Goal: Register for event/course: Register for event/course

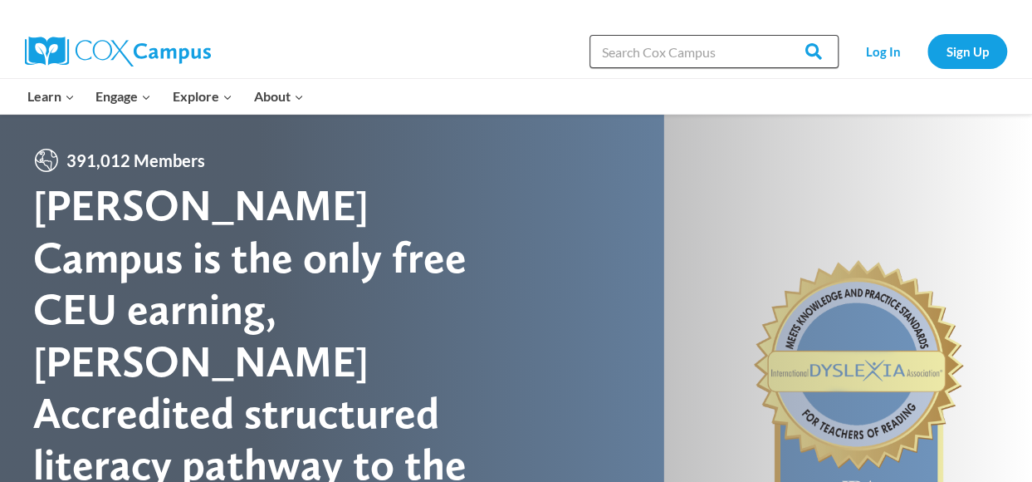
click at [657, 50] on input "Search in https://coxcampus.org/" at bounding box center [714, 51] width 249 height 33
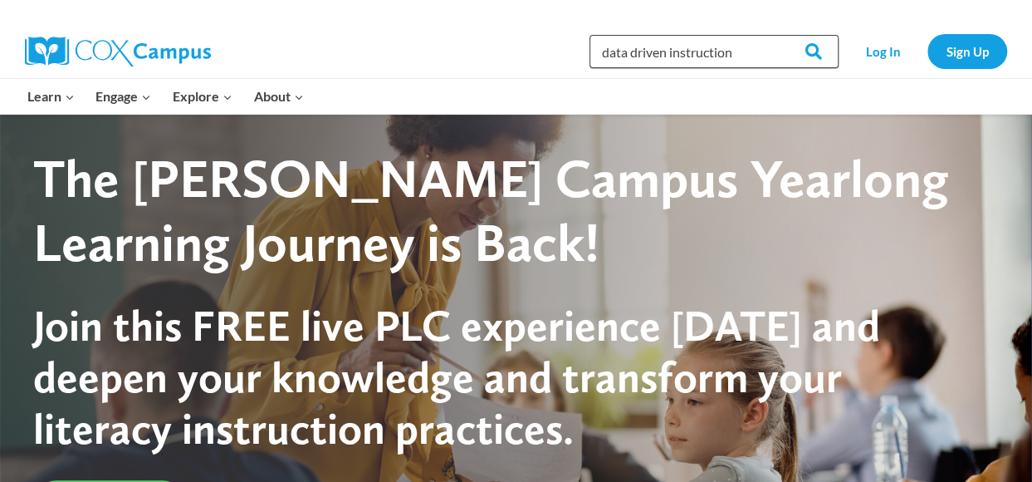
type input "data driven instruction"
click at [774, 35] on input "Search" at bounding box center [806, 51] width 65 height 33
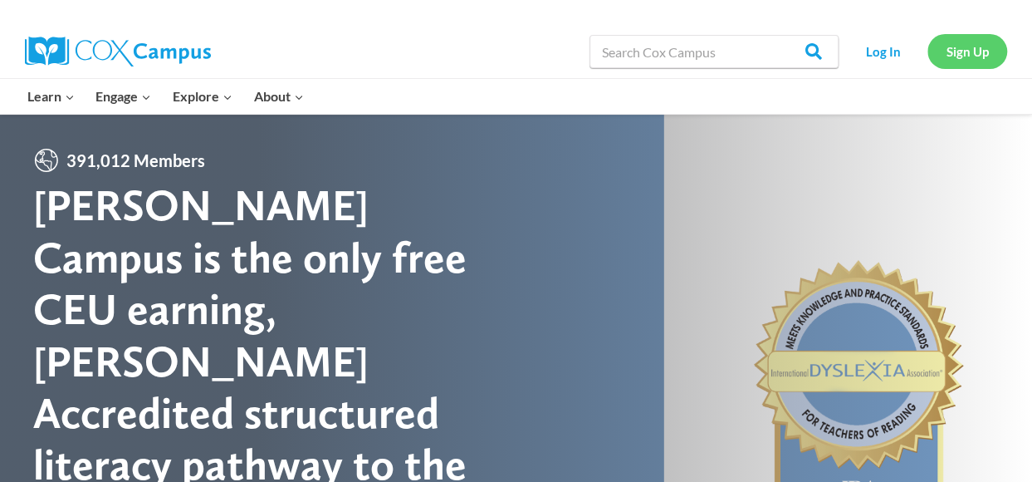
click at [958, 49] on link "Sign Up" at bounding box center [968, 51] width 80 height 34
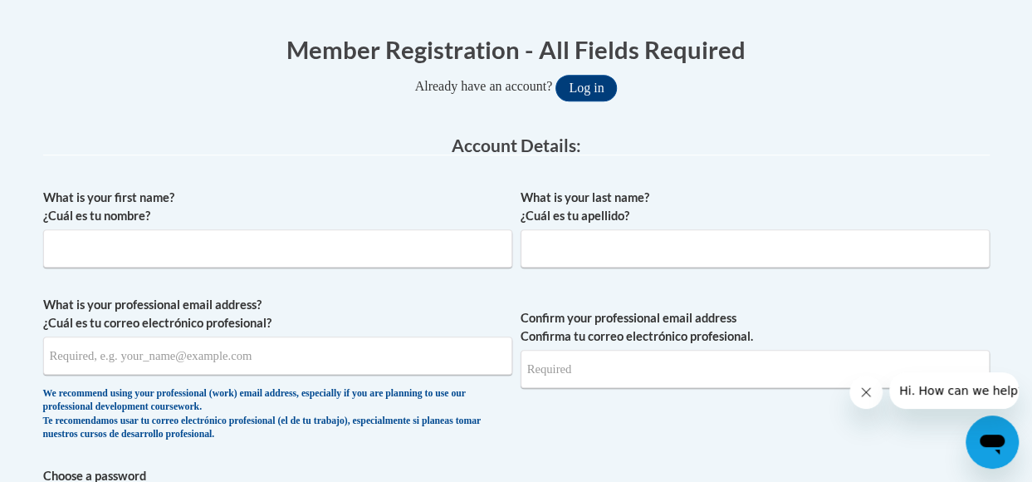
scroll to position [322, 0]
click at [162, 247] on input "What is your first name? ¿Cuál es tu nombre?" at bounding box center [277, 247] width 469 height 38
type input "Robin"
type input "Clayton"
click at [73, 357] on input "What is your professional email address? ¿Cuál es tu correo electrónico profesi…" at bounding box center [277, 354] width 469 height 38
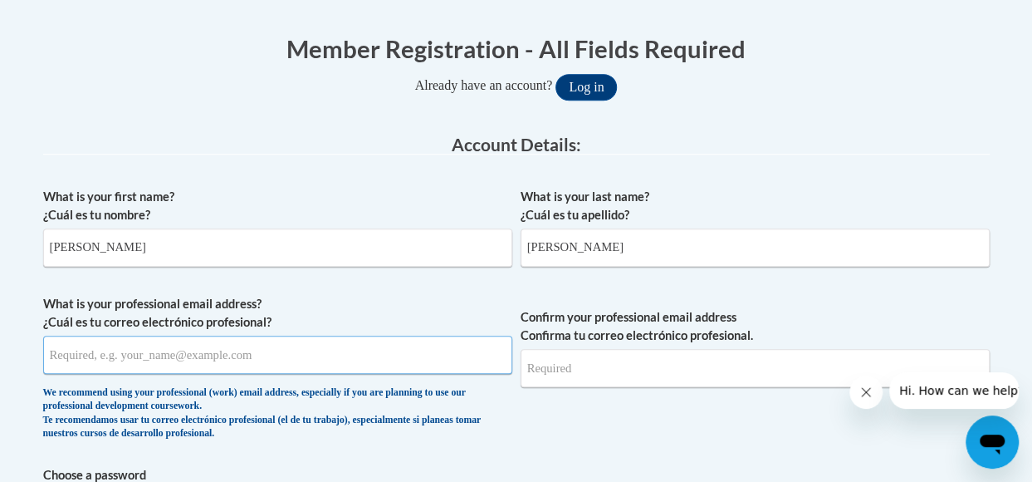
type input "robin.clayton@apsk12.org"
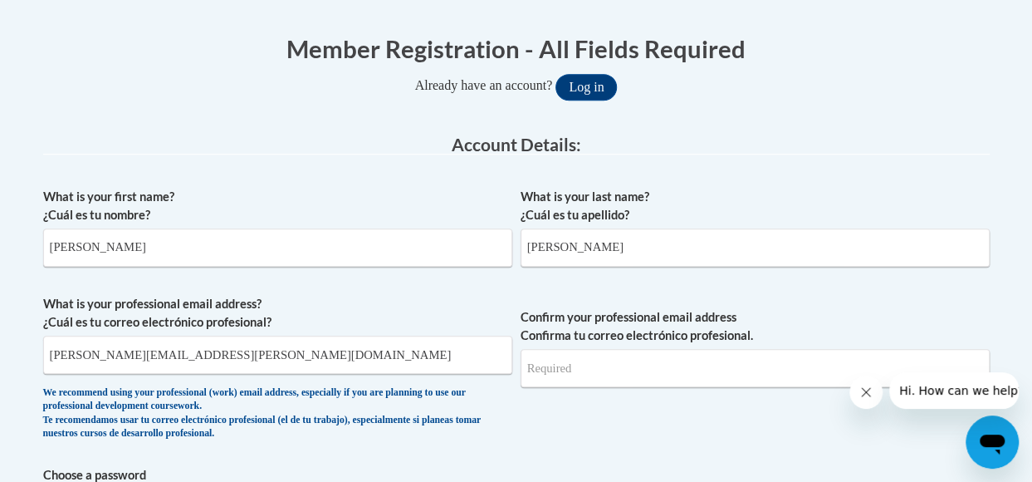
type input "robin.clayton@apsk12.org"
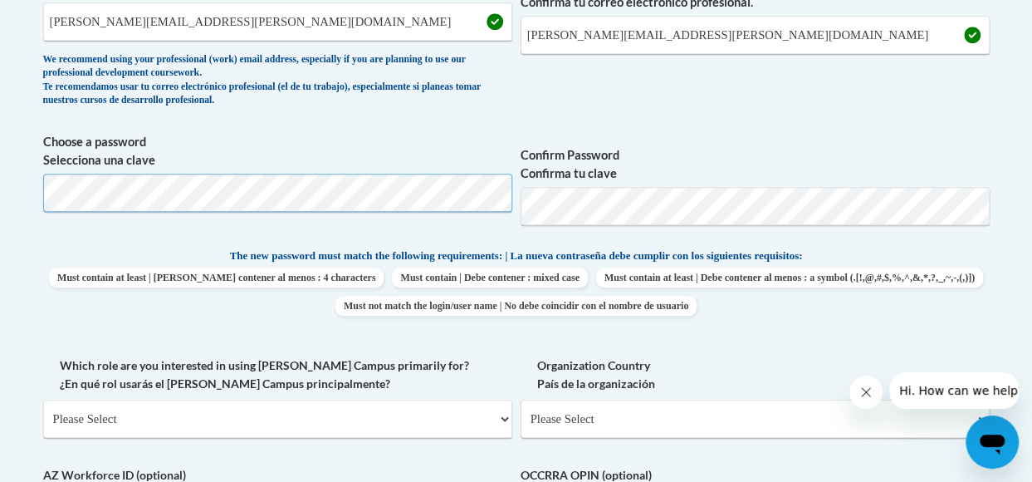
scroll to position [745, 0]
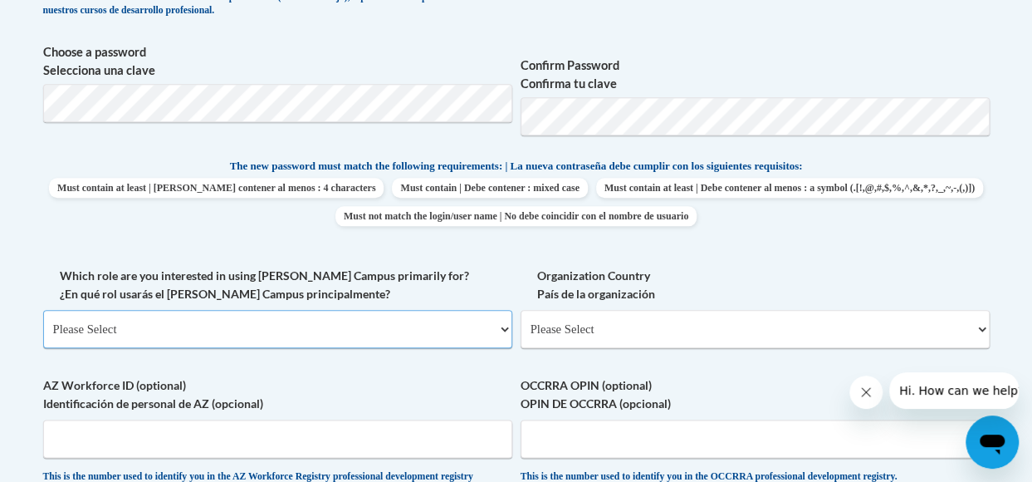
click at [102, 327] on select "Please Select College/University | Colegio/Universidad Community/Nonprofit Part…" at bounding box center [277, 329] width 469 height 38
select select "fbf2d438-af2f-41f8-98f1-81c410e29de3"
click at [43, 310] on select "Please Select College/University | Colegio/Universidad Community/Nonprofit Part…" at bounding box center [277, 329] width 469 height 38
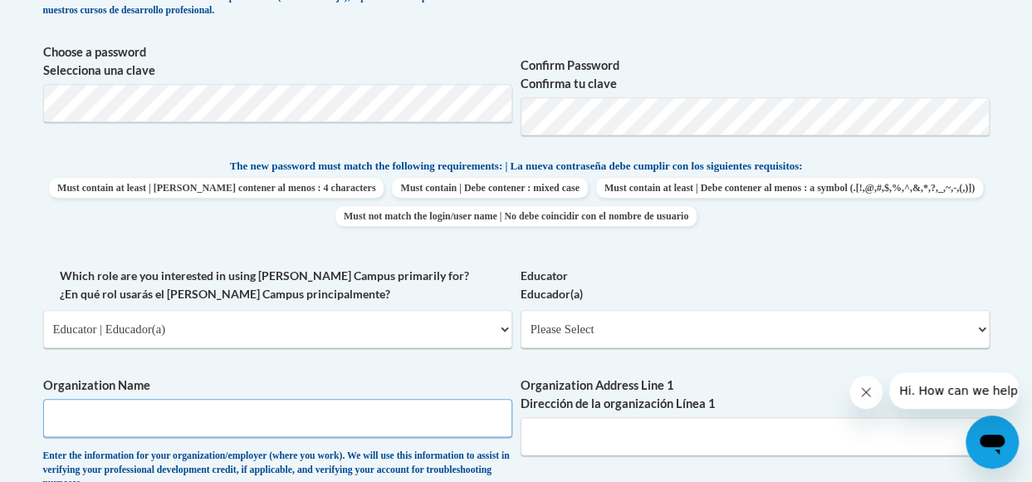
click at [126, 423] on input "Organization Name" at bounding box center [277, 418] width 469 height 38
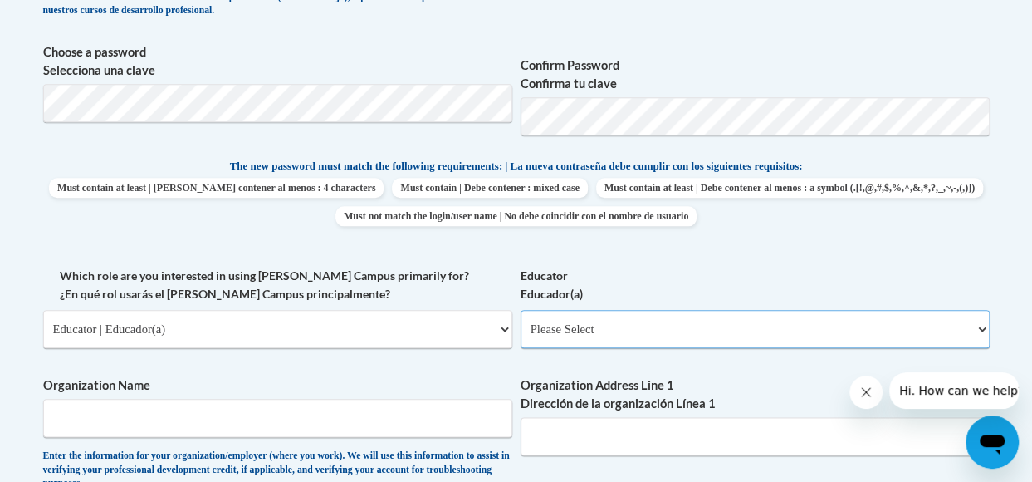
click at [565, 323] on select "Please Select Early Learning/Daycare Teacher/Family Home Care Provider | Maestr…" at bounding box center [755, 329] width 469 height 38
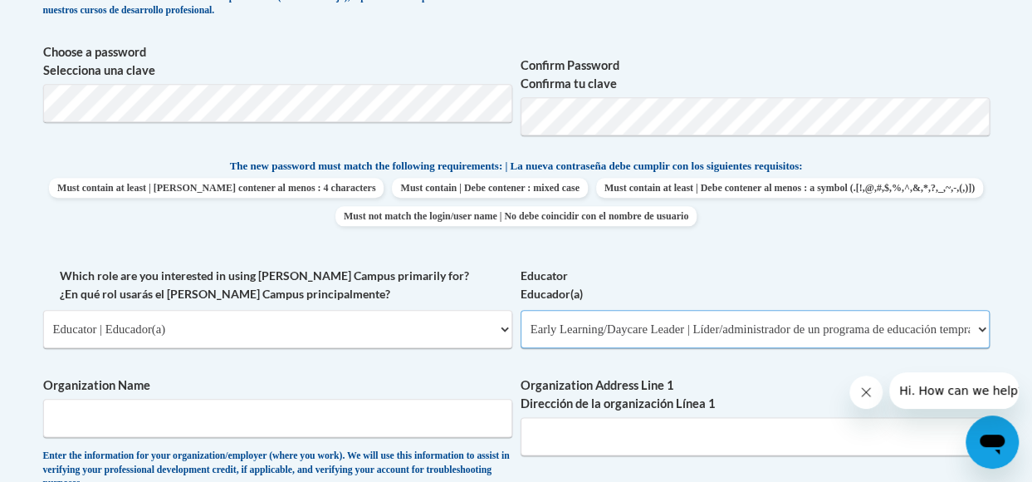
click at [521, 310] on select "Please Select Early Learning/Daycare Teacher/Family Home Care Provider | Maestr…" at bounding box center [755, 329] width 469 height 38
click at [625, 335] on select "Please Select Early Learning/Daycare Teacher/Family Home Care Provider | Maestr…" at bounding box center [755, 329] width 469 height 38
select select "d5fdb05a-b36c-4d60-97fa-9afceda7e903"
click at [521, 310] on select "Please Select Early Learning/Daycare Teacher/Family Home Care Provider | Maestr…" at bounding box center [755, 329] width 469 height 38
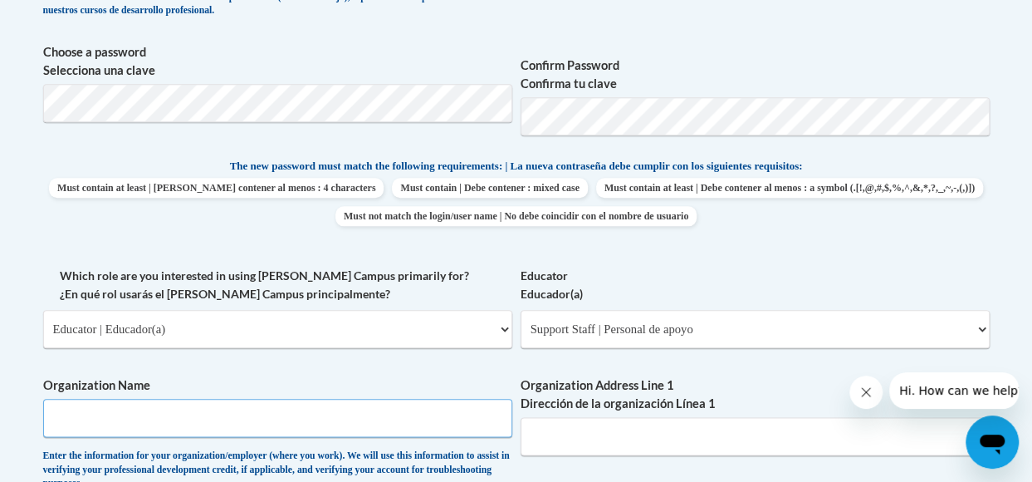
click at [196, 416] on input "Organization Name" at bounding box center [277, 418] width 469 height 38
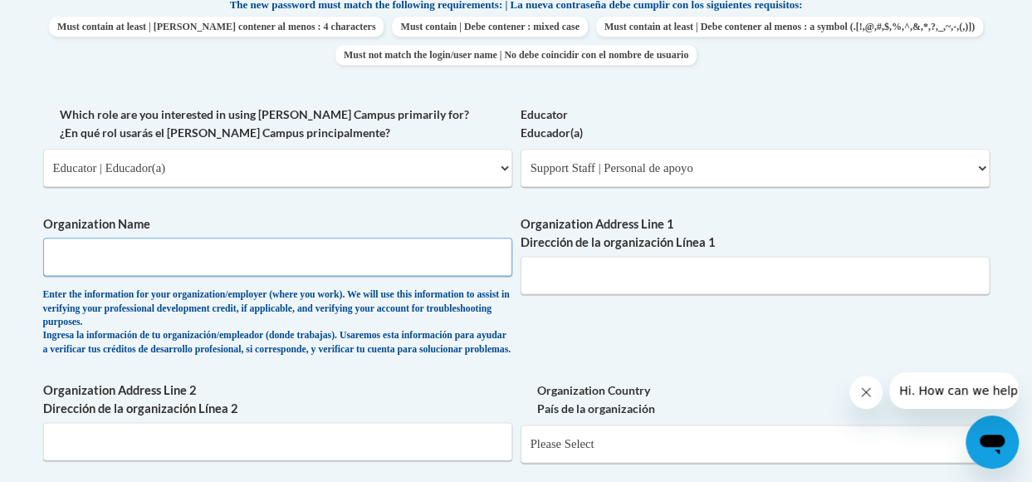
scroll to position [904, 0]
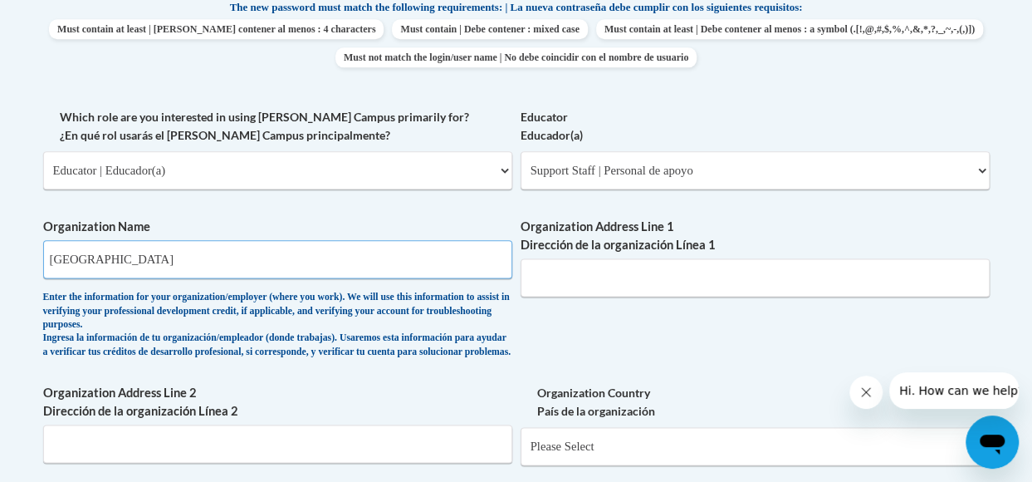
type input "Morningside Elementary School"
drag, startPoint x: 540, startPoint y: 274, endPoint x: 586, endPoint y: 318, distance: 64.0
click at [586, 318] on div "What is your first name? ¿Cuál es tu nombre? Robin What is your last name? ¿Cuá…" at bounding box center [516, 121] width 947 height 1047
click at [535, 277] on input "Organization Address Line 1 Dirección de la organización Línea 1" at bounding box center [755, 277] width 469 height 38
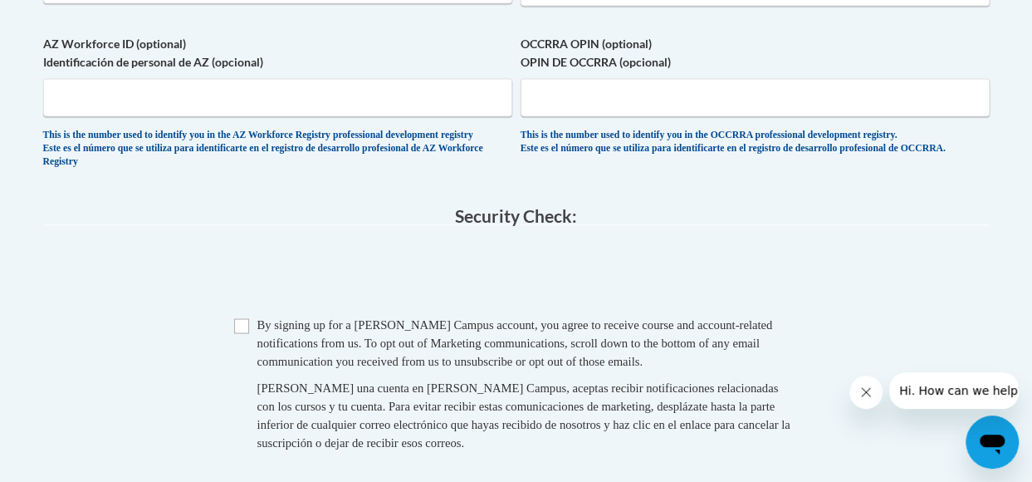
scroll to position [1364, 0]
type input "1053E Rock Springs Rd Atlanta GA 30316"
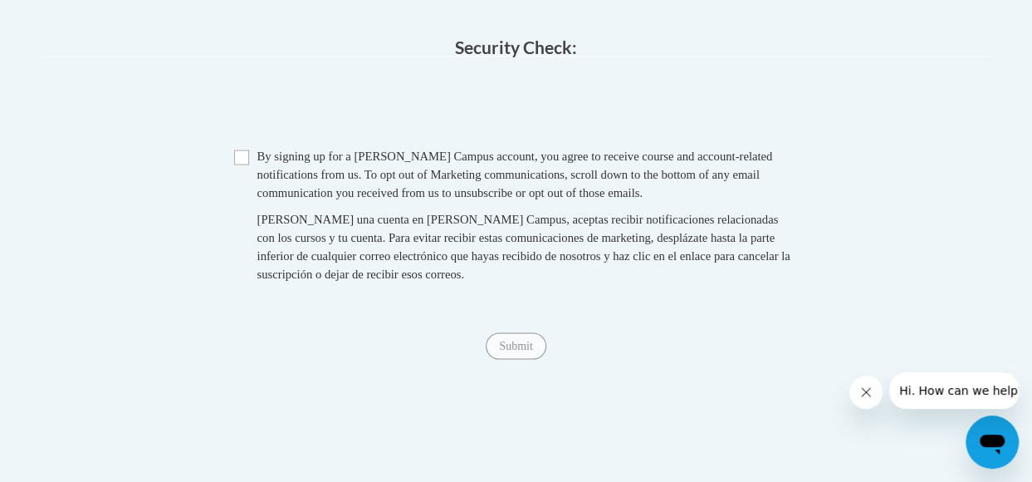
scroll to position [1532, 0]
click at [236, 164] on input "Checkbox" at bounding box center [241, 156] width 15 height 15
checkbox input "true"
click at [510, 358] on input "Submit" at bounding box center [516, 344] width 60 height 27
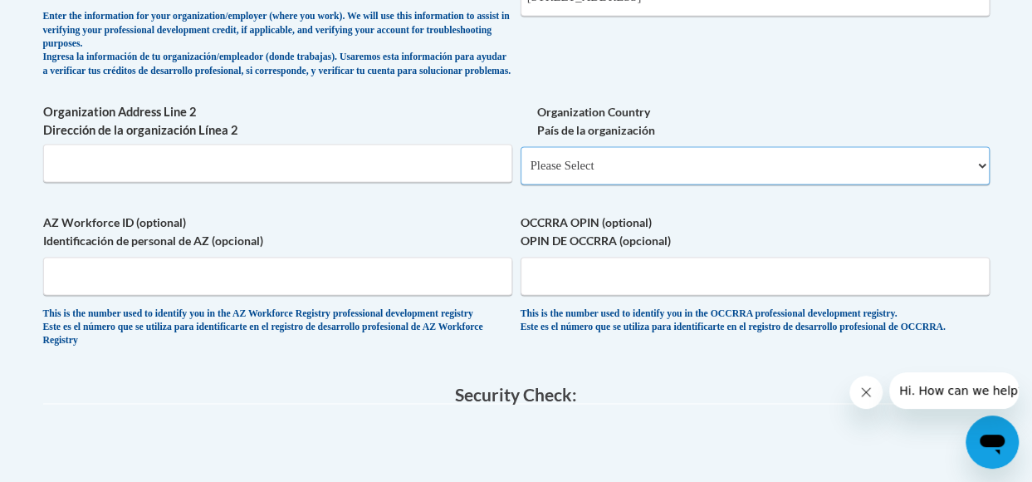
scroll to position [1184, 0]
click at [605, 184] on select "Please Select United States | Estados Unidos Outside of the United States | Fue…" at bounding box center [755, 165] width 469 height 38
select select "ad49bcad-a171-4b2e-b99c-48b446064914"
click at [521, 159] on select "Please Select United States | Estados Unidos Outside of the United States | Fue…" at bounding box center [755, 165] width 469 height 38
select select
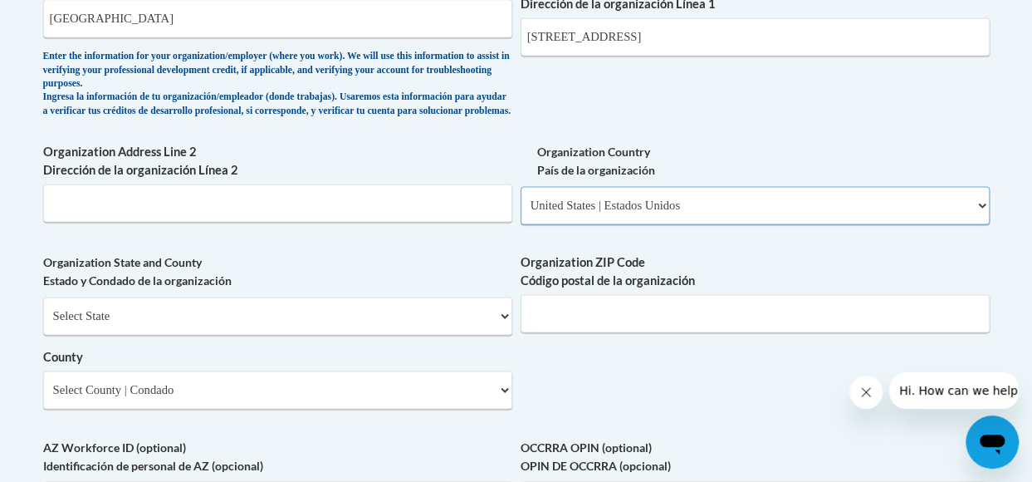
scroll to position [1144, 0]
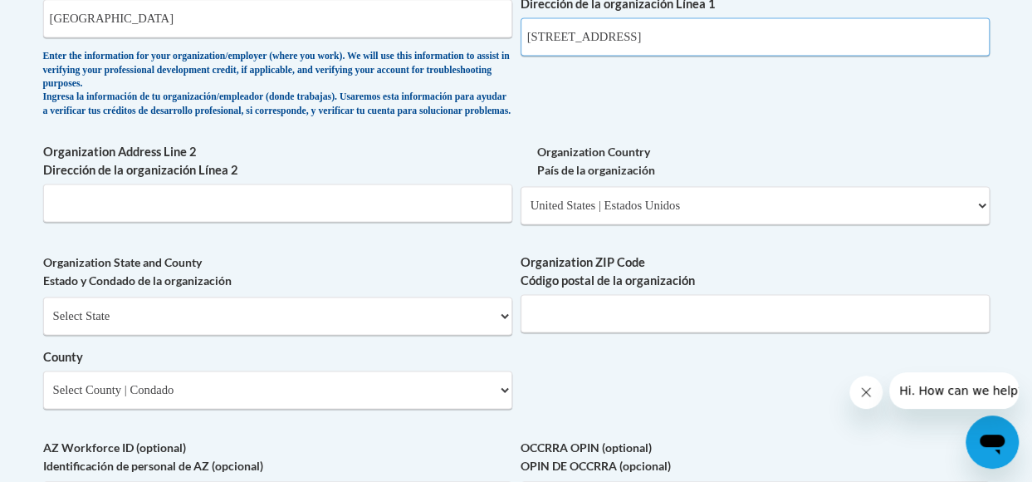
drag, startPoint x: 746, startPoint y: 34, endPoint x: 652, endPoint y: 36, distance: 93.9
click at [652, 36] on input "1053E Rock Springs Rd Atlanta GA 30316" at bounding box center [755, 36] width 469 height 38
type input "1053E Rock Springs Rd"
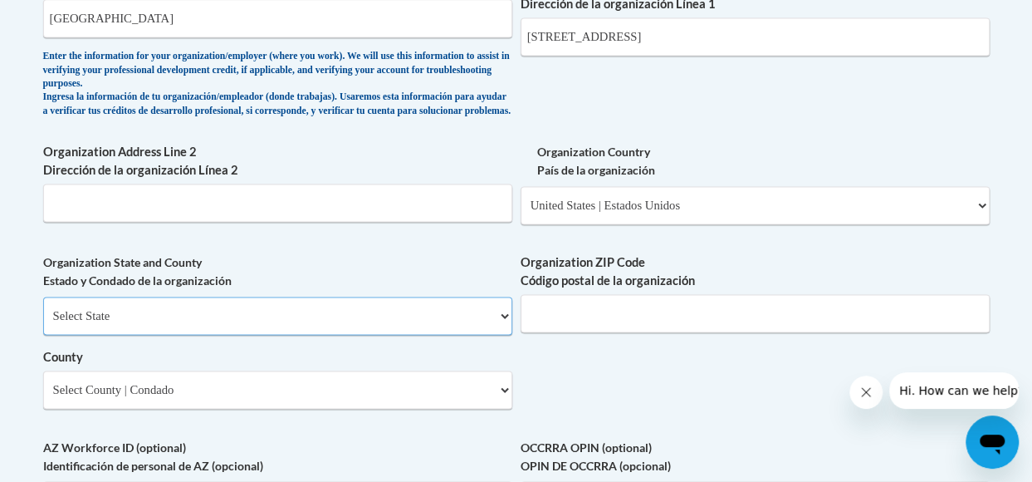
click at [71, 335] on select "Select State Alabama Alaska Arizona Arkansas California Colorado Connecticut De…" at bounding box center [277, 315] width 469 height 38
select select "Georgia"
click at [43, 309] on select "Select State Alabama Alaska Arizona Arkansas California Colorado Connecticut De…" at bounding box center [277, 315] width 469 height 38
click at [70, 399] on select "Select County Appling Atkinson Bacon Baker Baldwin Banks Barrow Bartow Ben Hill…" at bounding box center [277, 389] width 469 height 38
select select "Fulton"
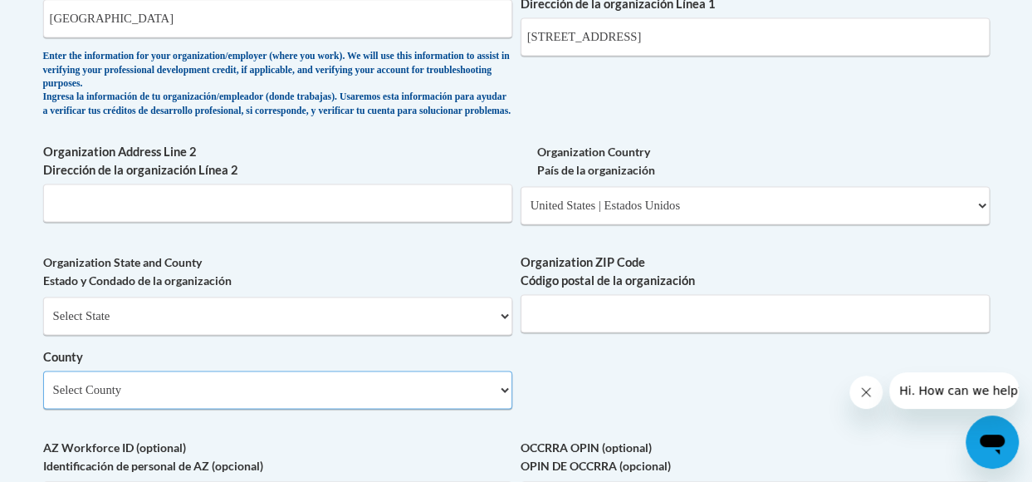
click at [43, 383] on select "Select County Appling Atkinson Bacon Baker Baldwin Banks Barrow Bartow Ben Hill…" at bounding box center [277, 389] width 469 height 38
click at [563, 315] on input "Organization ZIP Code Código postal de la organización" at bounding box center [755, 313] width 469 height 38
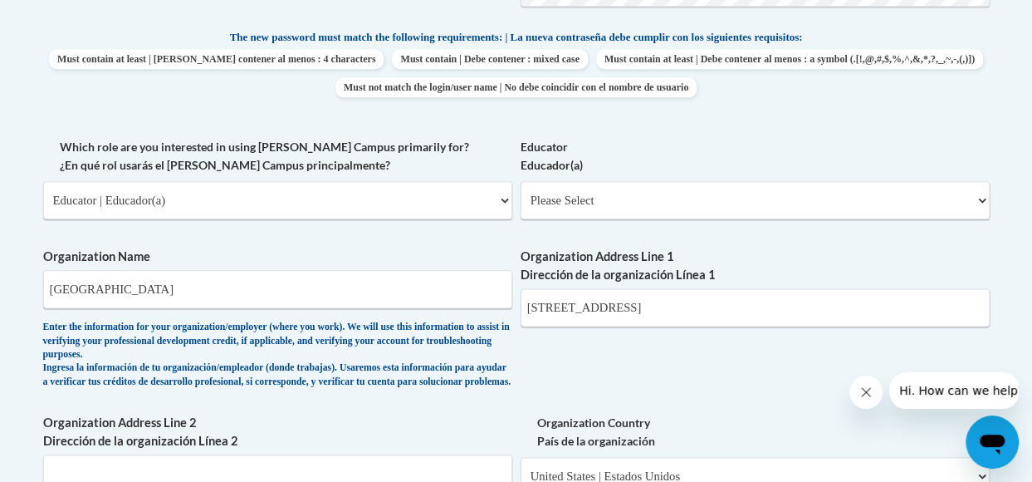
scroll to position [874, 0]
type input "30316"
click at [973, 198] on select "Please Select Early Learning/Daycare Teacher/Family Home Care Provider | Maestr…" at bounding box center [755, 200] width 469 height 38
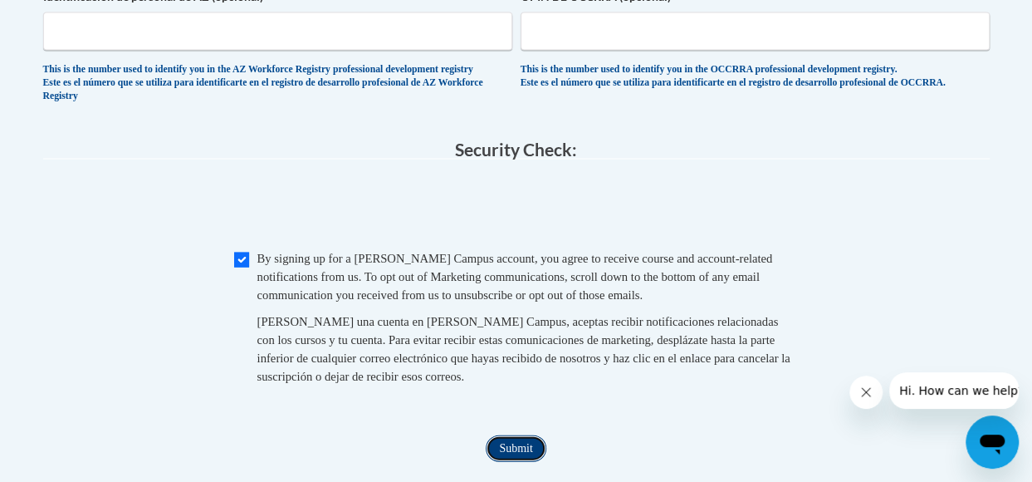
click at [508, 462] on input "Submit" at bounding box center [516, 448] width 60 height 27
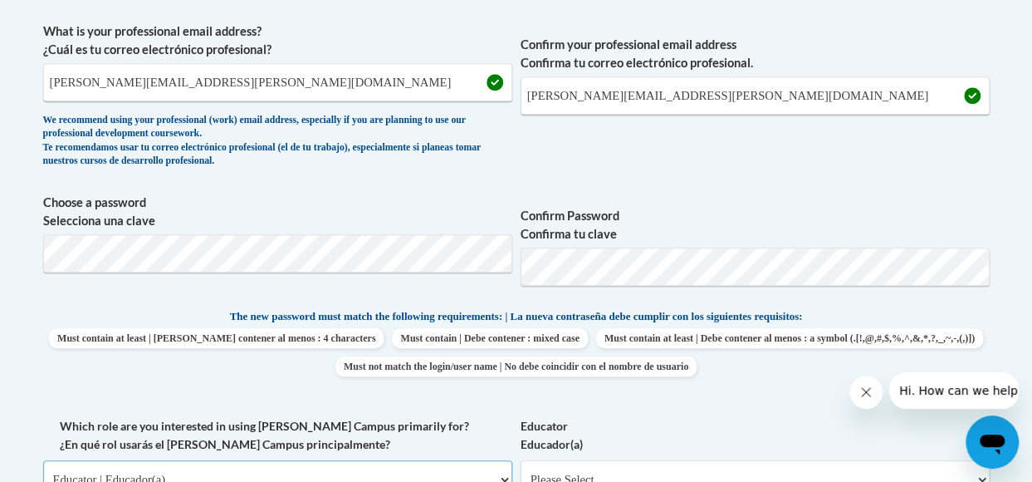
scroll to position [610, 0]
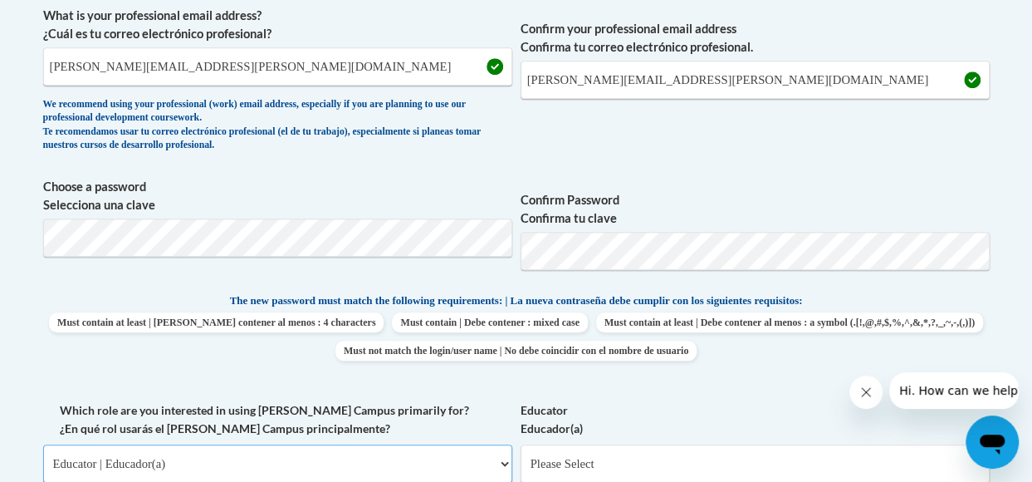
click at [508, 467] on select "Please Select College/University | Colegio/Universidad Community/Nonprofit Part…" at bounding box center [277, 463] width 469 height 38
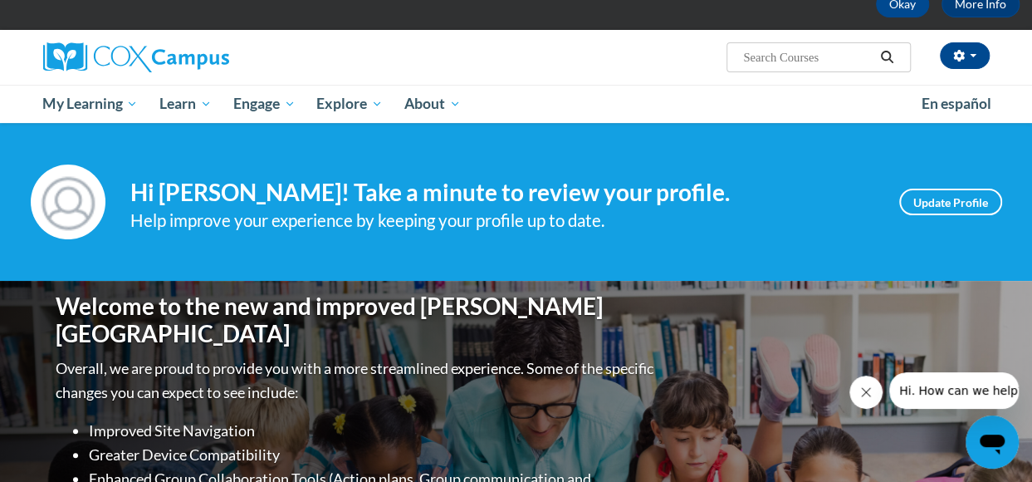
scroll to position [93, 0]
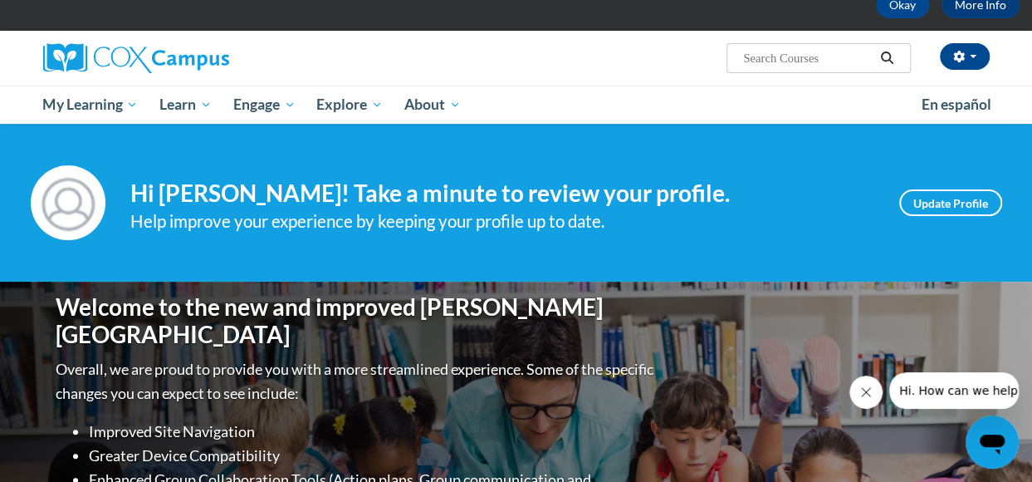
click at [754, 59] on input "Search..." at bounding box center [808, 58] width 133 height 20
type input "pk-5 struct"
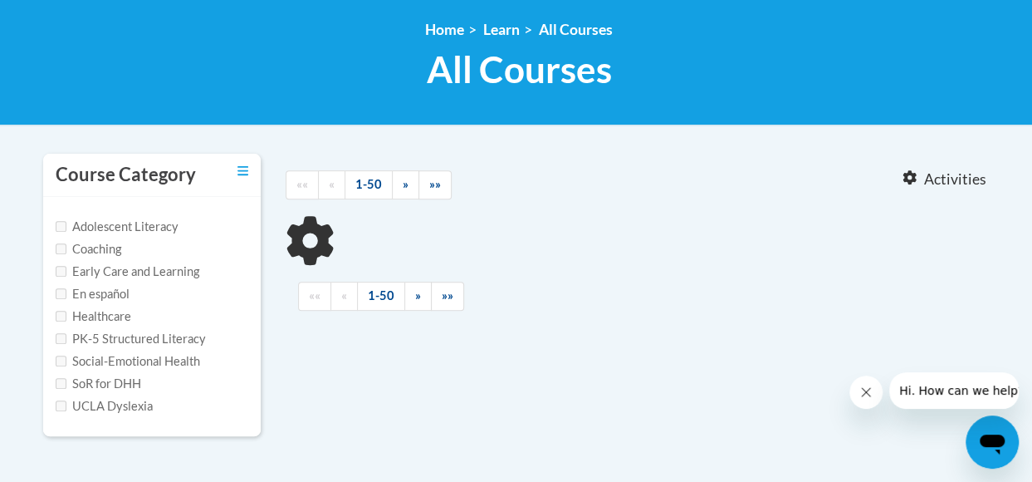
type input "pk-5 struct"
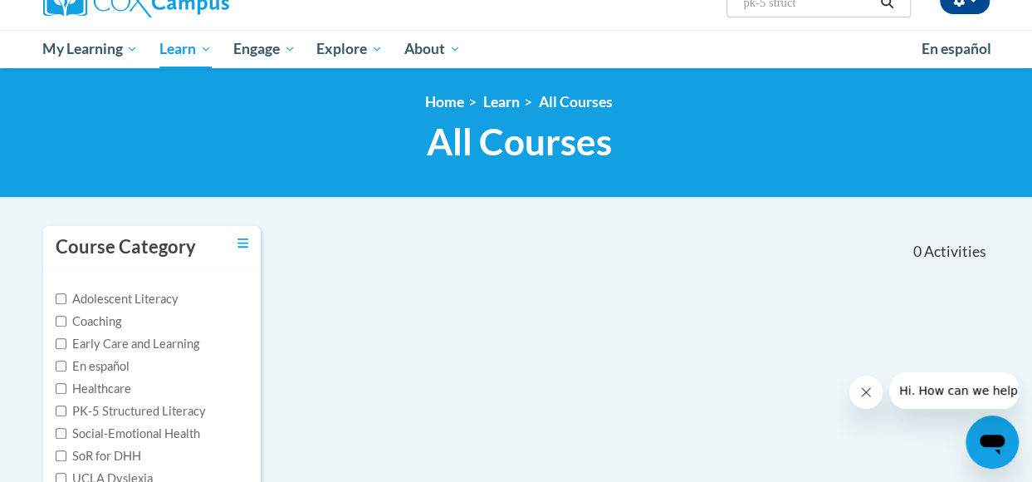
scroll to position [32, 0]
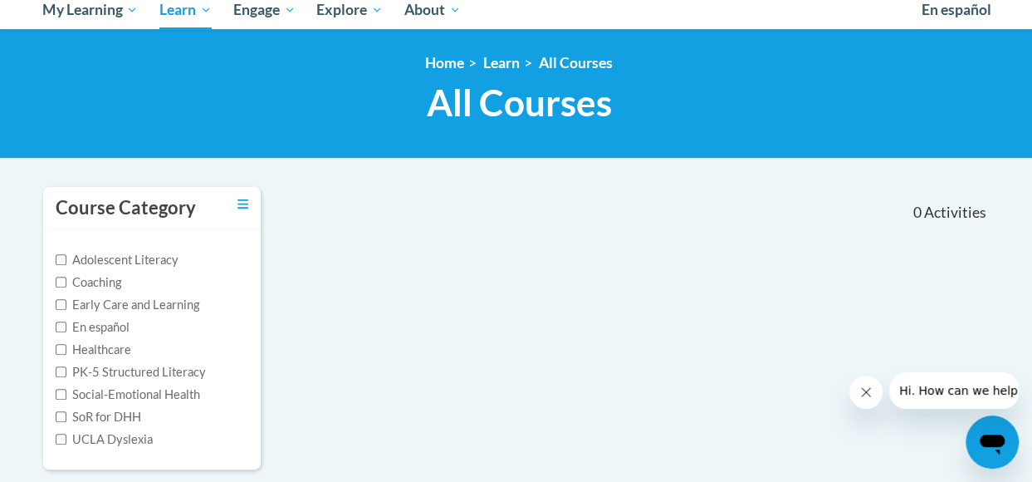
scroll to position [189, 0]
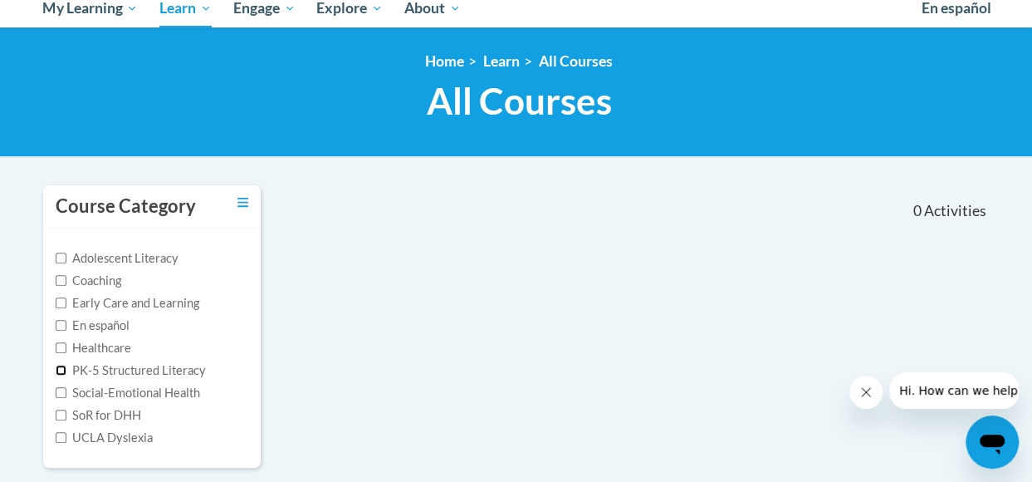
click at [58, 370] on input "PK-5 Structured Literacy" at bounding box center [61, 370] width 11 height 11
checkbox input "true"
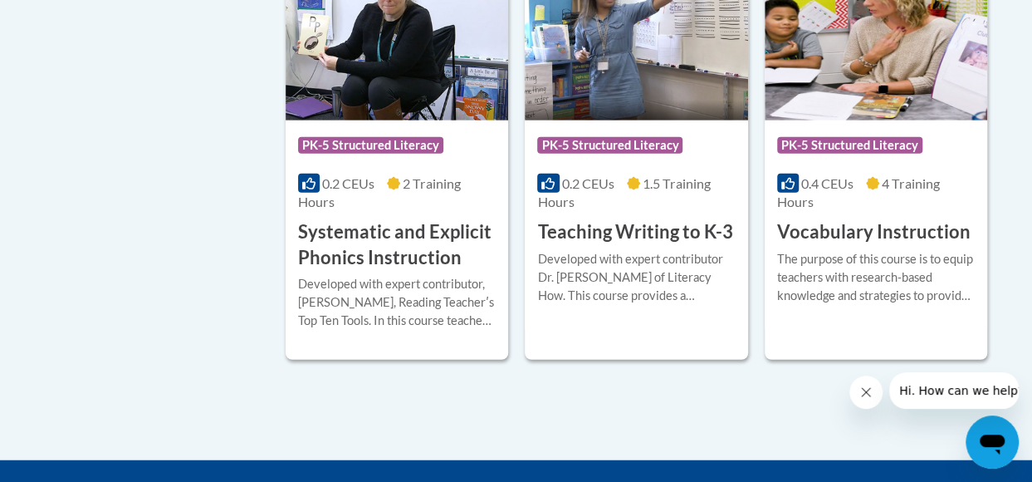
scroll to position [1878, 0]
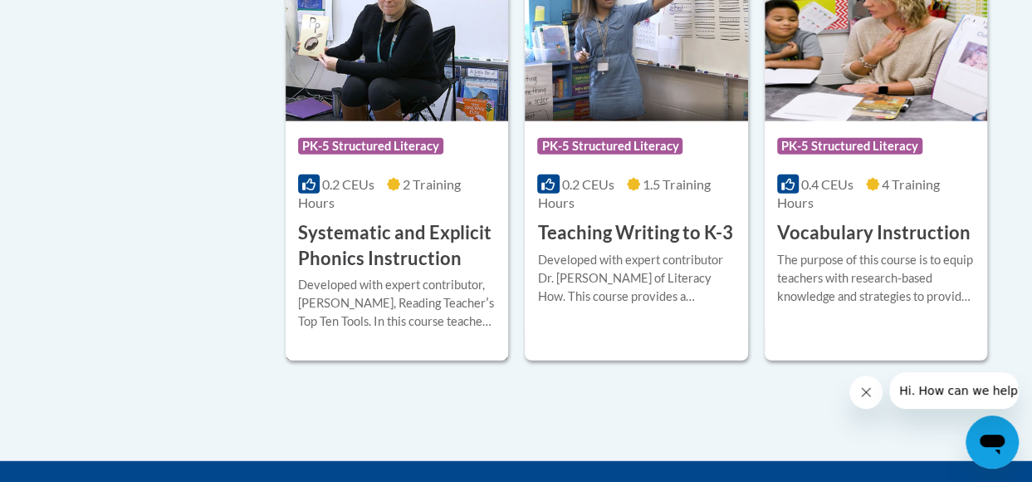
click at [399, 257] on h3 "Systematic and Explicit Phonics Instruction" at bounding box center [397, 245] width 198 height 51
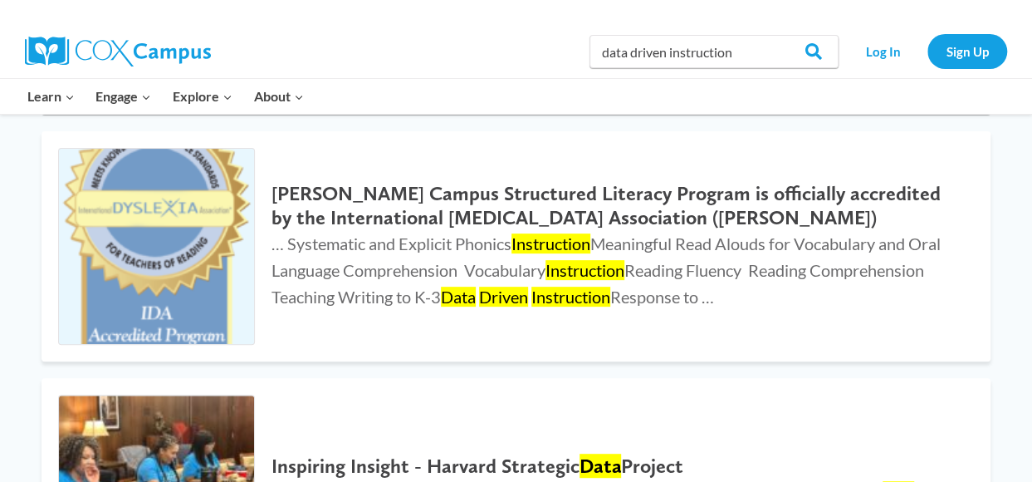
scroll to position [196, 0]
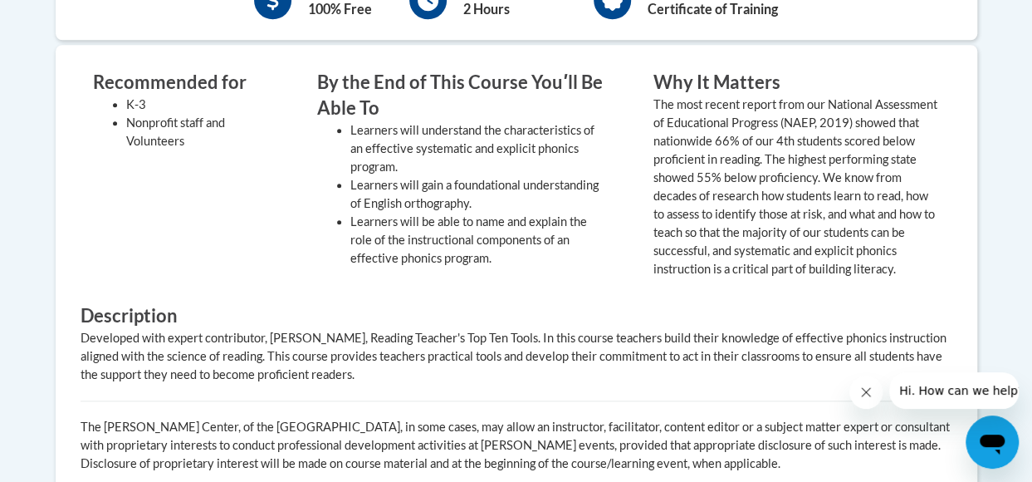
scroll to position [380, 0]
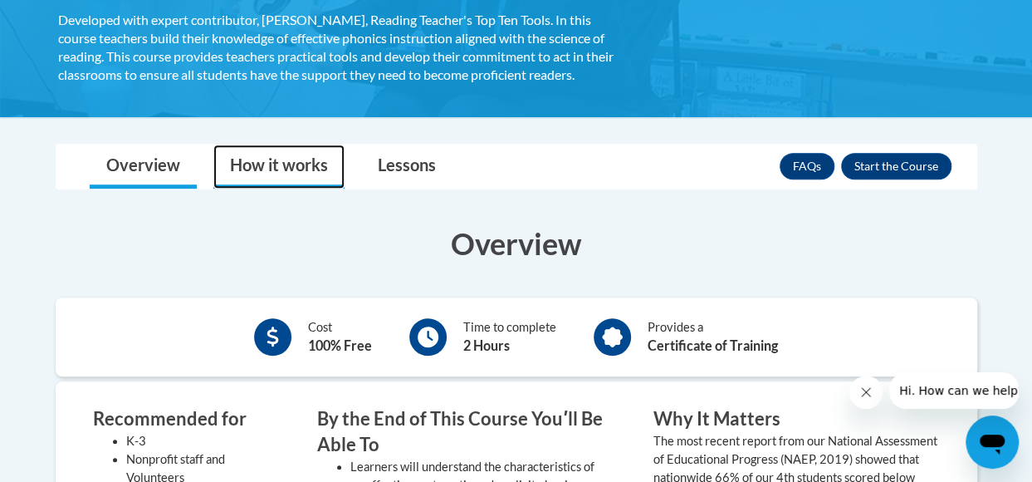
click at [299, 164] on link "How it works" at bounding box center [278, 166] width 131 height 44
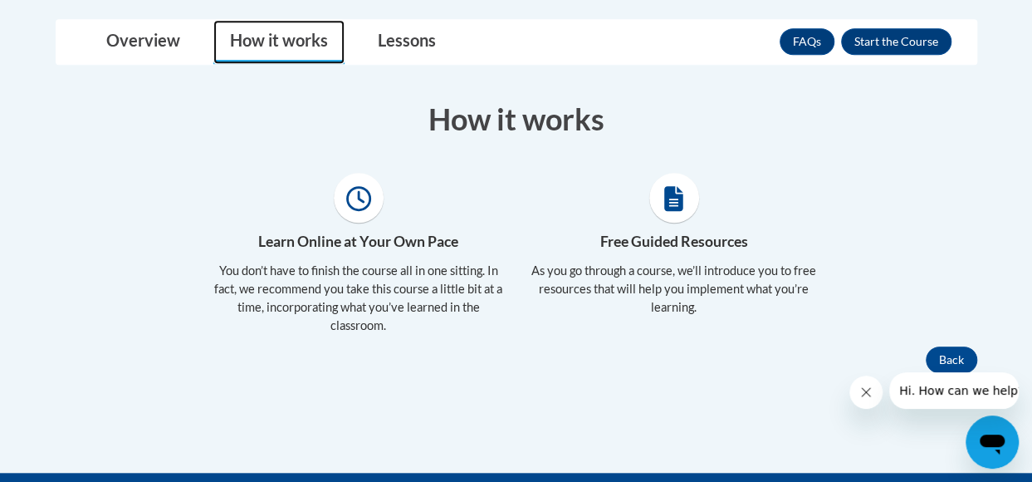
scroll to position [506, 0]
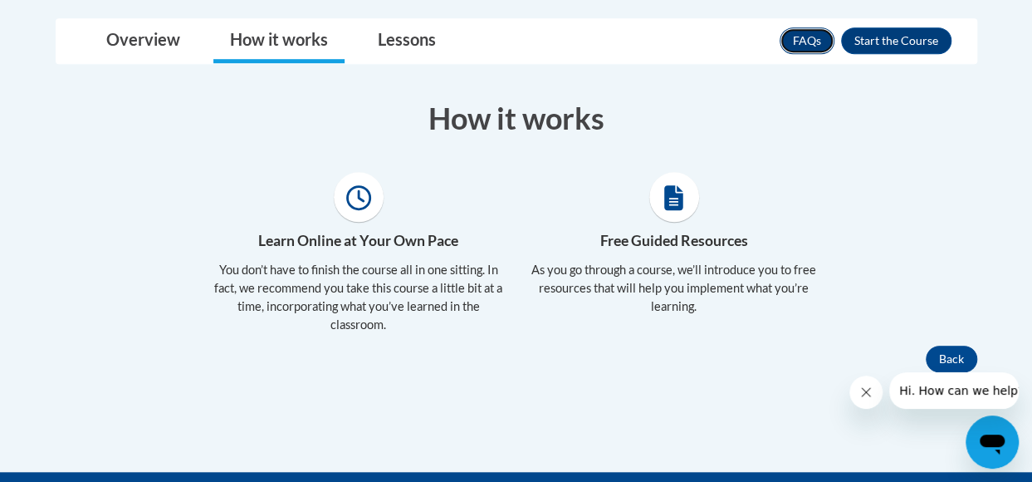
click at [805, 41] on link "FAQs" at bounding box center [807, 40] width 55 height 27
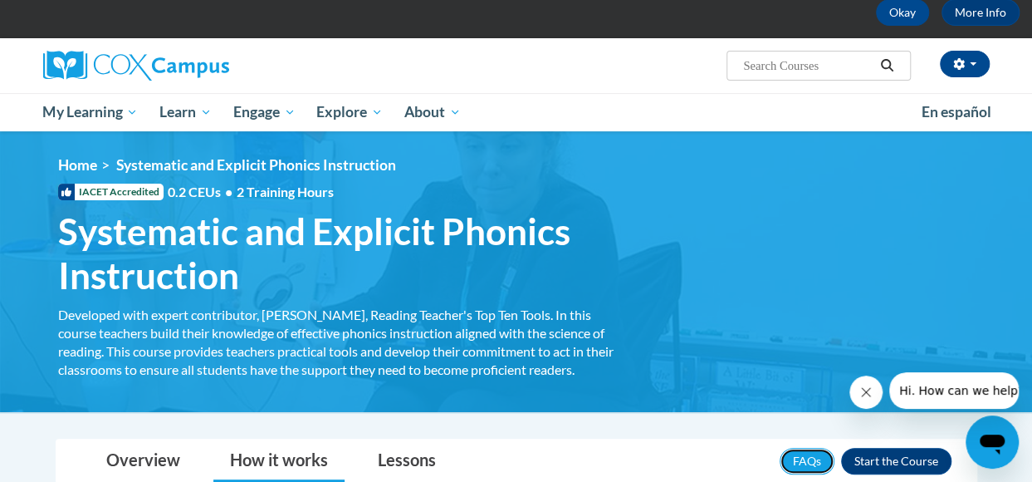
scroll to position [0, 0]
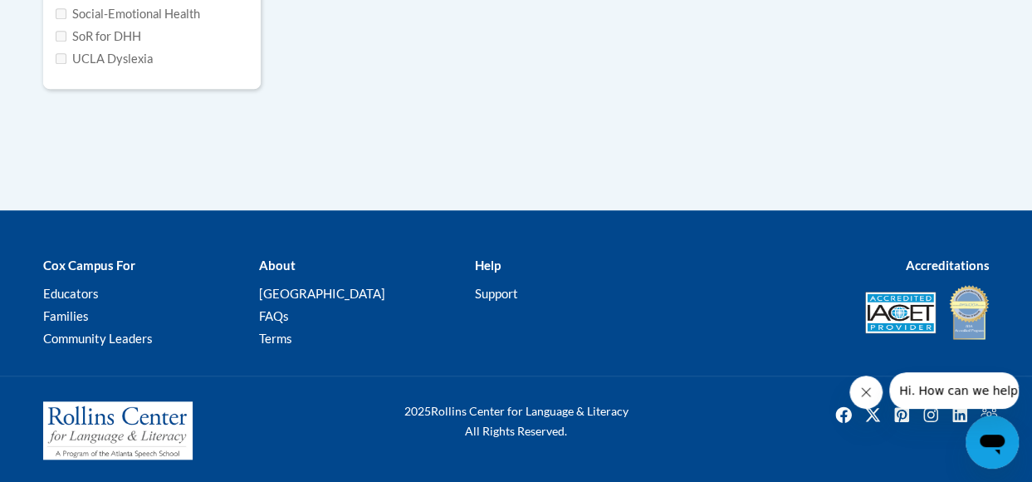
scroll to position [385, 0]
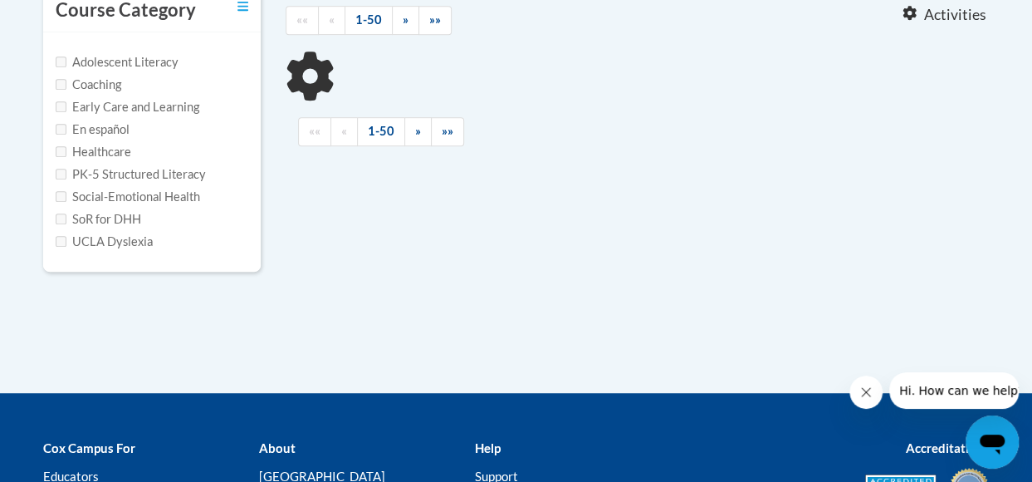
click at [66, 175] on label "PK-5 Structured Literacy" at bounding box center [131, 174] width 150 height 18
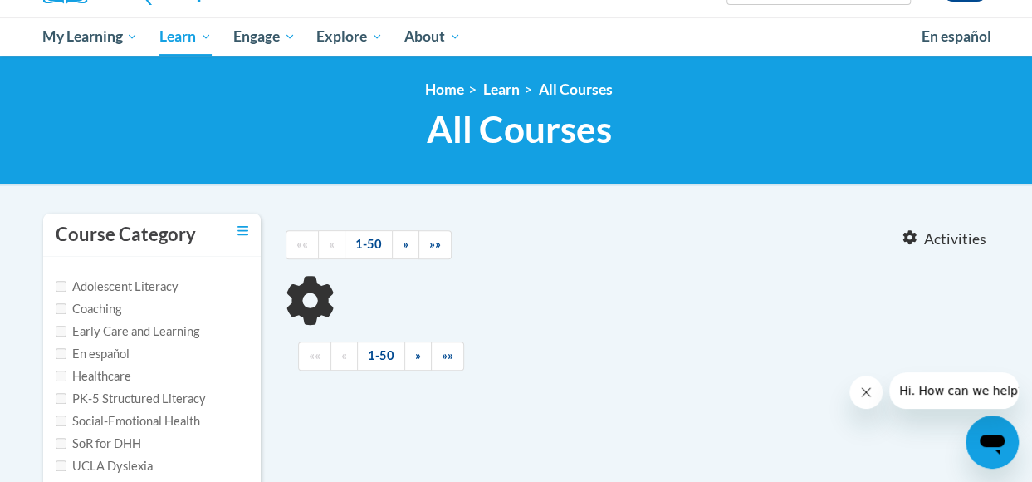
scroll to position [148, 0]
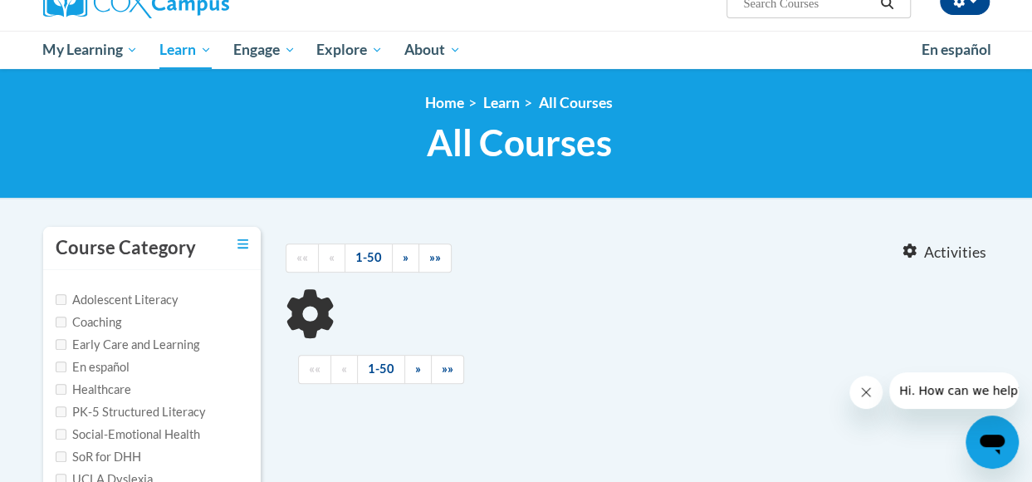
click at [620, 74] on div "<en>Home</en><fr>Accueil</fr><de>Zuhause</de><it>Casa</it><es>Casa</es><pt>Casa…" at bounding box center [516, 134] width 1032 height 130
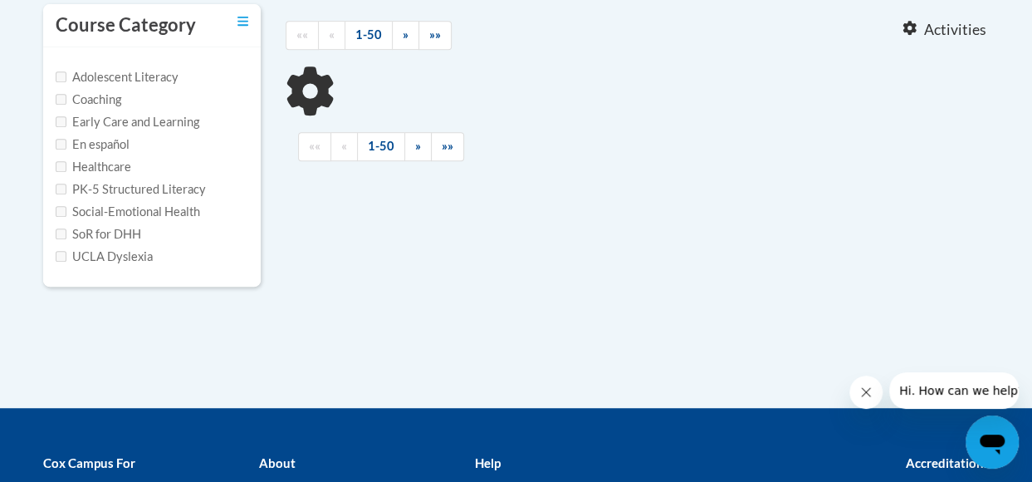
scroll to position [370, 0]
click at [861, 393] on icon "Close message from company" at bounding box center [866, 391] width 13 height 13
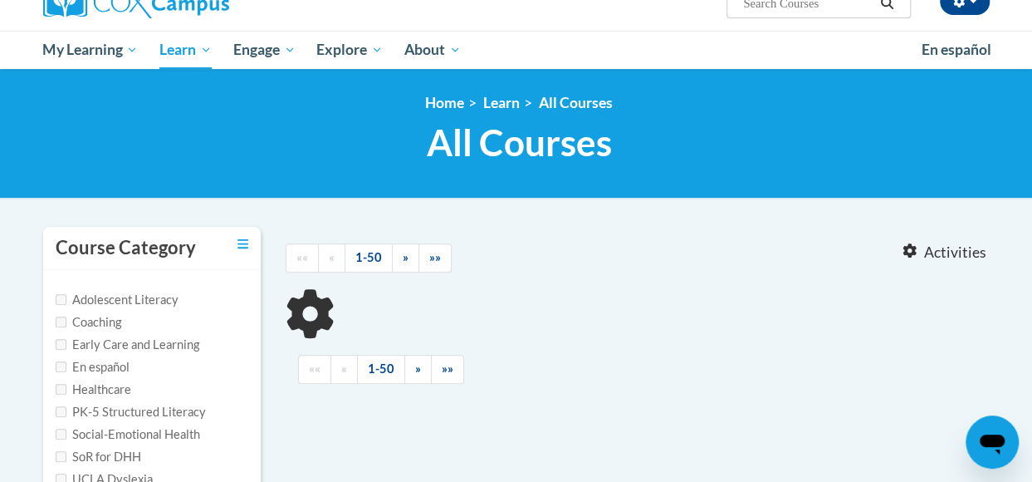
scroll to position [0, 0]
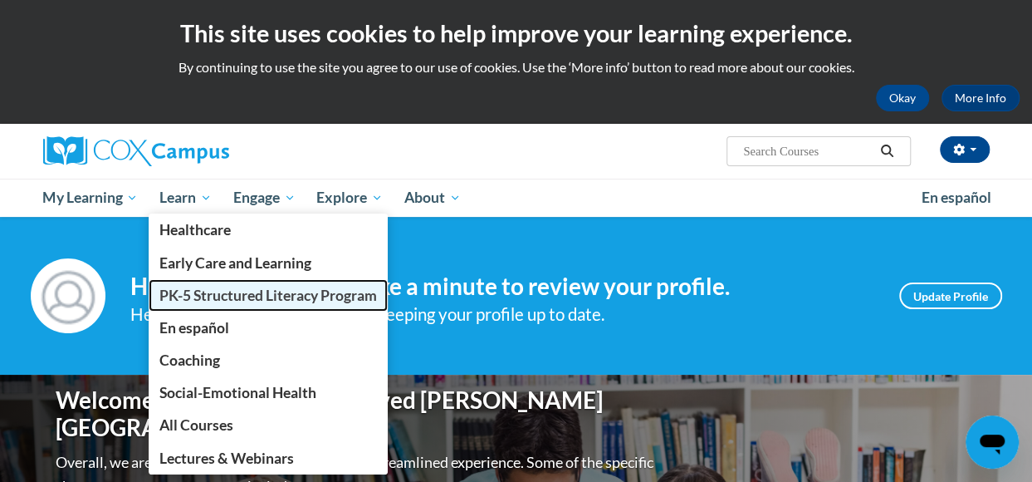
drag, startPoint x: 191, startPoint y: 291, endPoint x: 174, endPoint y: 295, distance: 16.9
click at [174, 295] on span "PK-5 Structured Literacy Program" at bounding box center [268, 295] width 218 height 17
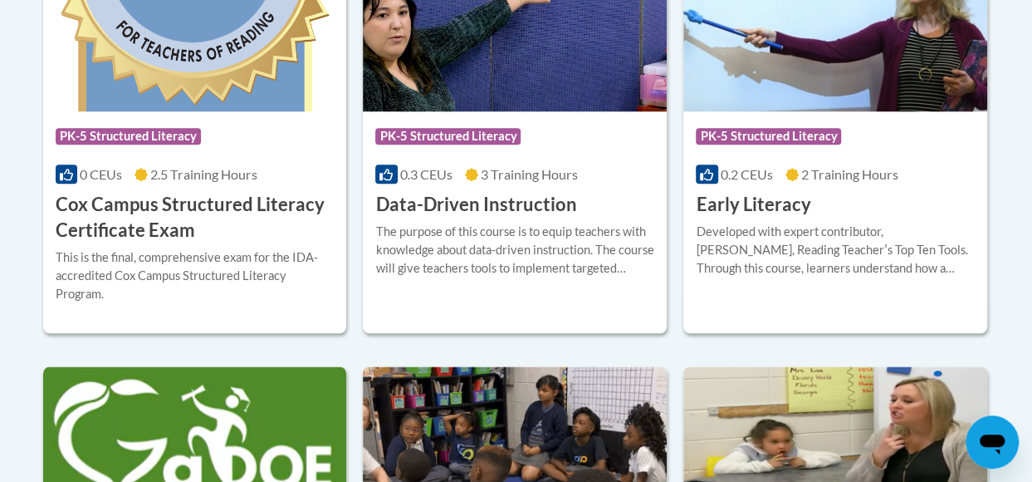
scroll to position [816, 0]
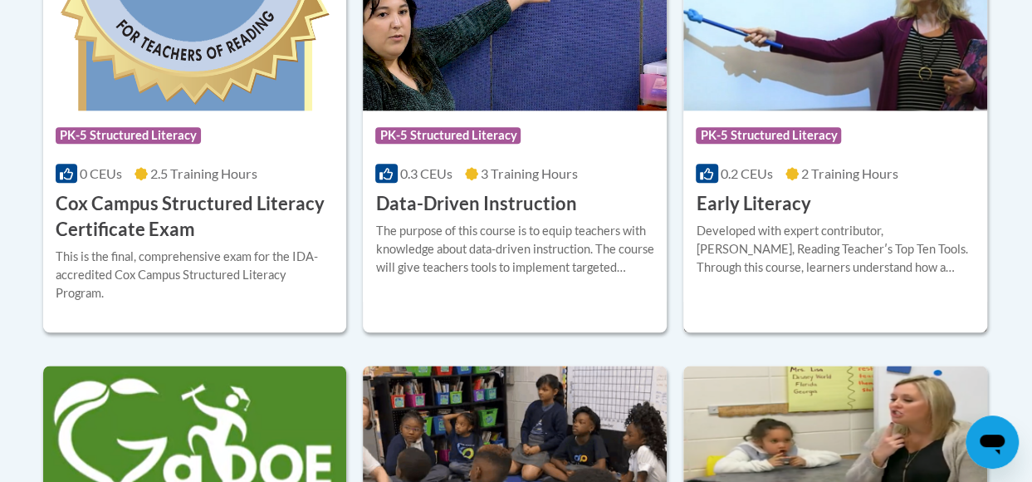
click at [761, 205] on h3 "Early Literacy" at bounding box center [753, 204] width 115 height 26
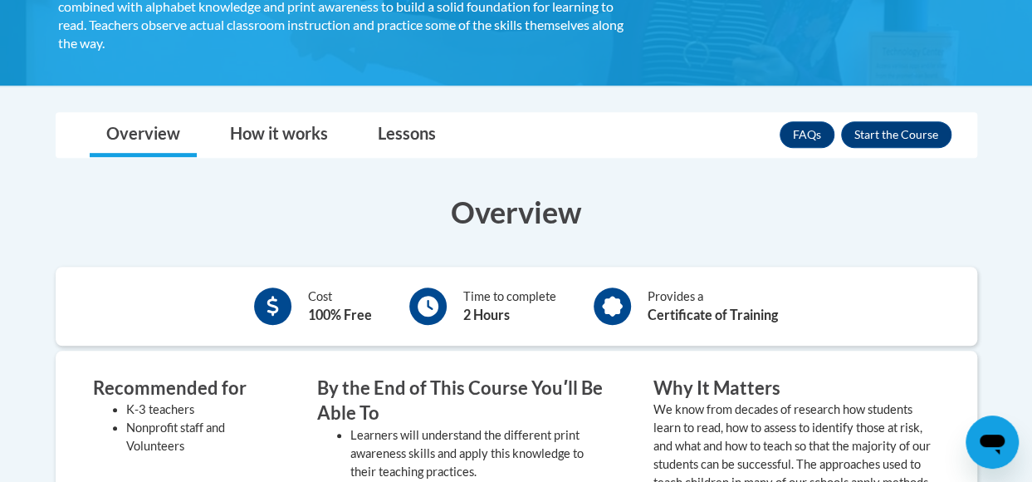
scroll to position [387, 0]
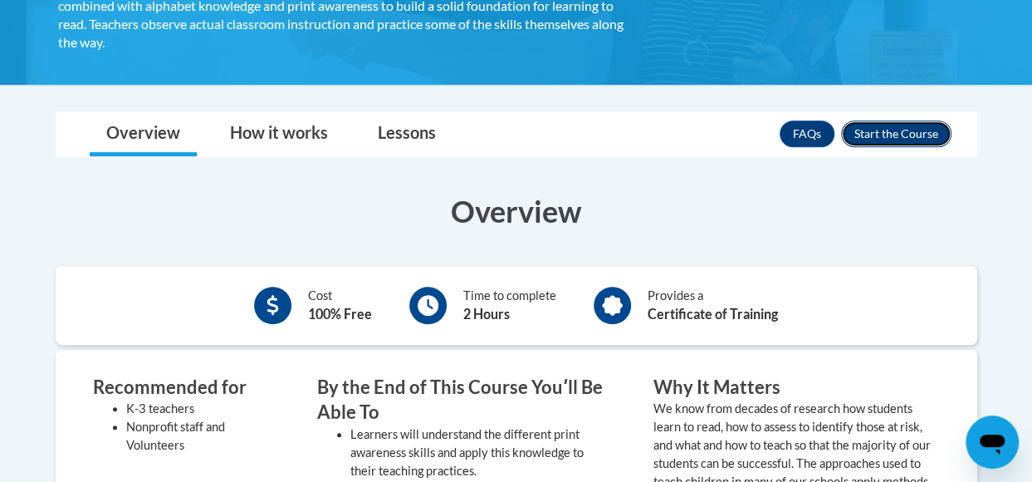
click at [869, 128] on button "Enroll" at bounding box center [896, 133] width 110 height 27
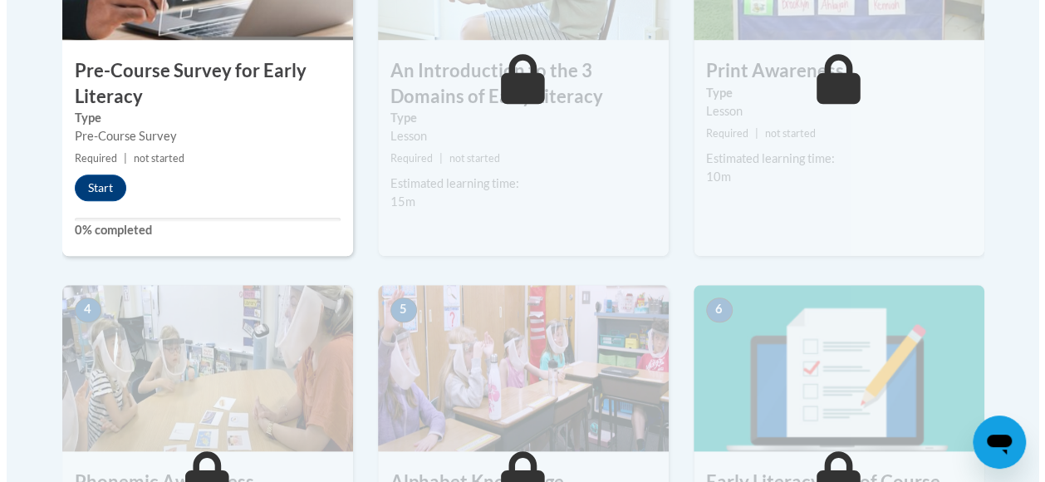
scroll to position [564, 0]
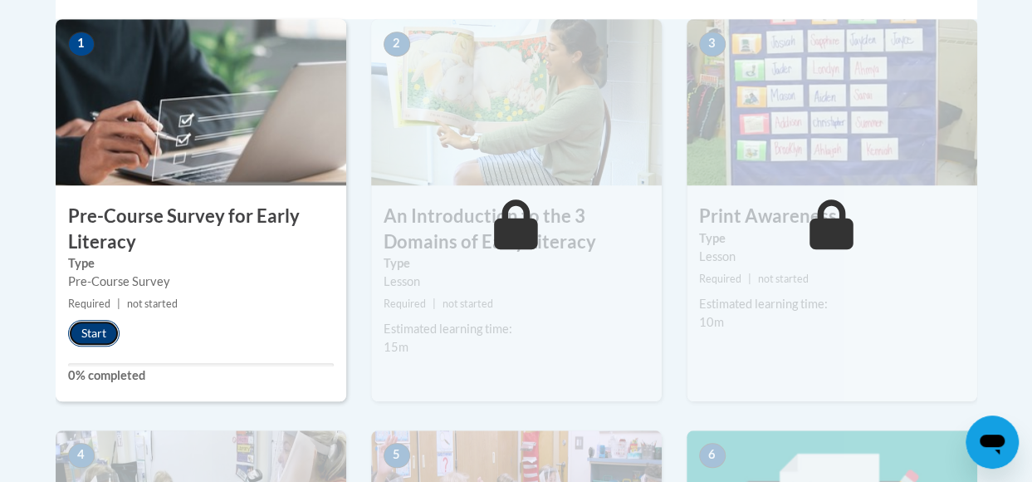
drag, startPoint x: 93, startPoint y: 331, endPoint x: 86, endPoint y: 325, distance: 10.0
click at [86, 325] on button "Start" at bounding box center [93, 333] width 51 height 27
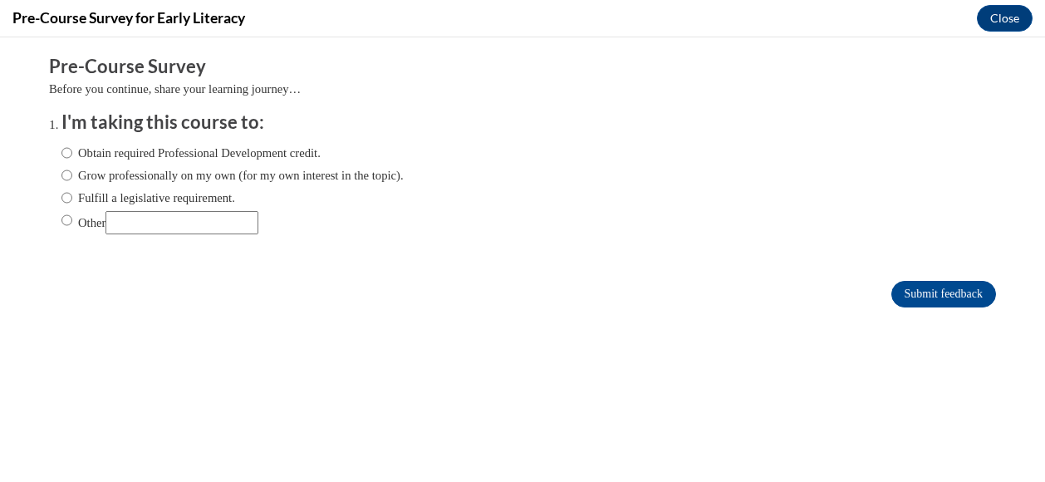
scroll to position [0, 0]
drag, startPoint x: 53, startPoint y: 151, endPoint x: 0, endPoint y: 222, distance: 88.4
click at [0, 222] on html "Comments Pre-Course Survey Before you continue, share your learning journey… I'…" at bounding box center [522, 259] width 1045 height 444
click at [61, 154] on input "Obtain required Professional Development credit." at bounding box center [66, 153] width 11 height 18
radio input "true"
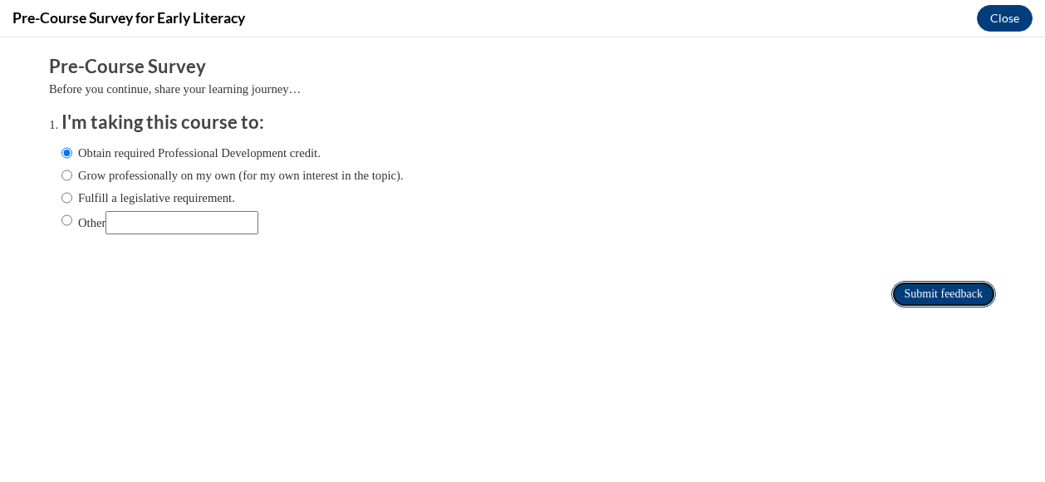
click at [920, 295] on input "Submit feedback" at bounding box center [943, 294] width 105 height 27
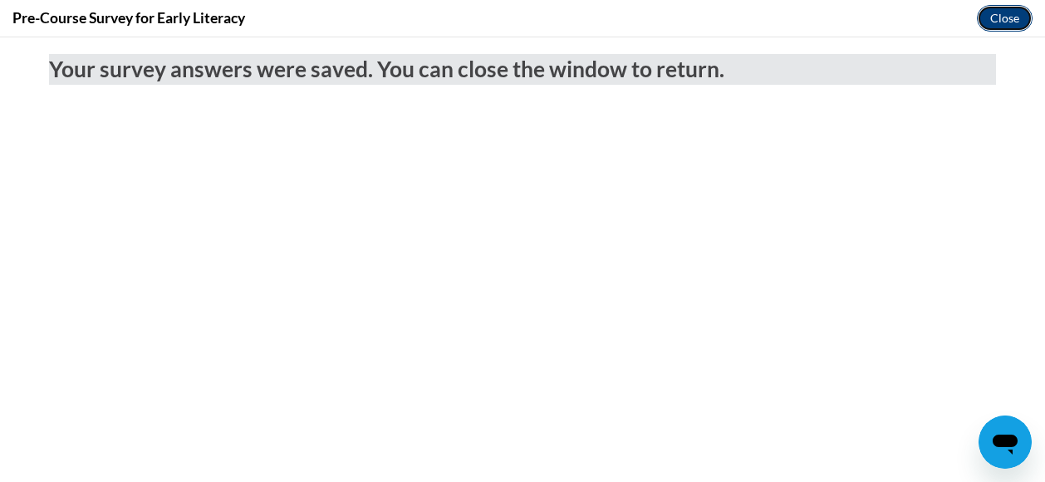
click at [990, 17] on button "Close" at bounding box center [1005, 18] width 56 height 27
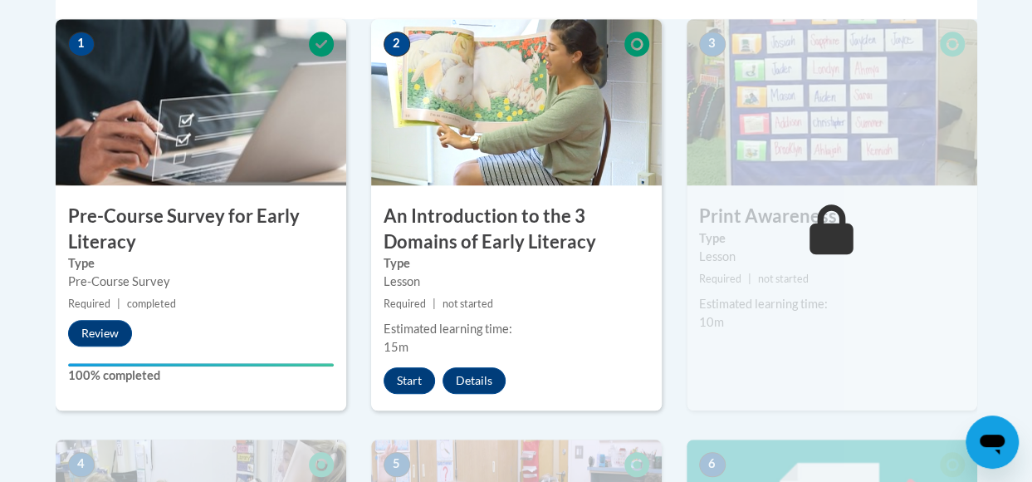
click at [228, 268] on label "Type" at bounding box center [201, 263] width 266 height 18
click at [96, 335] on button "Review" at bounding box center [100, 333] width 64 height 27
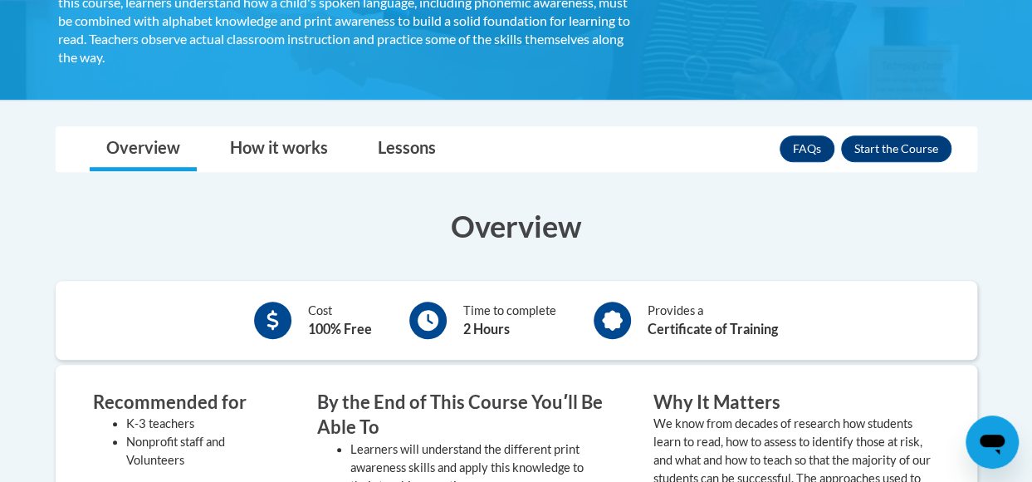
scroll to position [371, 0]
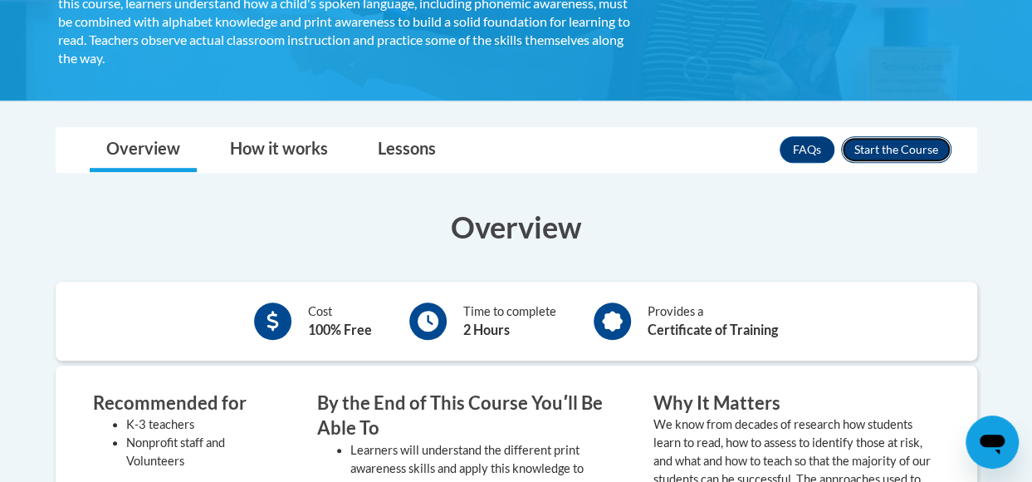
click at [884, 145] on button "Enroll" at bounding box center [896, 149] width 110 height 27
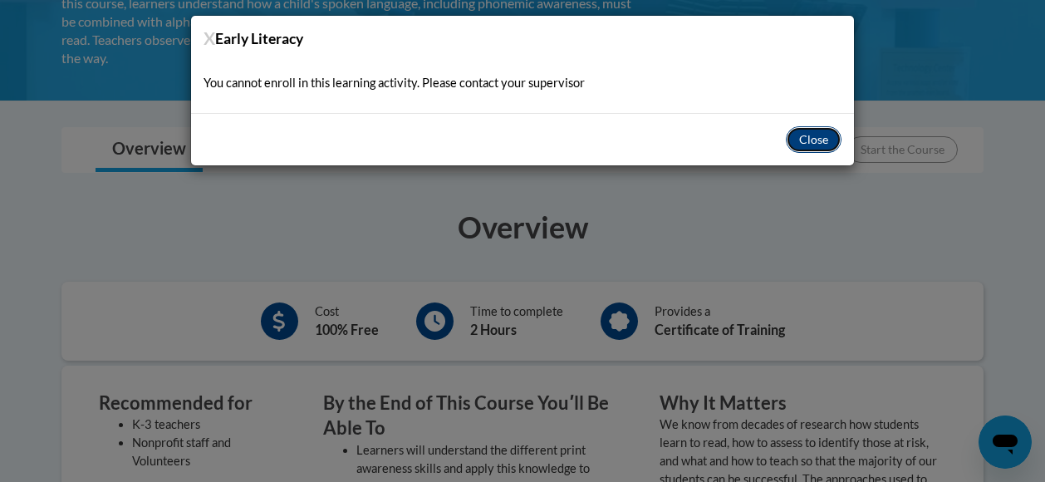
click at [811, 130] on button "Close" at bounding box center [814, 139] width 56 height 27
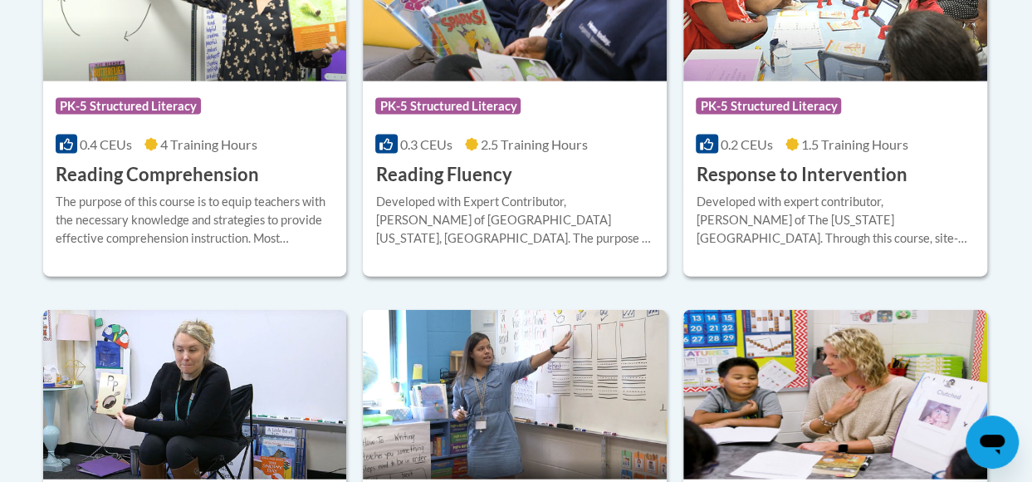
scroll to position [1720, 0]
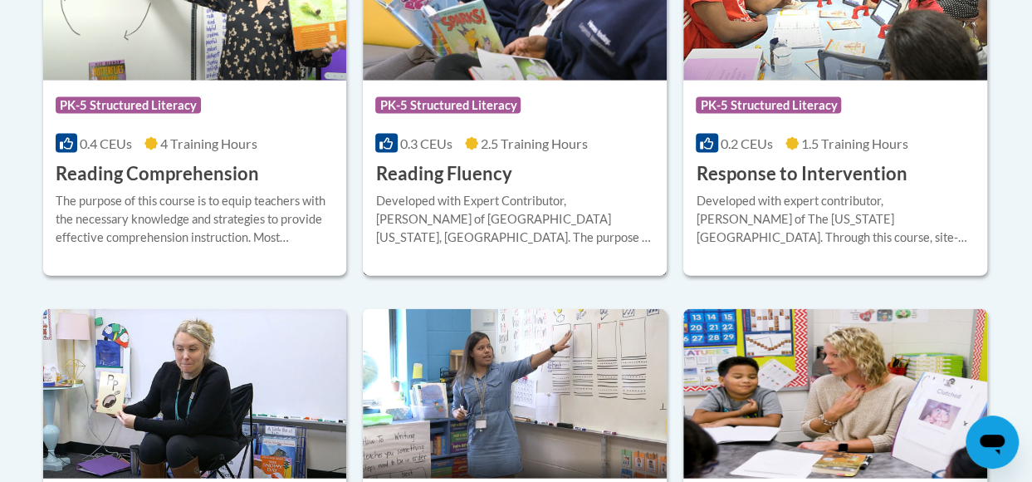
drag, startPoint x: 533, startPoint y: 179, endPoint x: 448, endPoint y: 187, distance: 85.1
click at [448, 187] on div "More Info Enroll Developed with Expert Contributor, [PERSON_NAME] of [GEOGRAPHI…" at bounding box center [515, 229] width 304 height 85
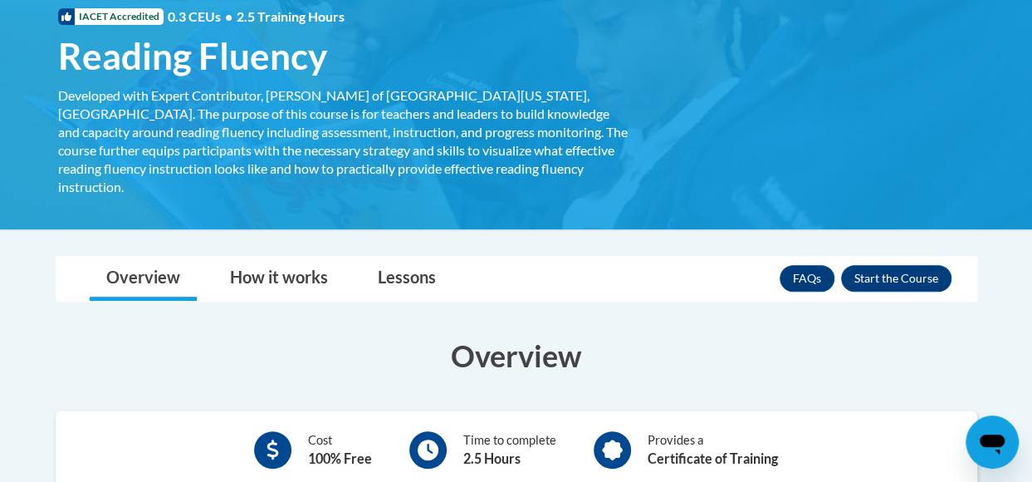
scroll to position [301, 0]
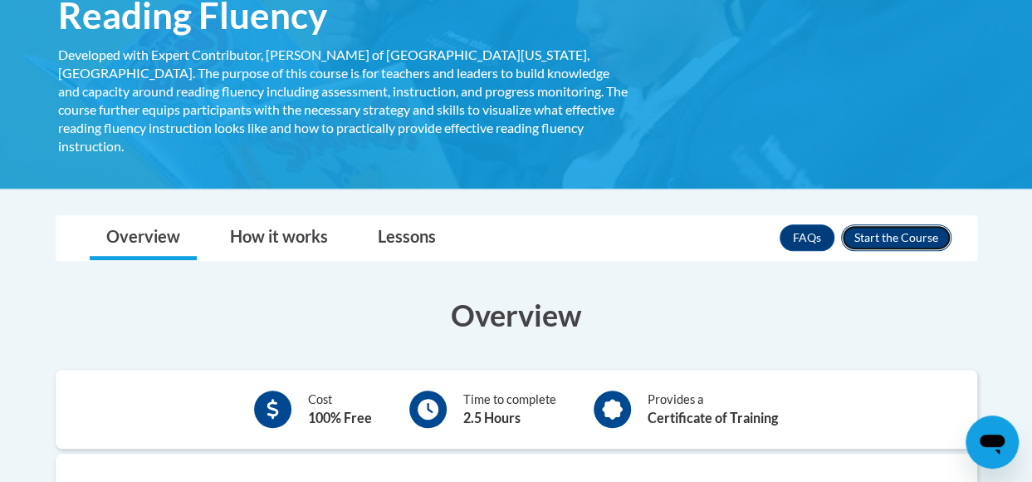
click at [865, 224] on button "Enroll" at bounding box center [896, 237] width 110 height 27
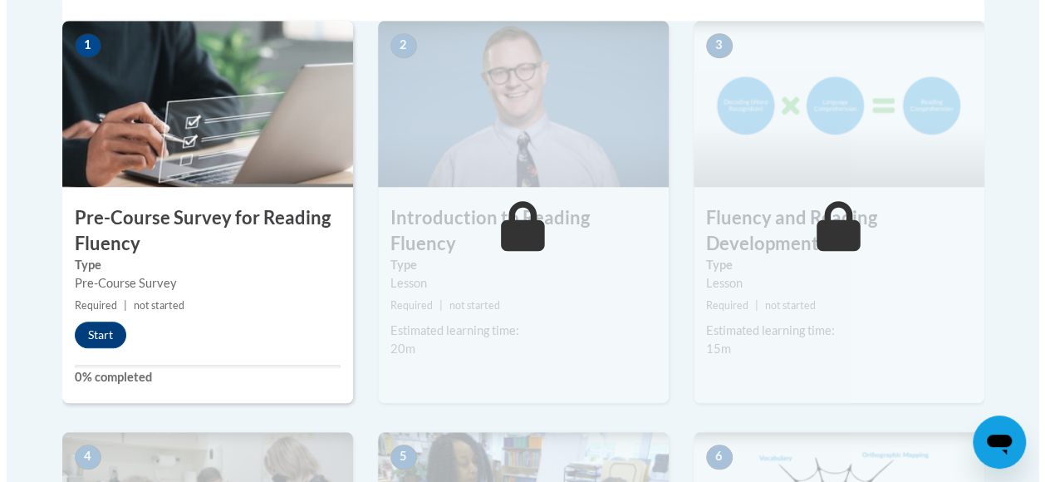
scroll to position [563, 0]
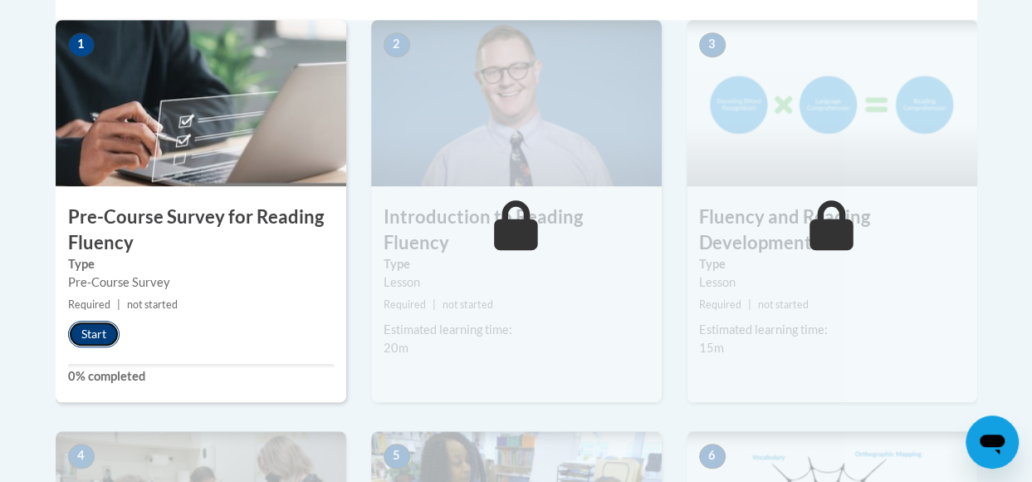
click at [86, 321] on button "Start" at bounding box center [93, 334] width 51 height 27
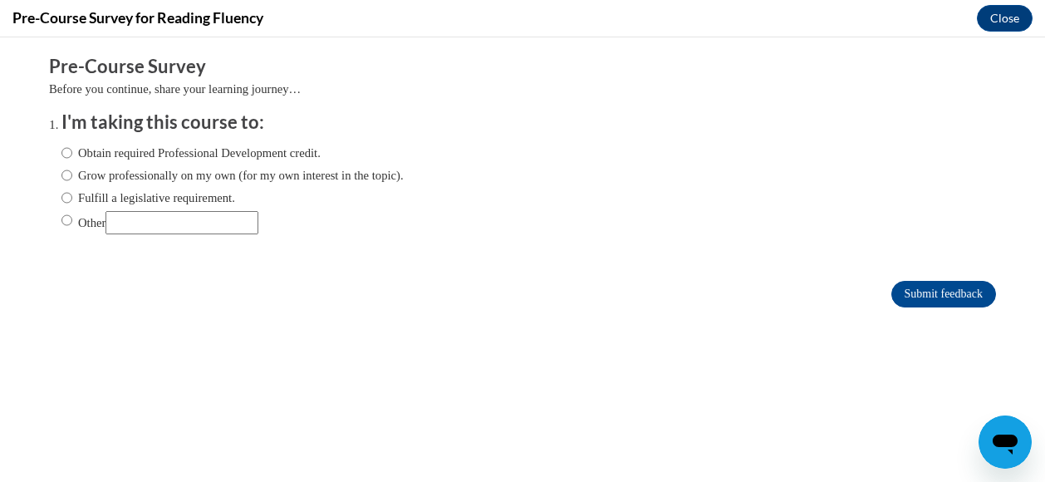
scroll to position [0, 0]
click at [1010, 13] on button "Close" at bounding box center [1005, 18] width 56 height 27
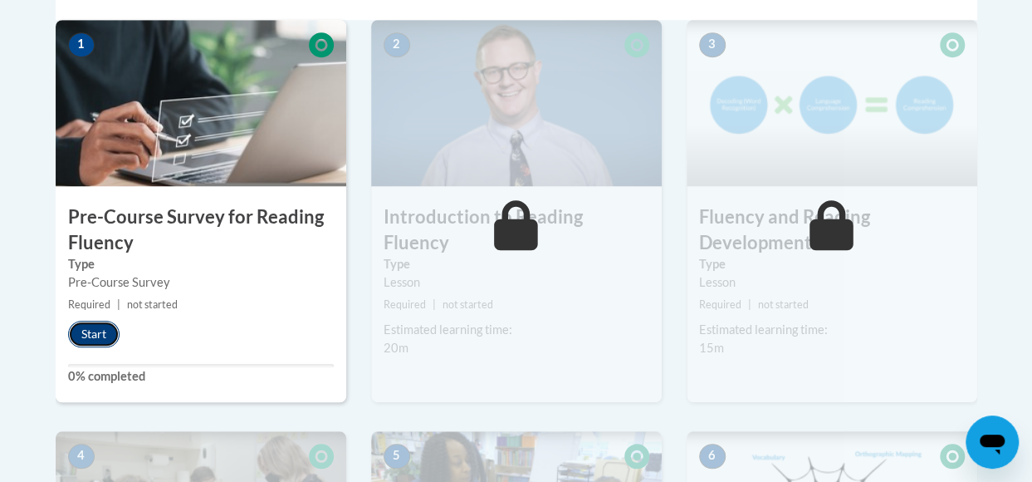
click at [90, 335] on button "Start" at bounding box center [93, 334] width 51 height 27
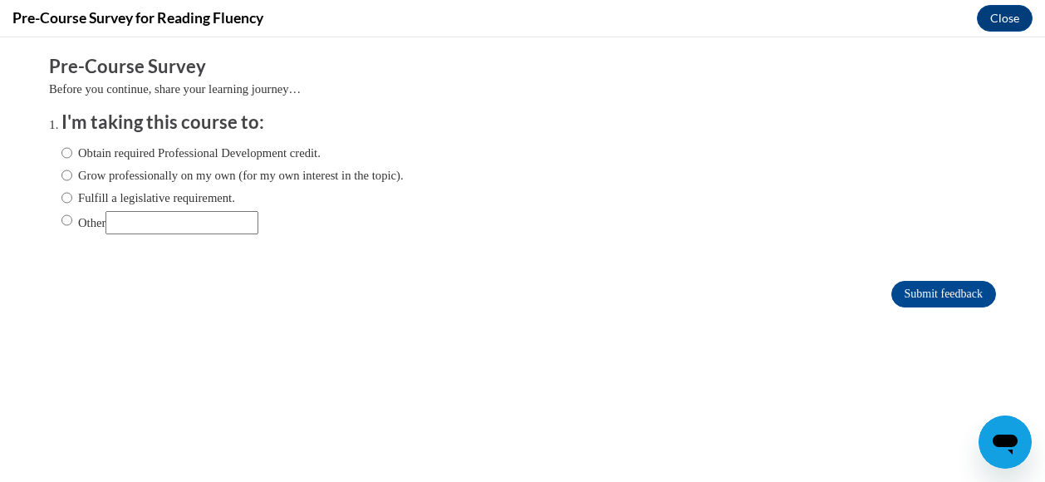
click at [61, 171] on input "Grow professionally on my own (for my own interest in the topic)." at bounding box center [66, 175] width 11 height 18
radio input "true"
click at [905, 291] on input "Submit feedback" at bounding box center [943, 294] width 105 height 27
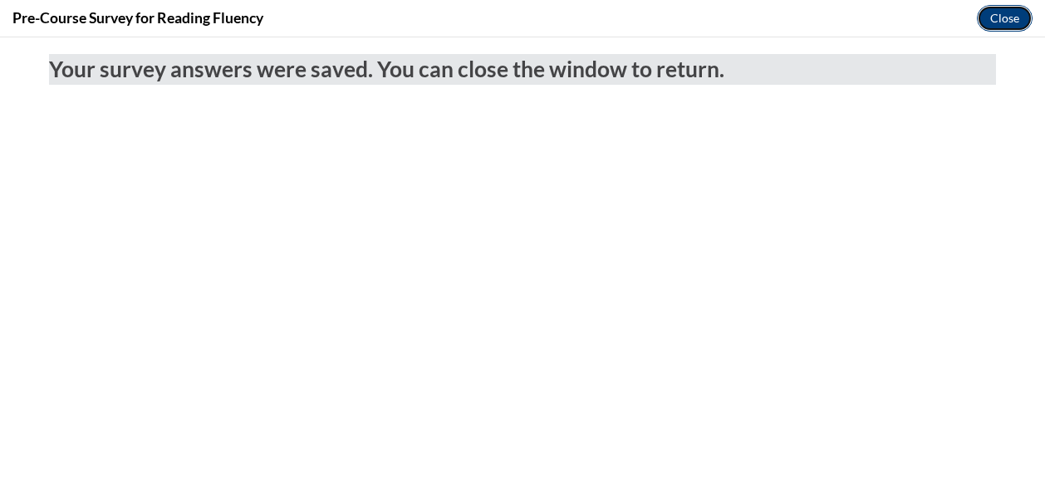
click at [990, 17] on button "Close" at bounding box center [1005, 18] width 56 height 27
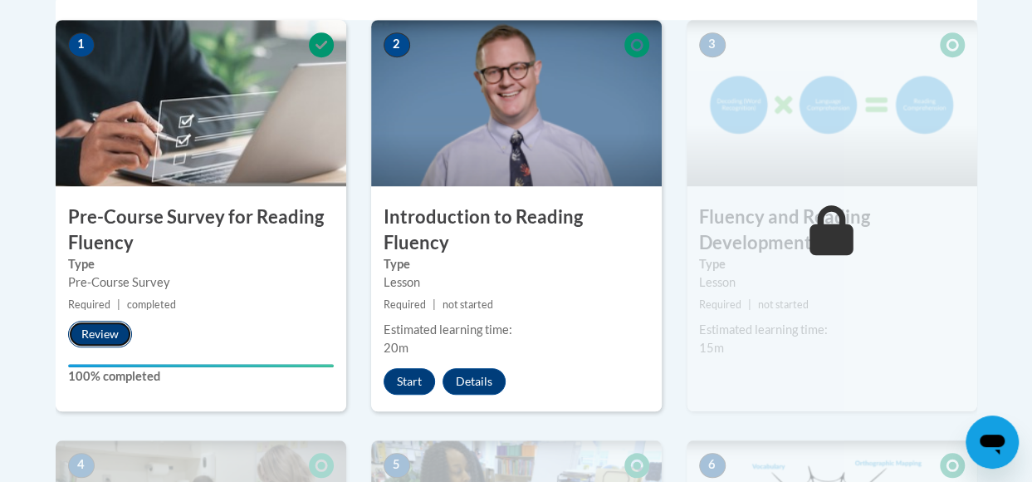
drag, startPoint x: 111, startPoint y: 325, endPoint x: 98, endPoint y: 326, distance: 13.4
click at [98, 326] on button "Review" at bounding box center [100, 334] width 64 height 27
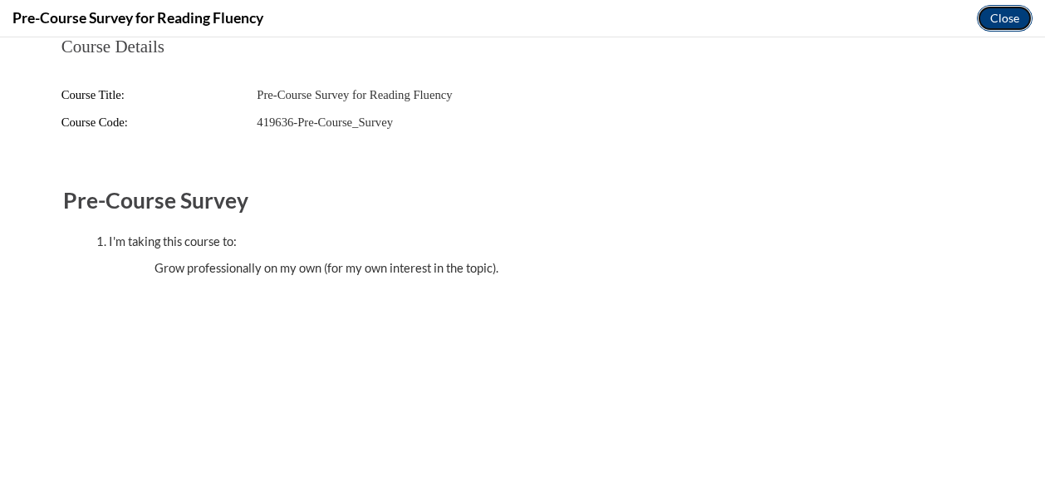
click at [1008, 7] on button "Close" at bounding box center [1005, 18] width 56 height 27
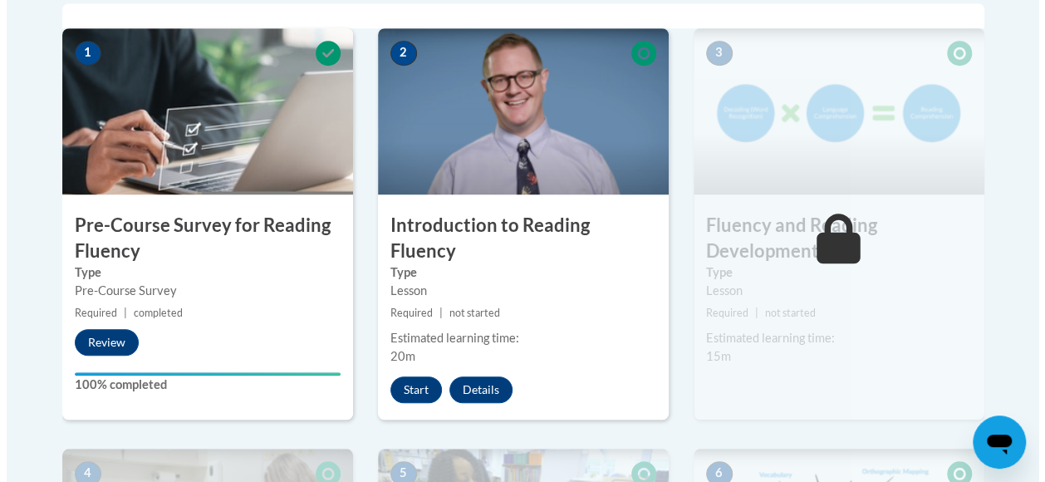
scroll to position [554, 0]
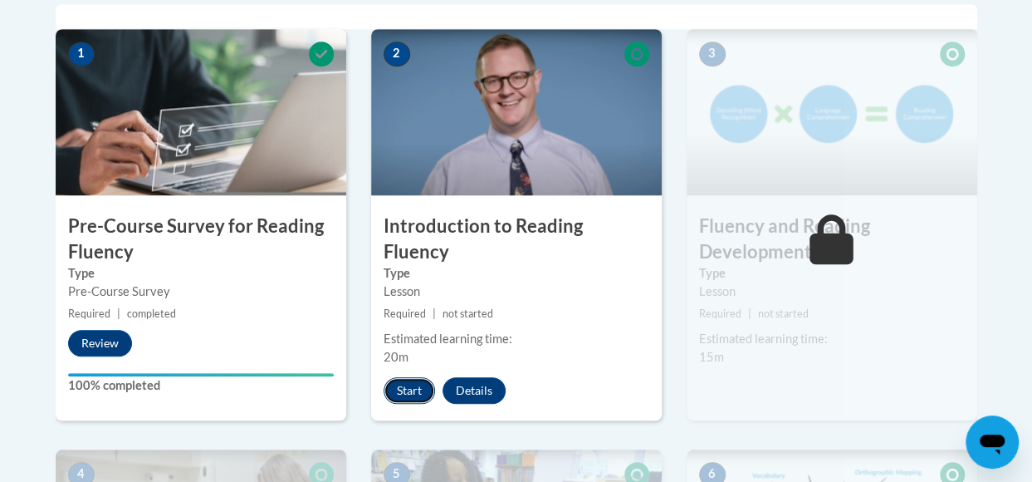
click at [417, 377] on button "Start" at bounding box center [409, 390] width 51 height 27
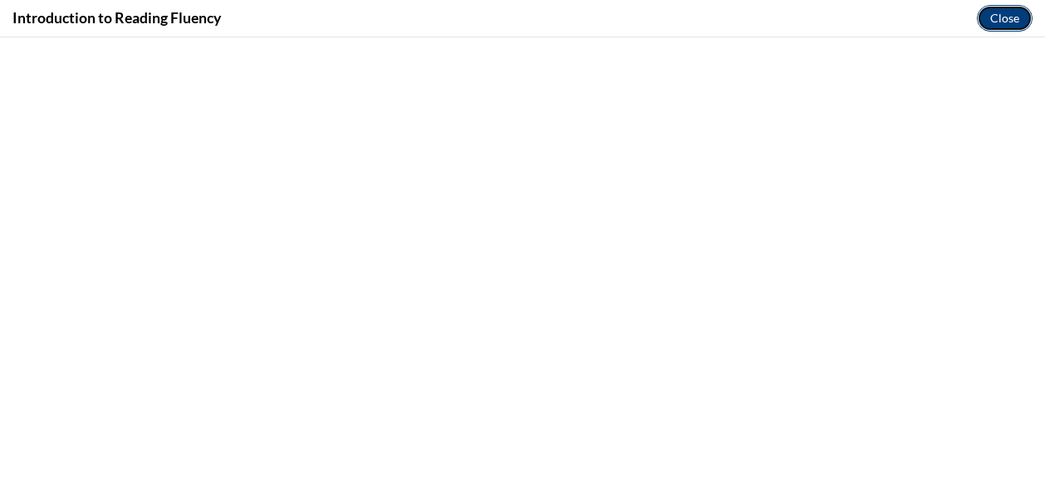
click at [998, 13] on button "Close" at bounding box center [1005, 18] width 56 height 27
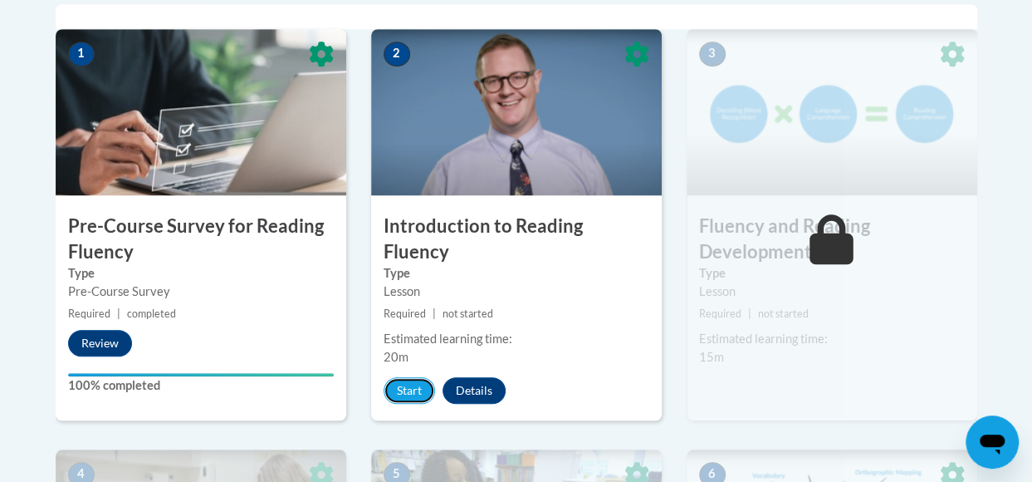
click at [402, 377] on button "Start" at bounding box center [409, 390] width 51 height 27
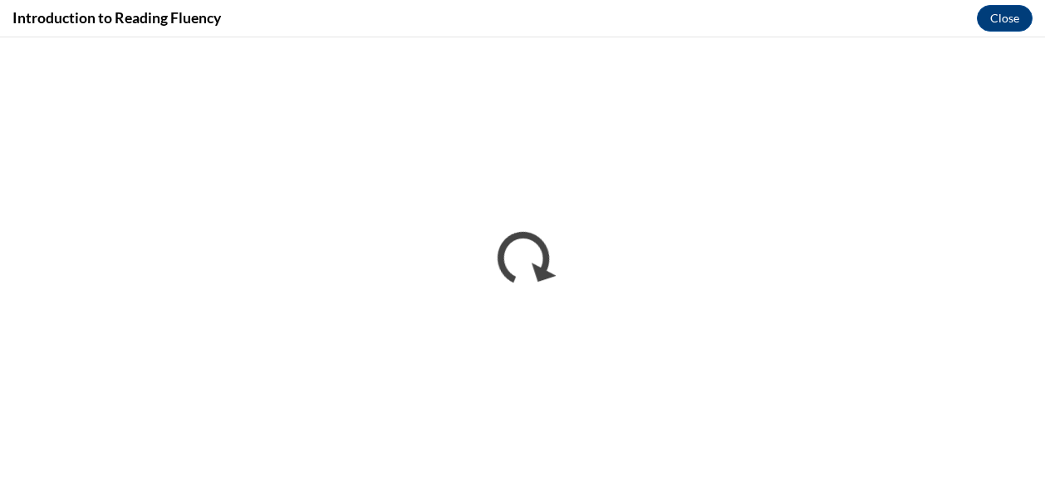
scroll to position [0, 0]
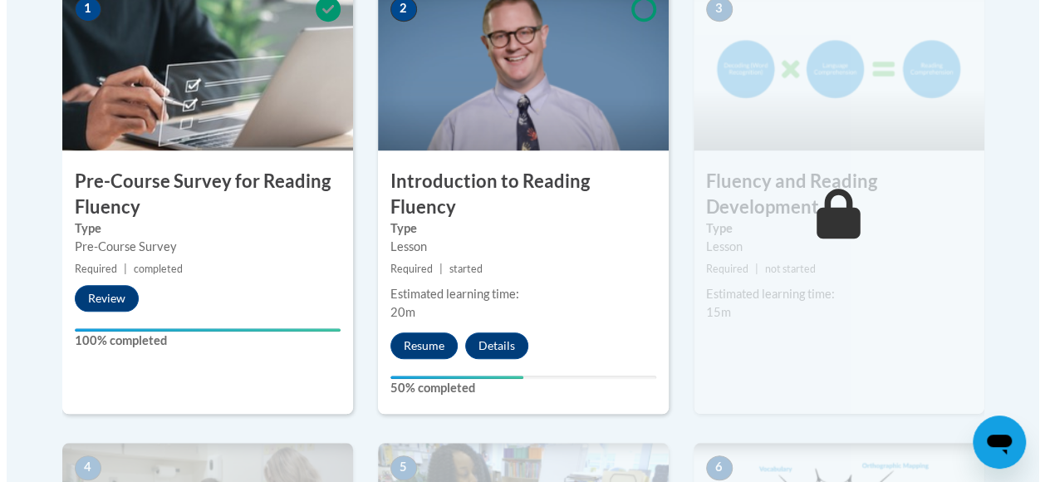
scroll to position [597, 0]
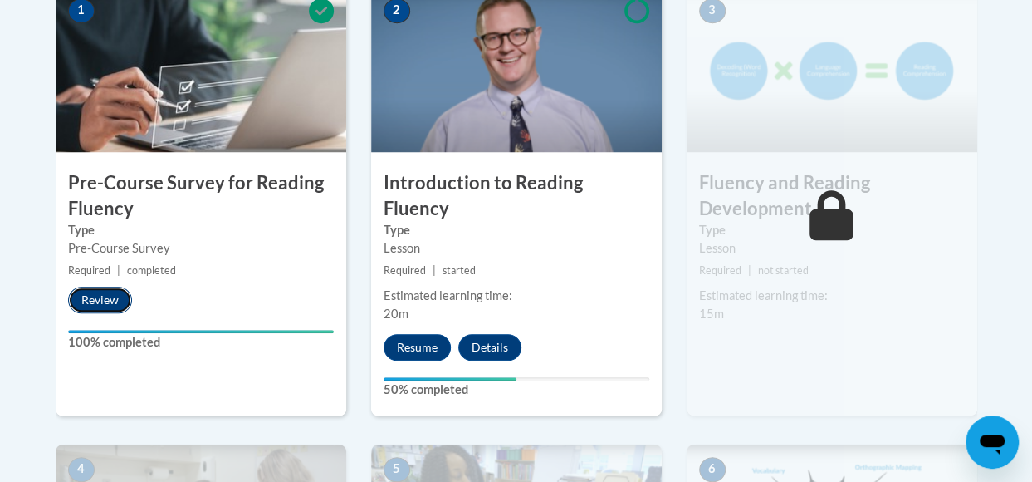
click at [105, 295] on button "Review" at bounding box center [100, 300] width 64 height 27
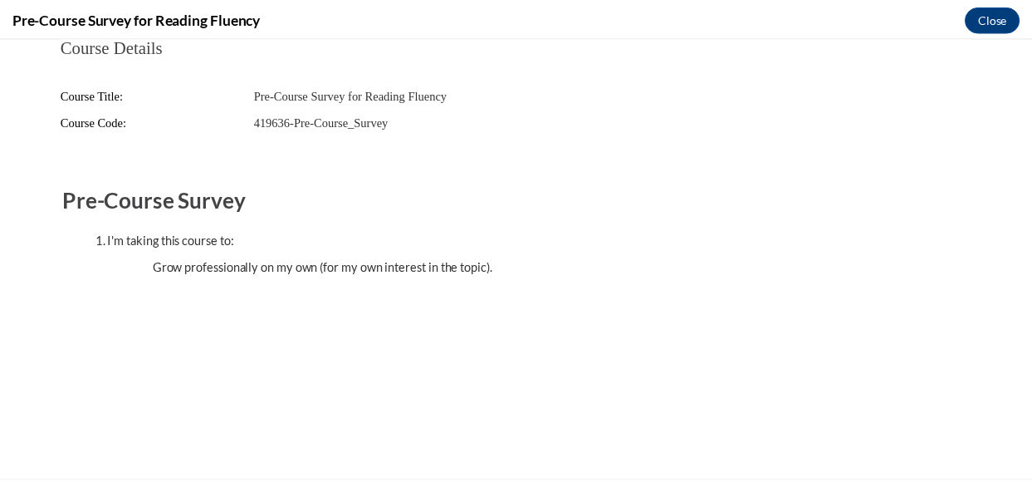
scroll to position [0, 0]
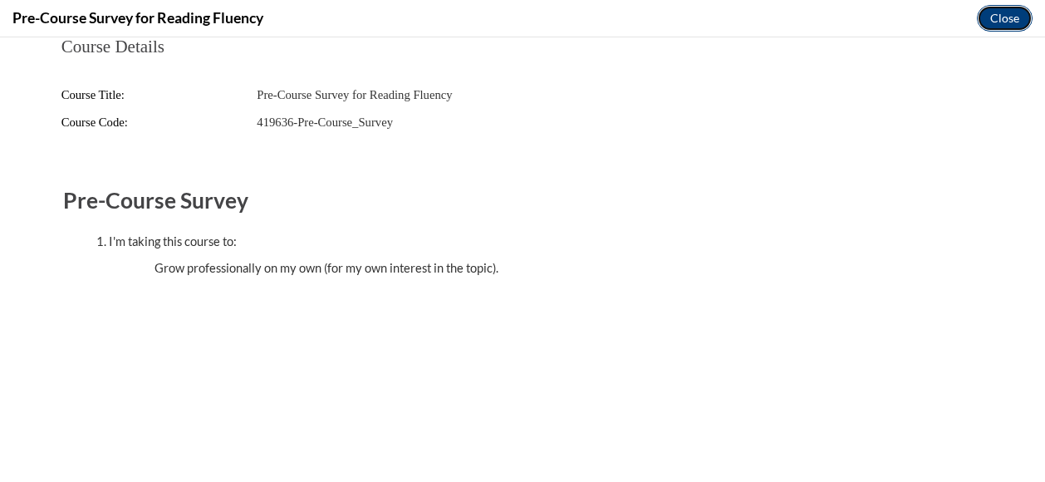
click at [989, 18] on button "Close" at bounding box center [1005, 18] width 56 height 27
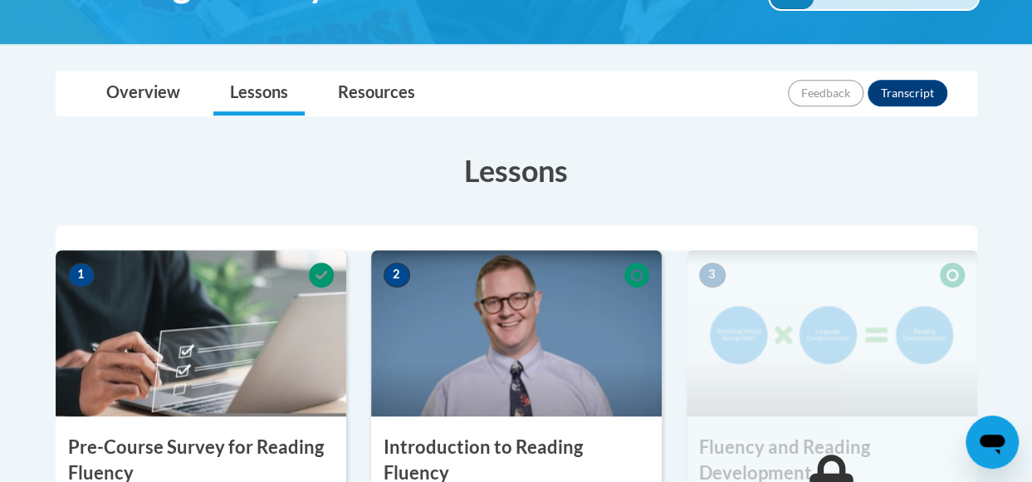
scroll to position [331, 0]
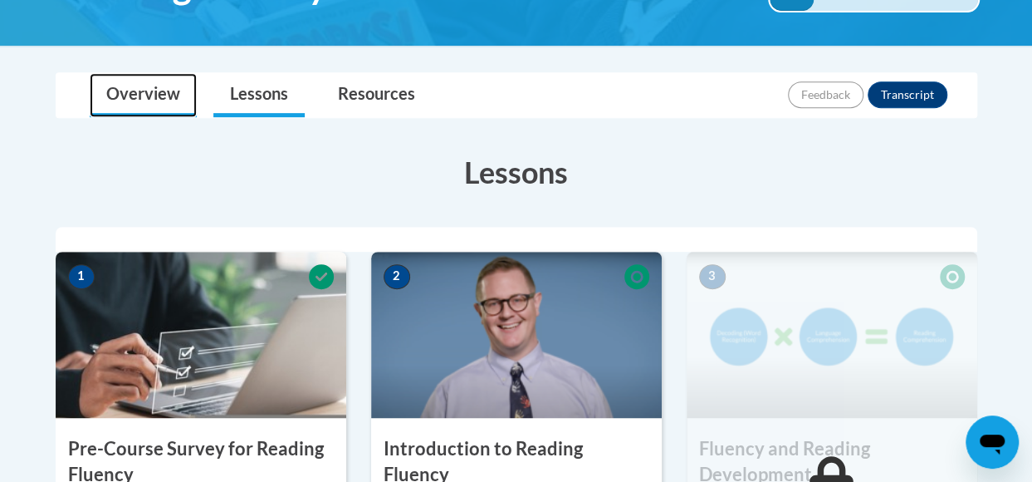
click at [133, 100] on link "Overview" at bounding box center [143, 95] width 107 height 44
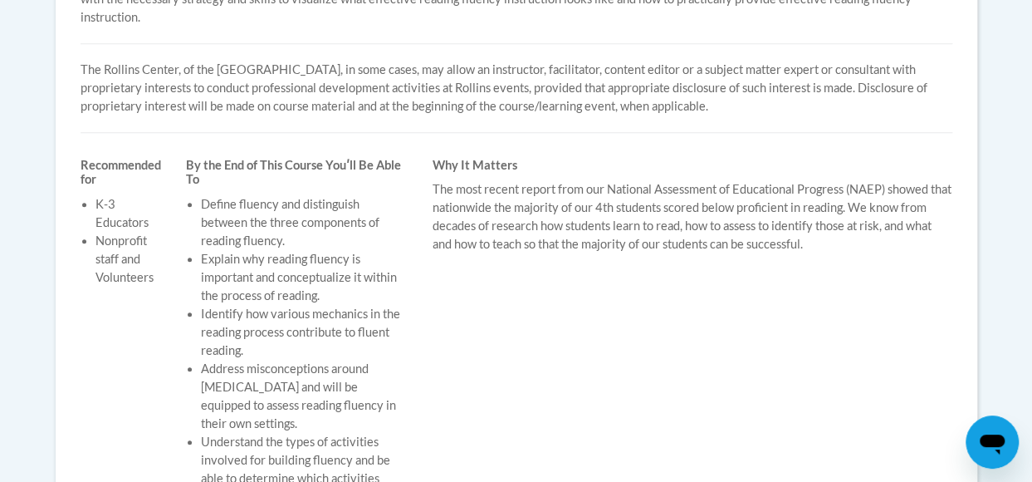
scroll to position [0, 0]
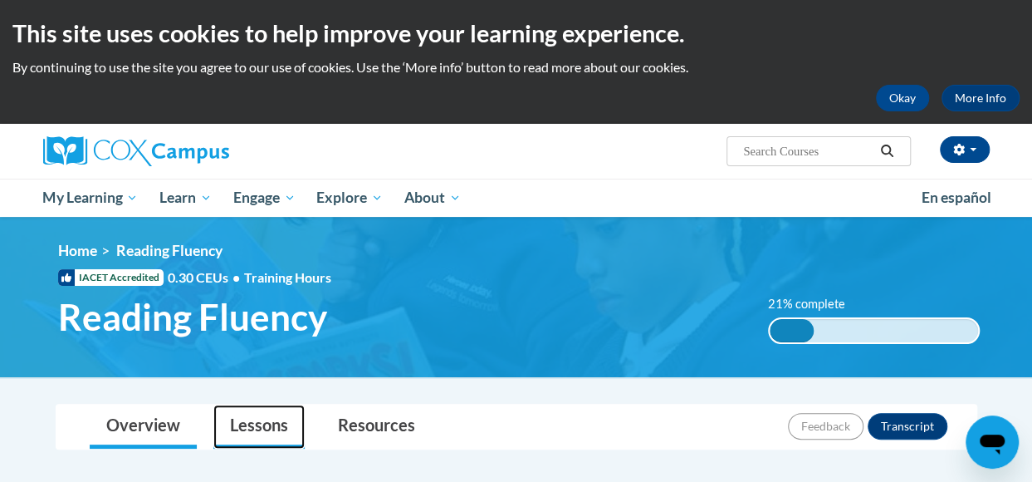
click at [251, 413] on link "Lessons" at bounding box center [258, 426] width 91 height 44
click at [254, 418] on link "Lessons" at bounding box center [258, 426] width 91 height 44
click at [259, 424] on link "Lessons" at bounding box center [258, 426] width 91 height 44
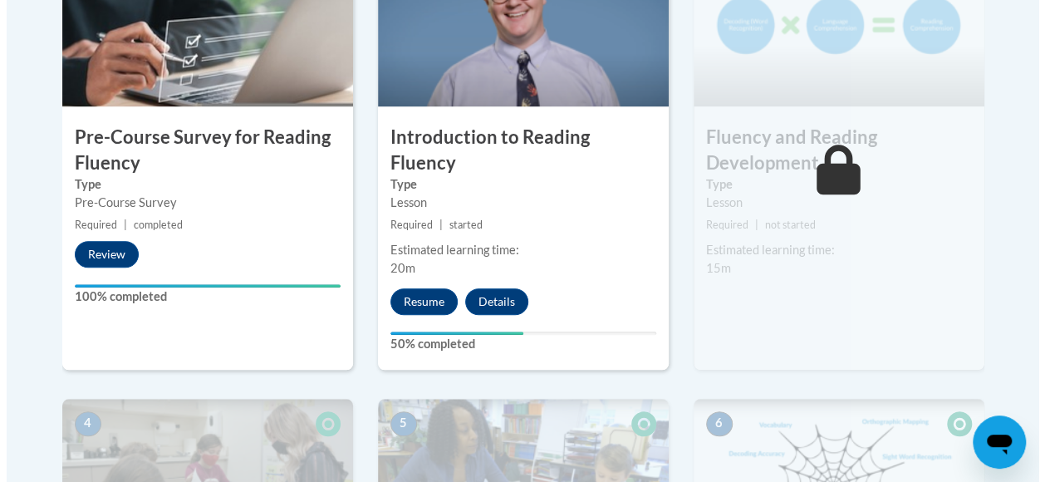
scroll to position [644, 0]
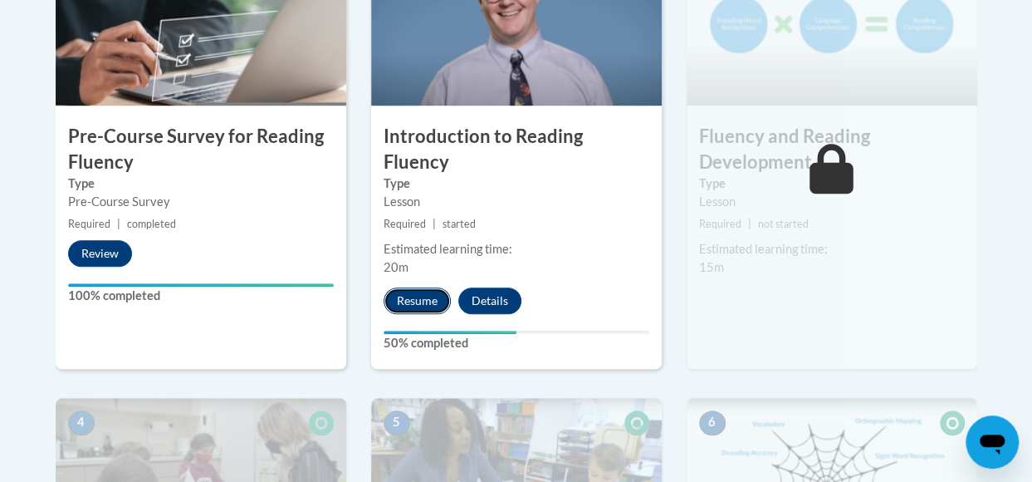
click at [412, 287] on button "Resume" at bounding box center [417, 300] width 67 height 27
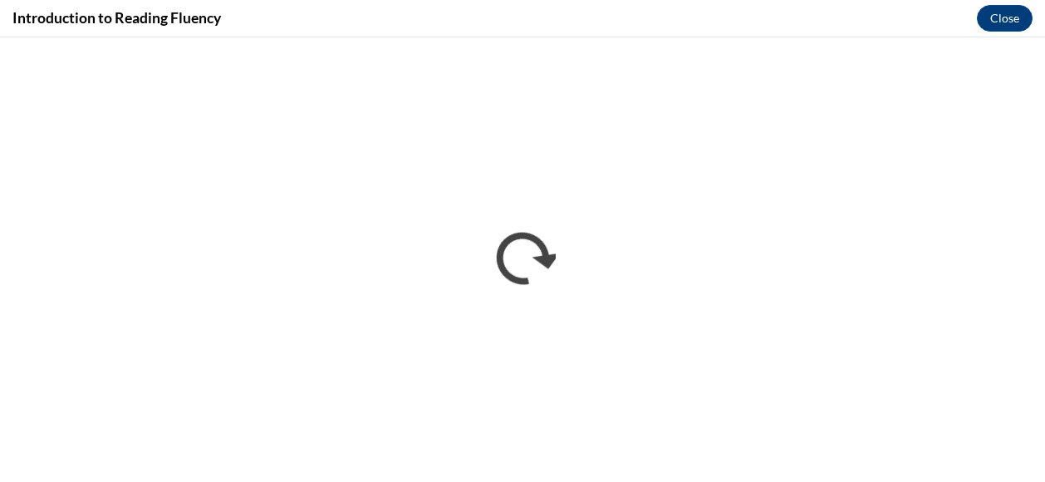
scroll to position [0, 0]
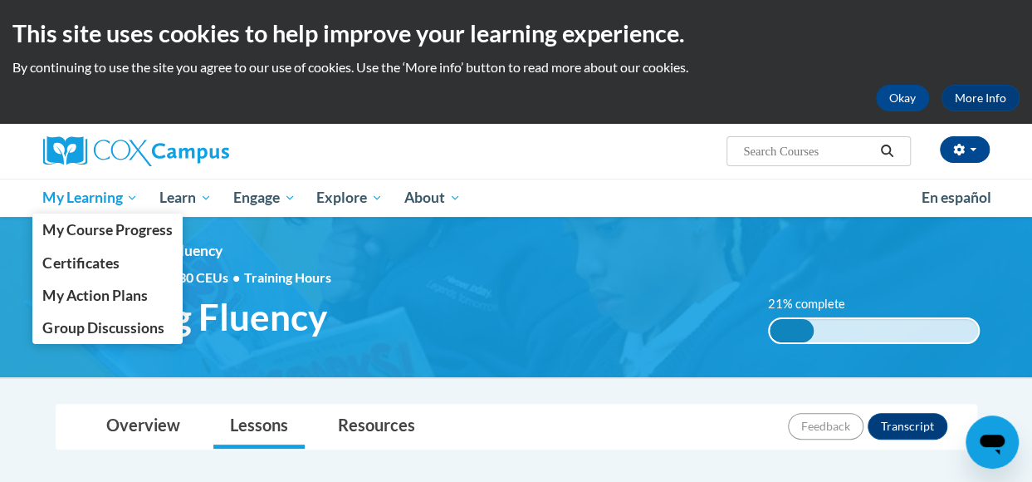
click at [95, 212] on link "My Learning" at bounding box center [90, 198] width 117 height 38
click at [91, 196] on span "My Learning" at bounding box center [90, 198] width 96 height 20
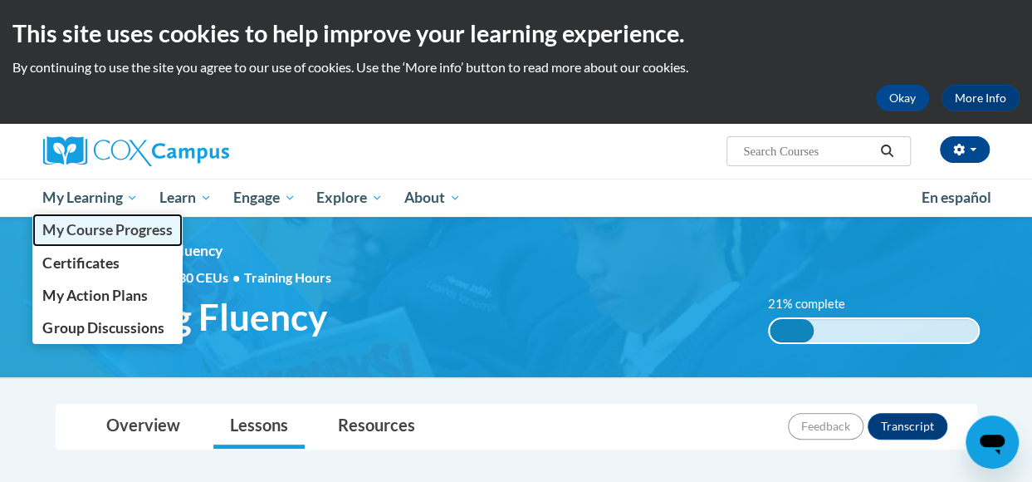
click at [102, 233] on span "My Course Progress" at bounding box center [107, 229] width 130 height 17
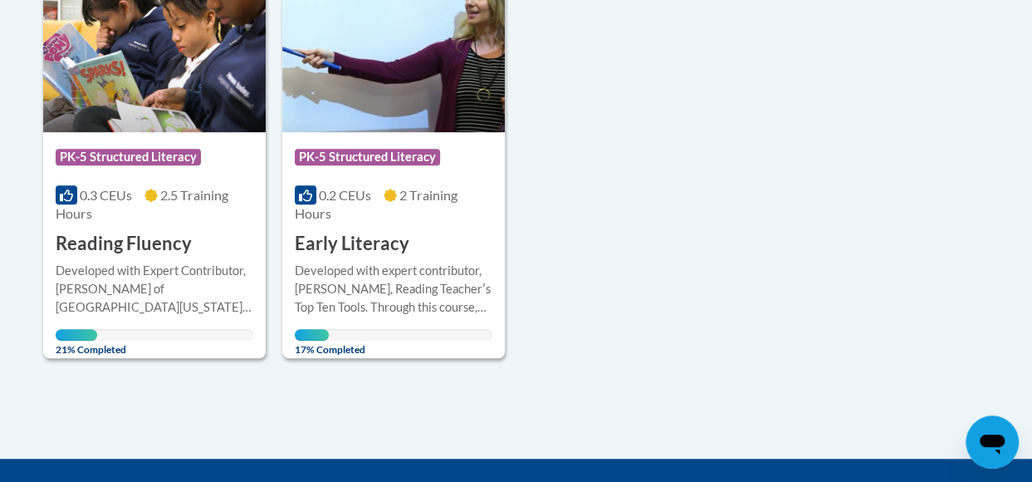
scroll to position [464, 0]
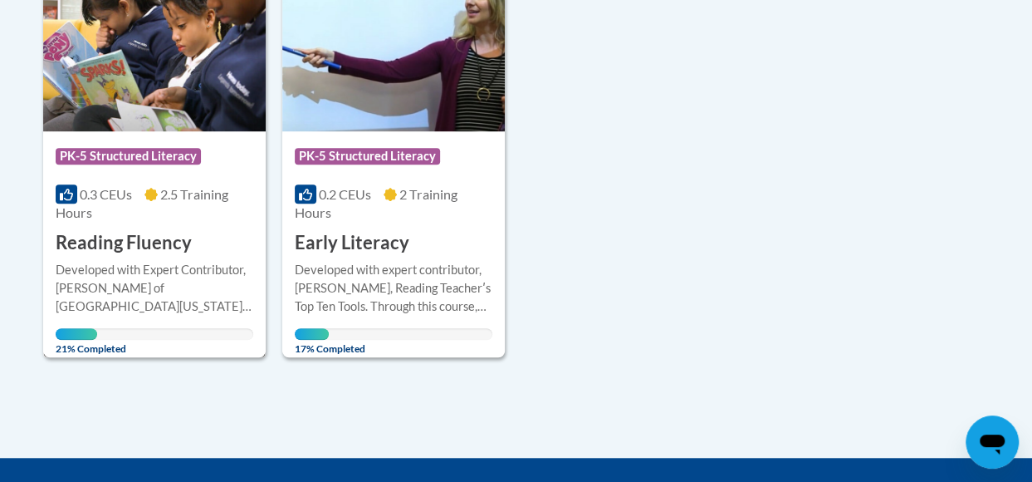
click at [119, 242] on h3 "Reading Fluency" at bounding box center [124, 243] width 136 height 26
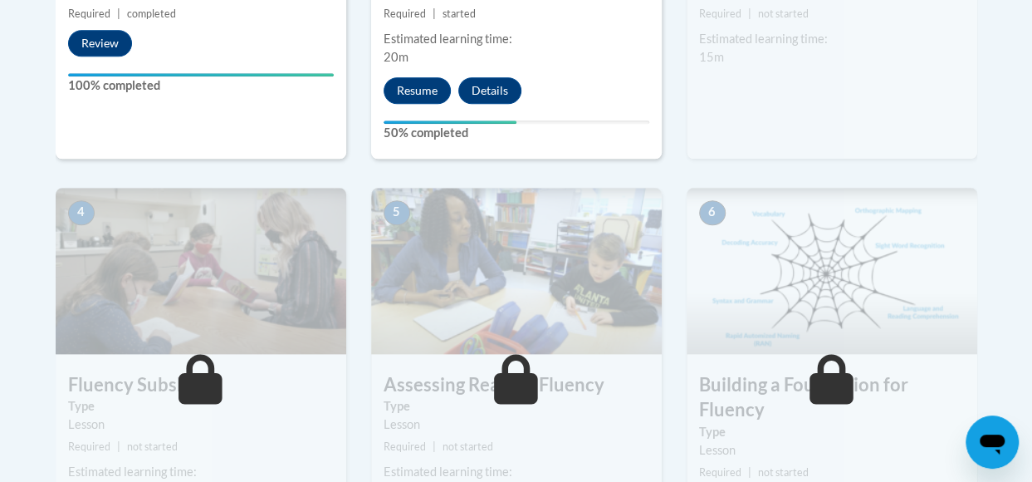
scroll to position [855, 0]
click at [431, 335] on div "5 Assessing Reading Fluency Type Lesson Required | not started Estimated learni…" at bounding box center [516, 364] width 291 height 355
drag, startPoint x: 431, startPoint y: 335, endPoint x: 387, endPoint y: 277, distance: 72.9
click at [387, 277] on img at bounding box center [516, 270] width 291 height 166
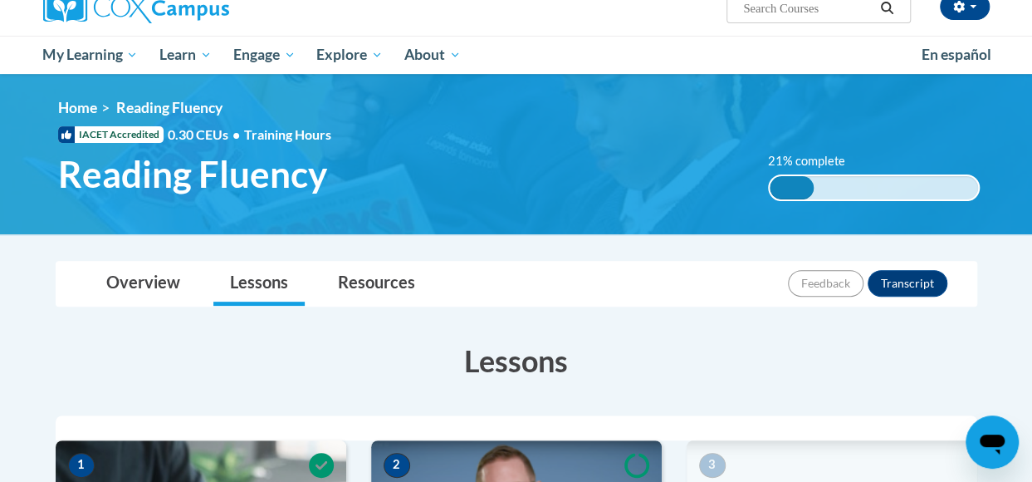
scroll to position [142, 0]
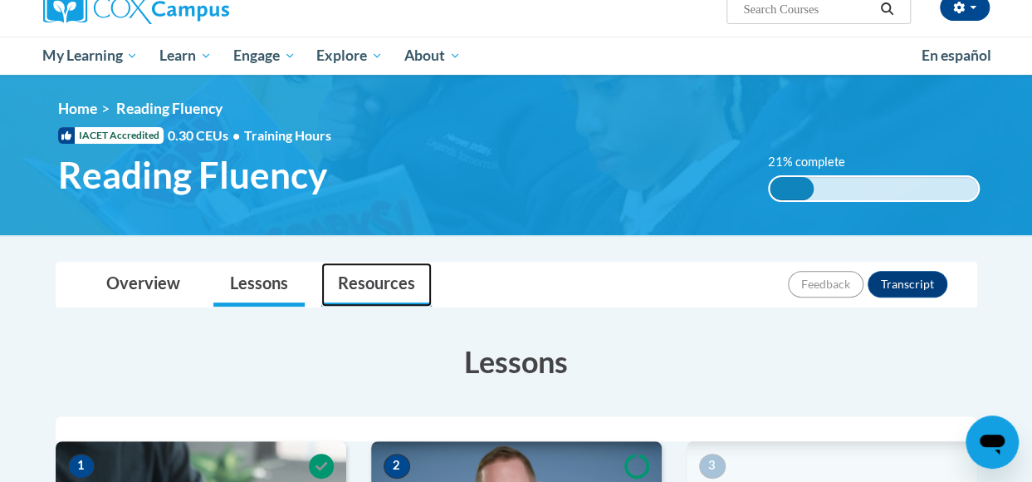
click at [364, 279] on link "Resources" at bounding box center [376, 284] width 110 height 44
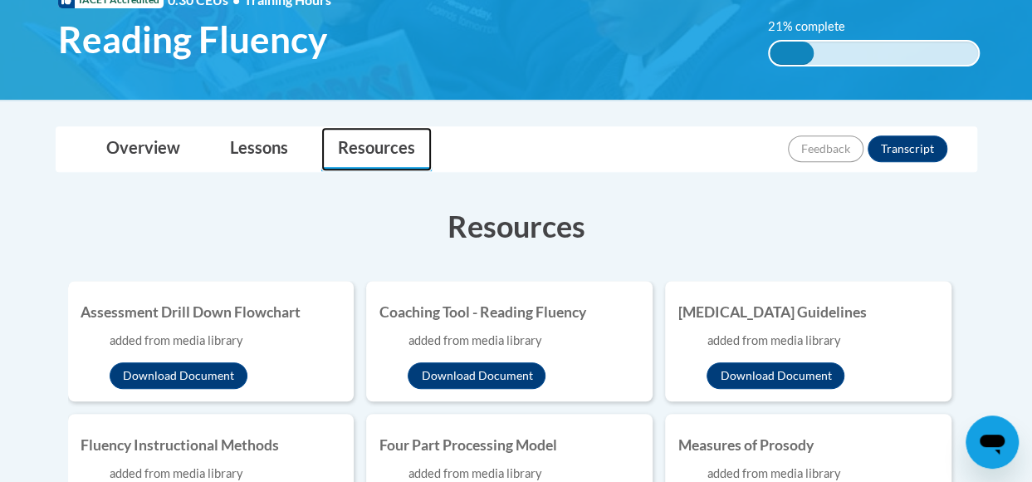
scroll to position [277, 0]
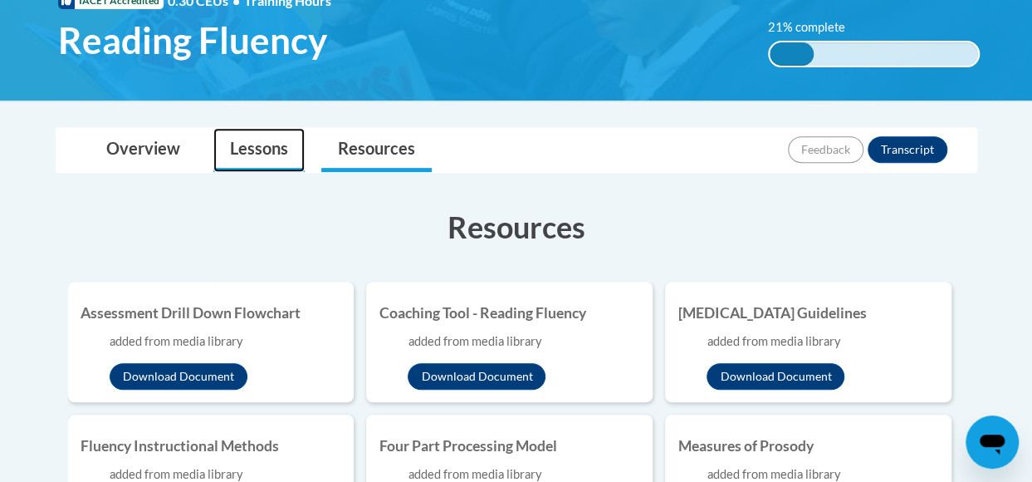
click at [252, 147] on link "Lessons" at bounding box center [258, 150] width 91 height 44
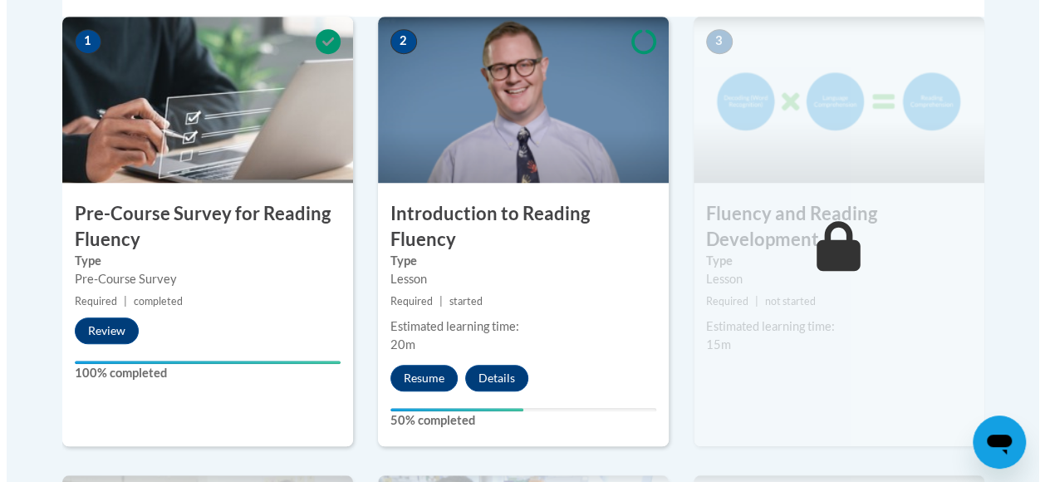
scroll to position [567, 0]
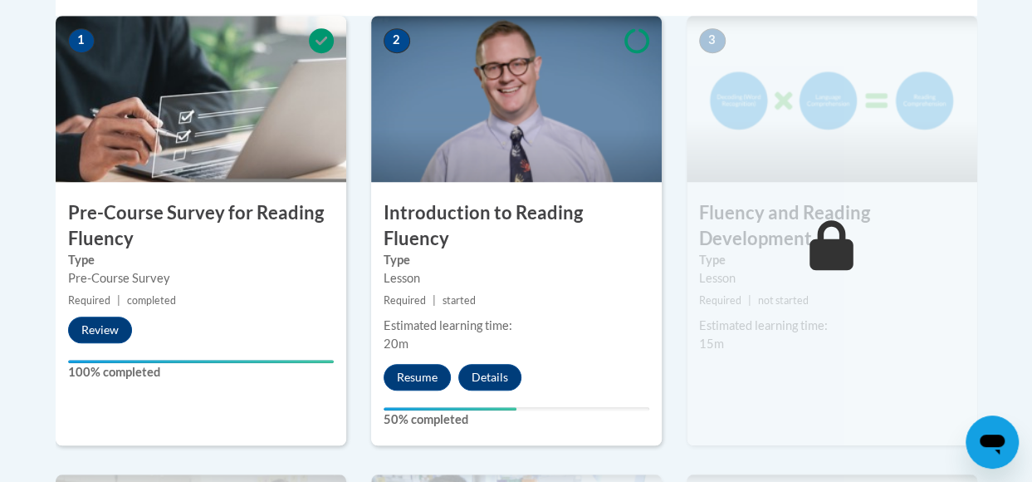
click at [419, 375] on div "2 Introduction to Reading Fluency Type Lesson Required | started Estimated lear…" at bounding box center [516, 230] width 291 height 429
click at [424, 379] on div "2 Introduction to Reading Fluency Type Lesson Required | started Estimated lear…" at bounding box center [516, 230] width 291 height 429
click at [424, 364] on button "Resume" at bounding box center [417, 377] width 67 height 27
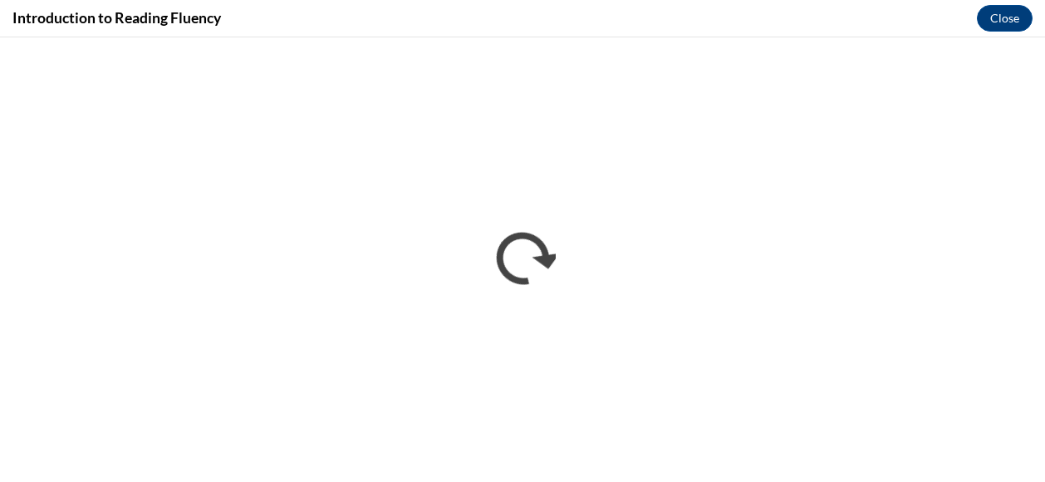
scroll to position [0, 0]
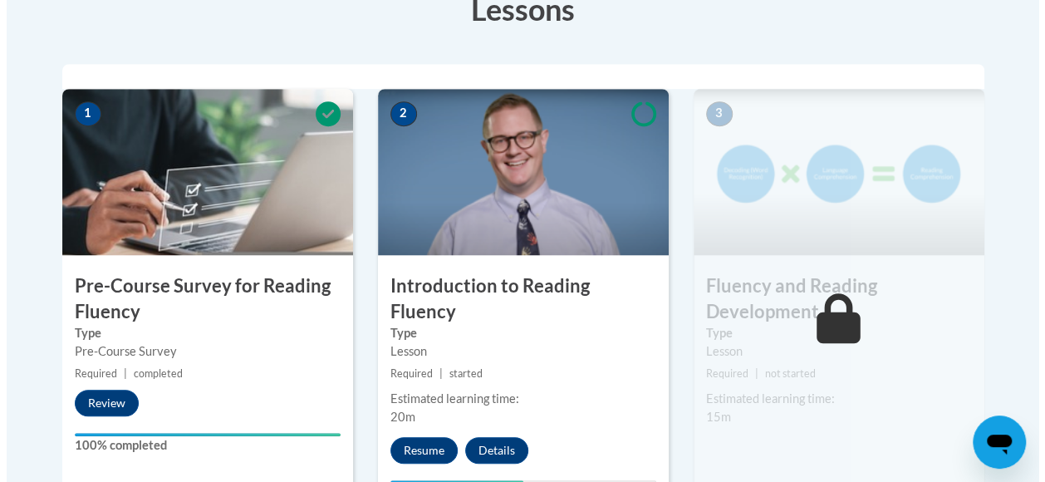
scroll to position [493, 0]
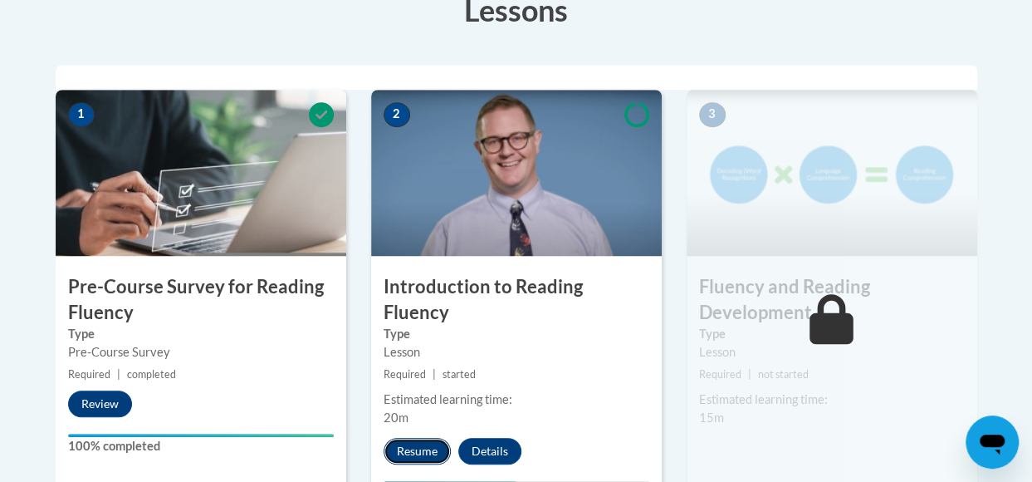
click at [414, 438] on button "Resume" at bounding box center [417, 451] width 67 height 27
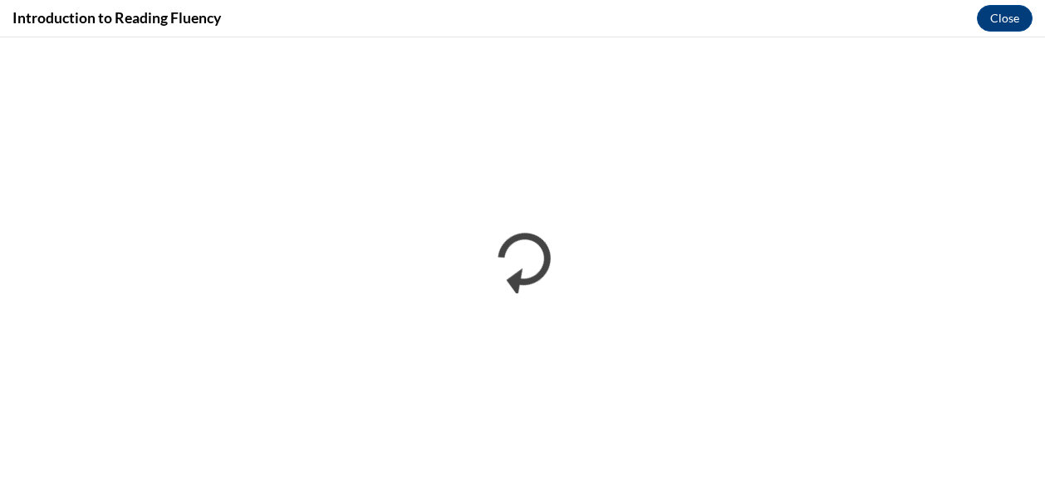
scroll to position [0, 0]
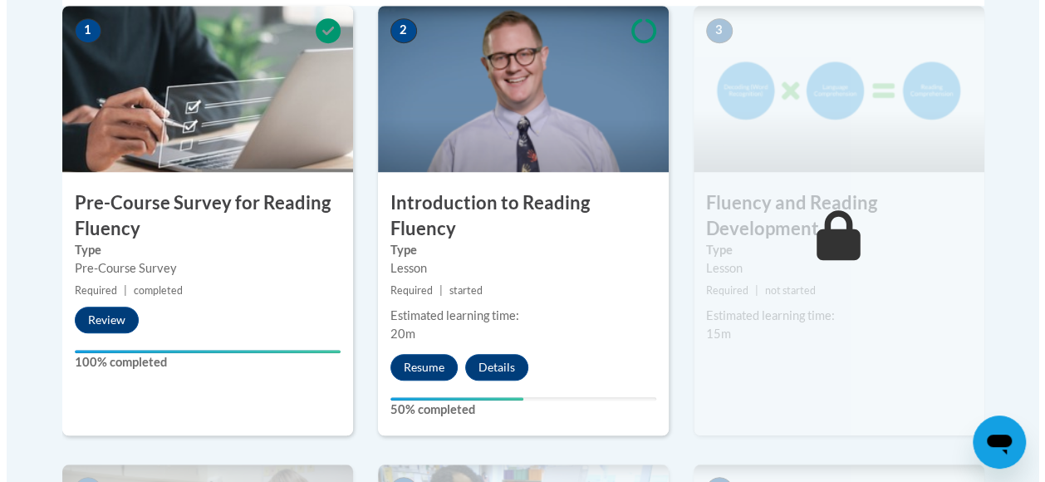
scroll to position [578, 0]
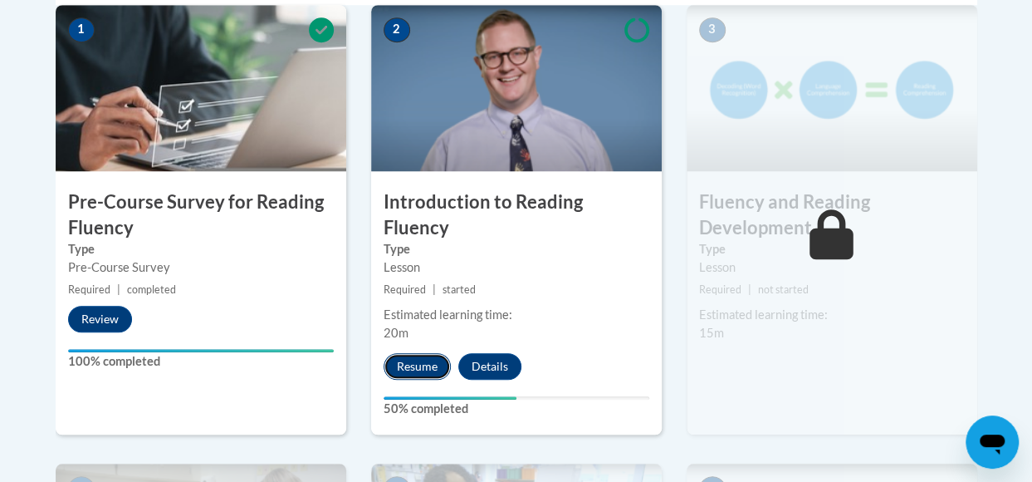
click at [415, 353] on button "Resume" at bounding box center [417, 366] width 67 height 27
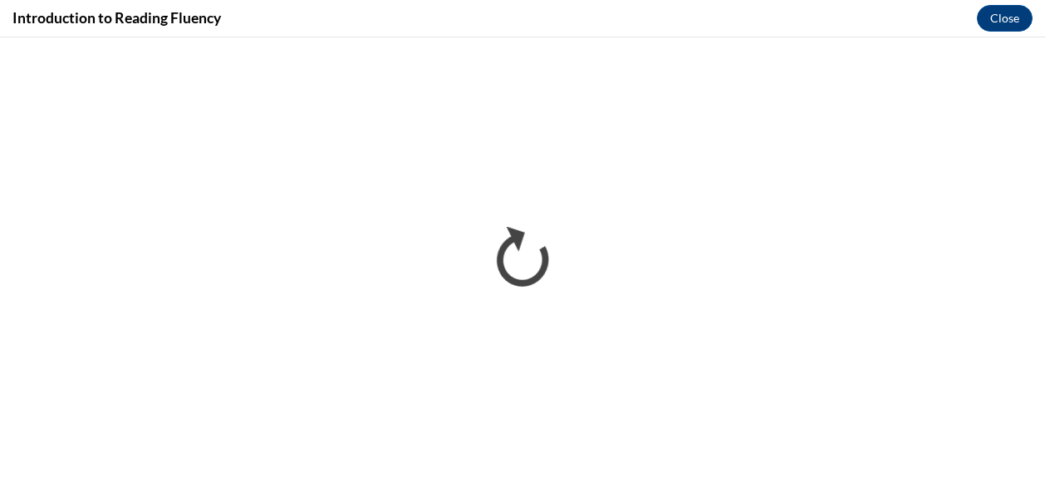
scroll to position [0, 0]
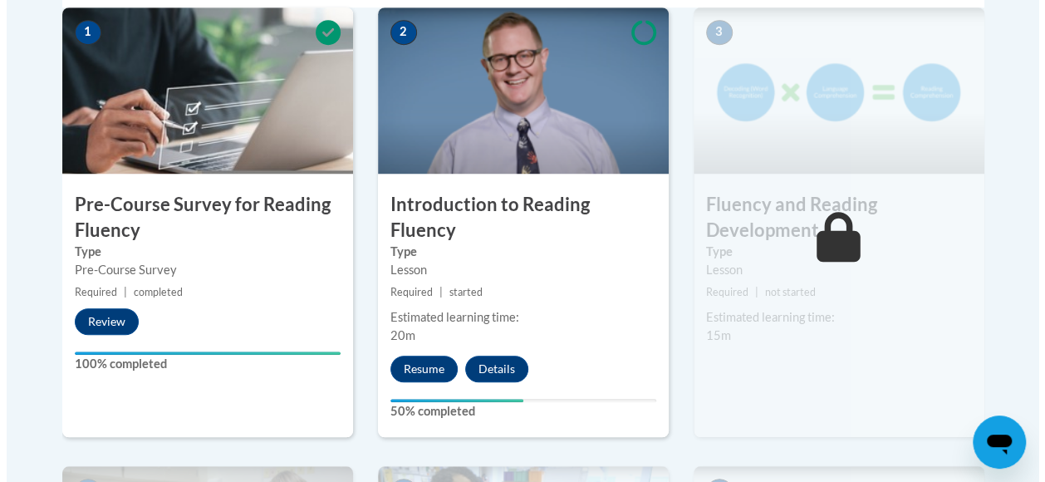
scroll to position [576, 0]
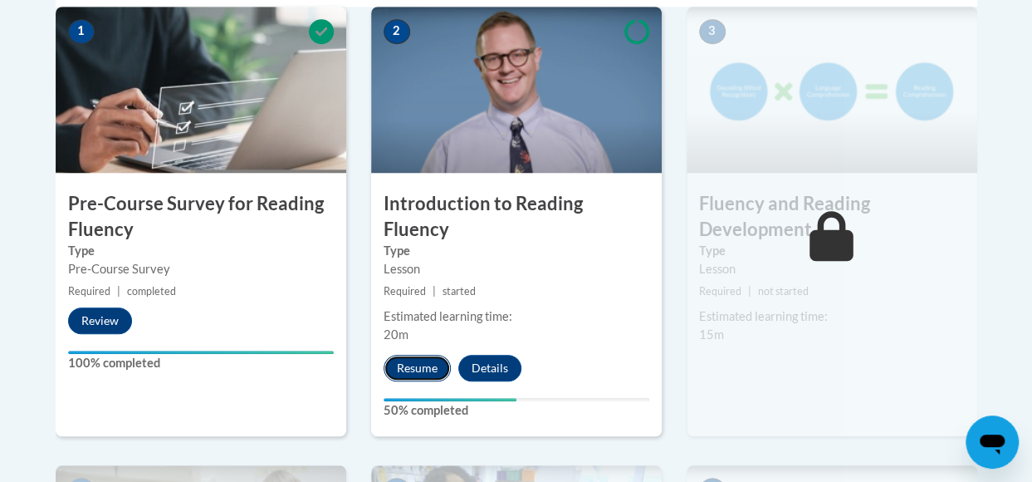
click at [398, 355] on button "Resume" at bounding box center [417, 368] width 67 height 27
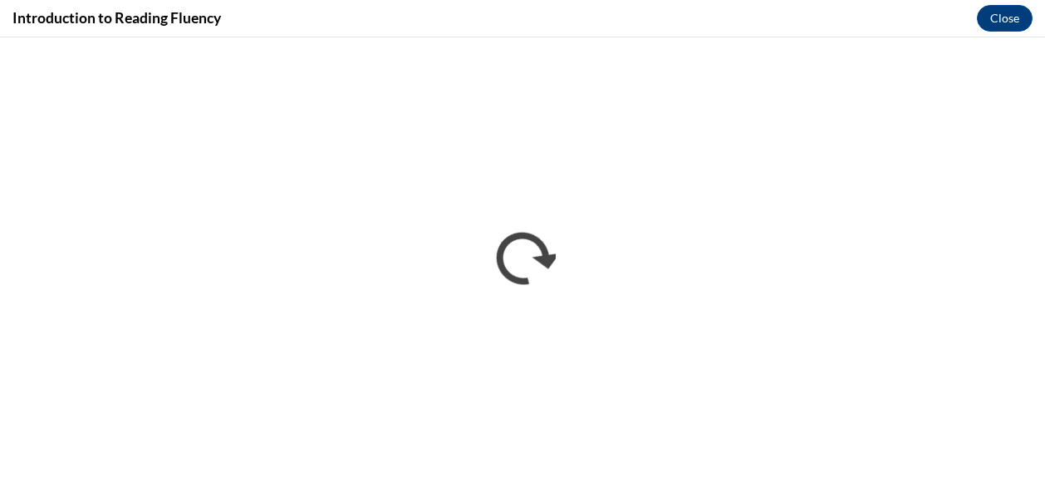
scroll to position [0, 0]
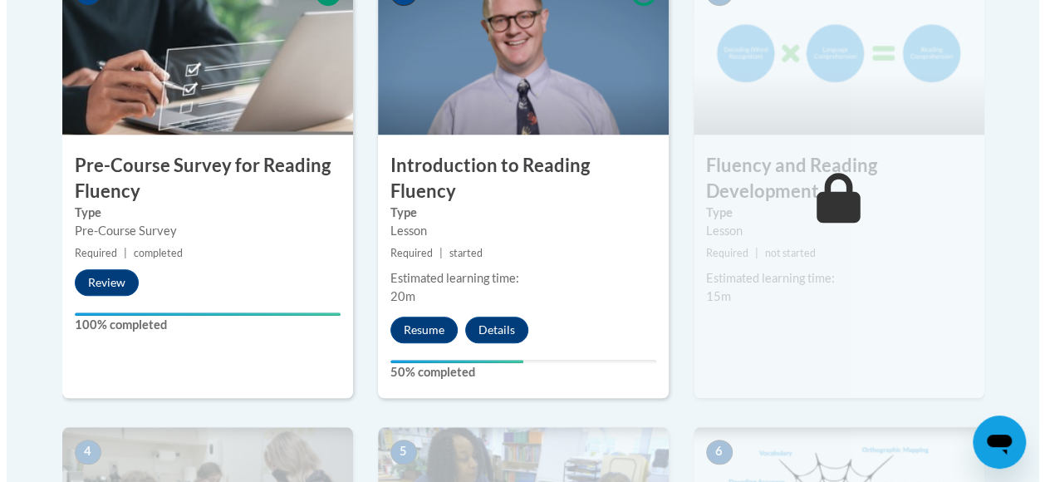
scroll to position [614, 0]
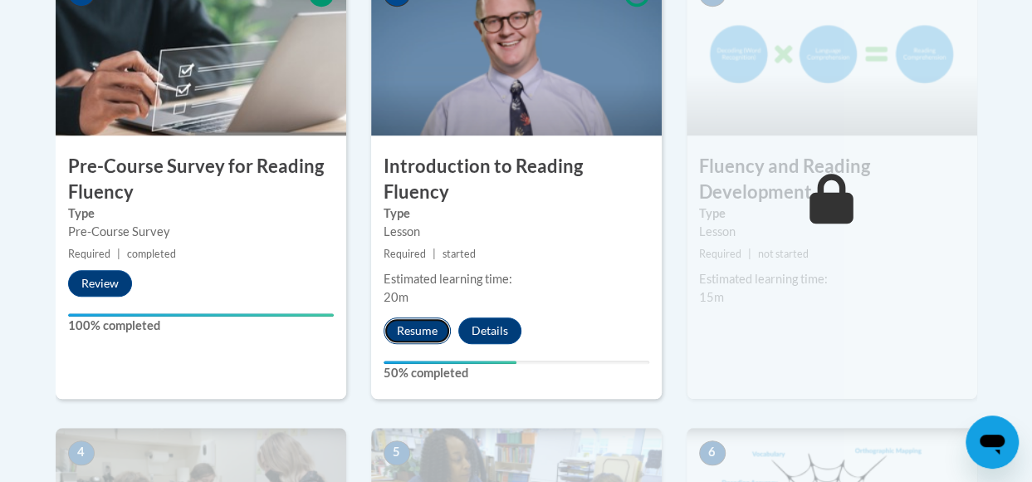
click at [403, 317] on button "Resume" at bounding box center [417, 330] width 67 height 27
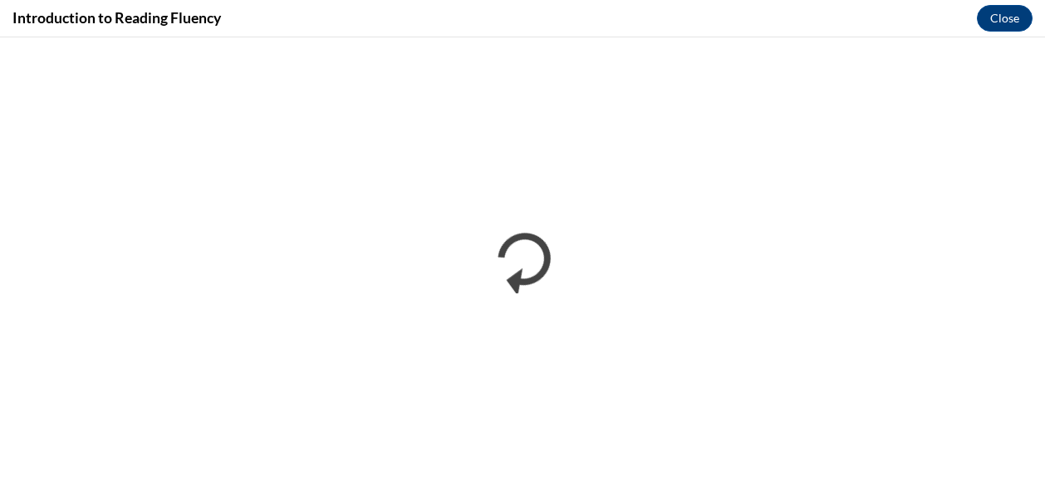
scroll to position [0, 0]
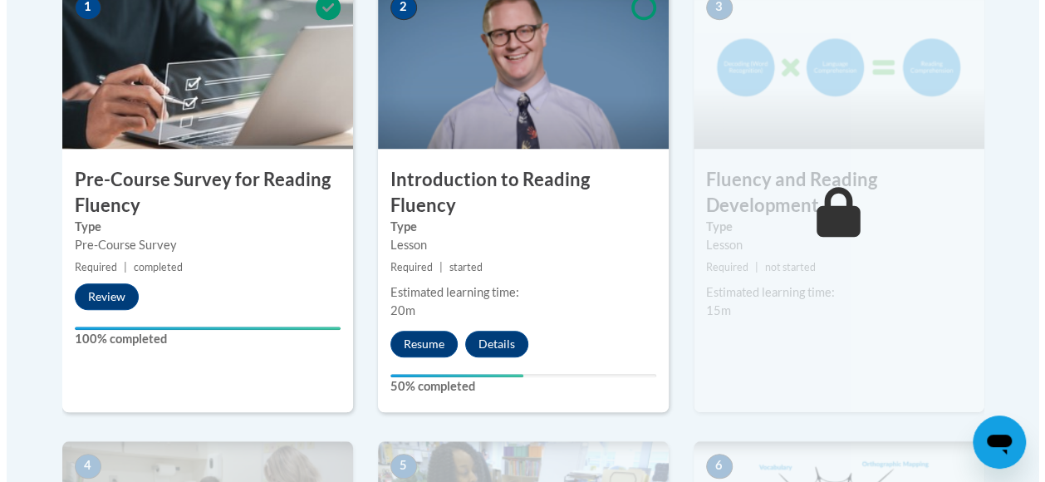
scroll to position [600, 0]
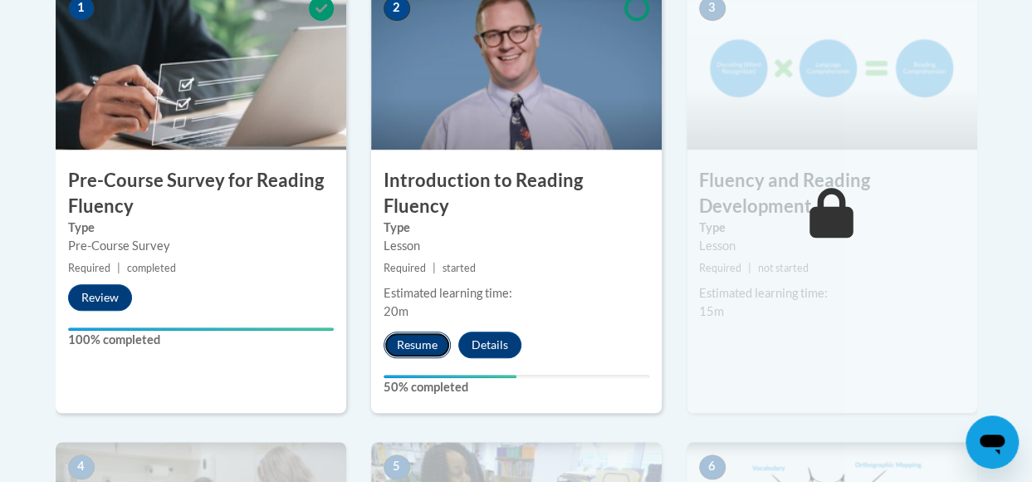
click at [420, 331] on button "Resume" at bounding box center [417, 344] width 67 height 27
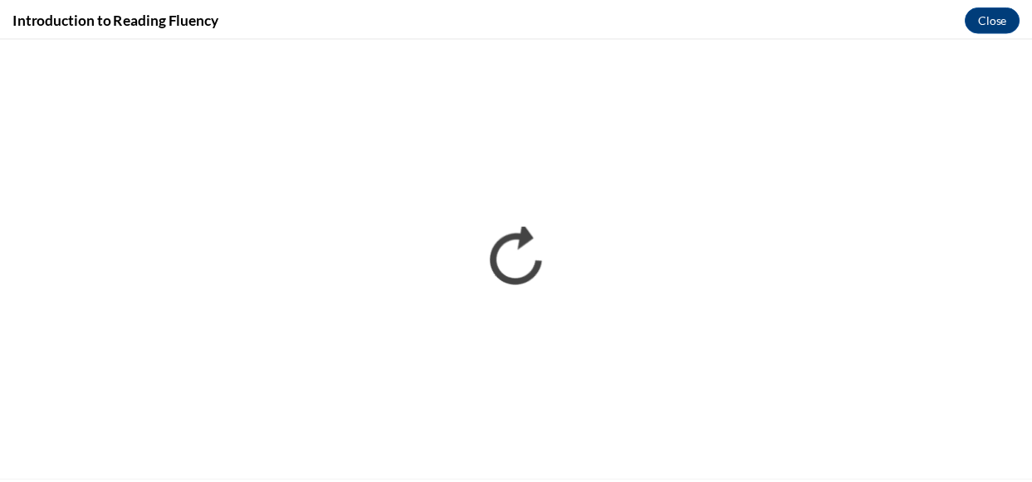
scroll to position [0, 0]
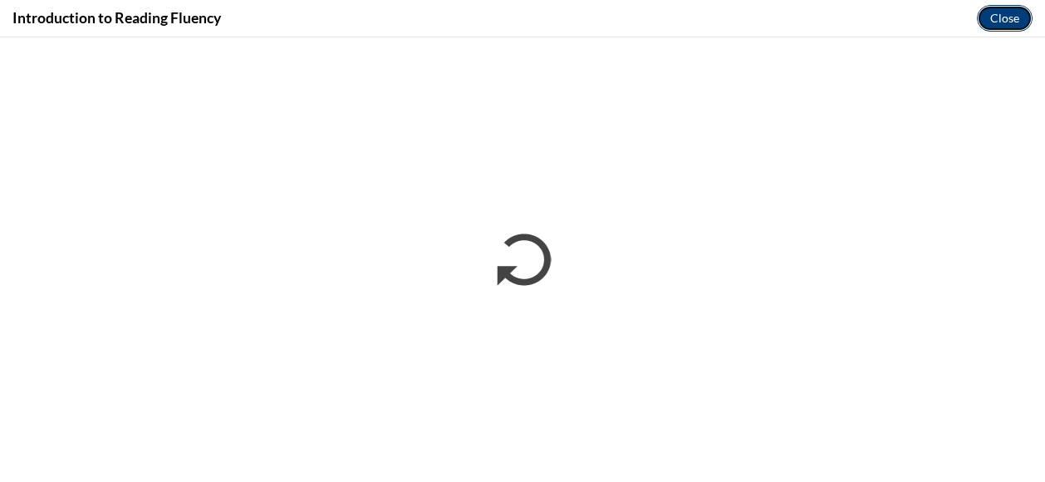
click at [1005, 21] on button "Close" at bounding box center [1005, 18] width 56 height 27
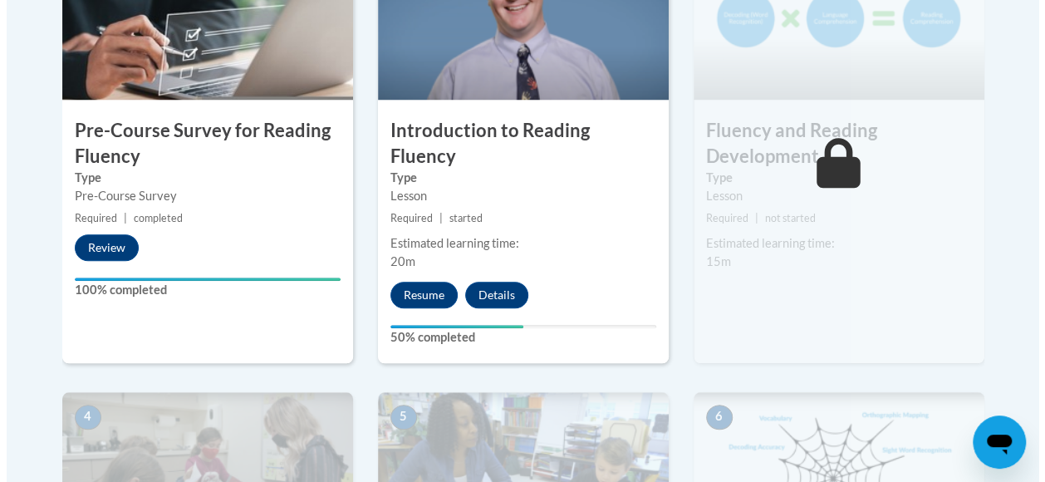
scroll to position [653, 0]
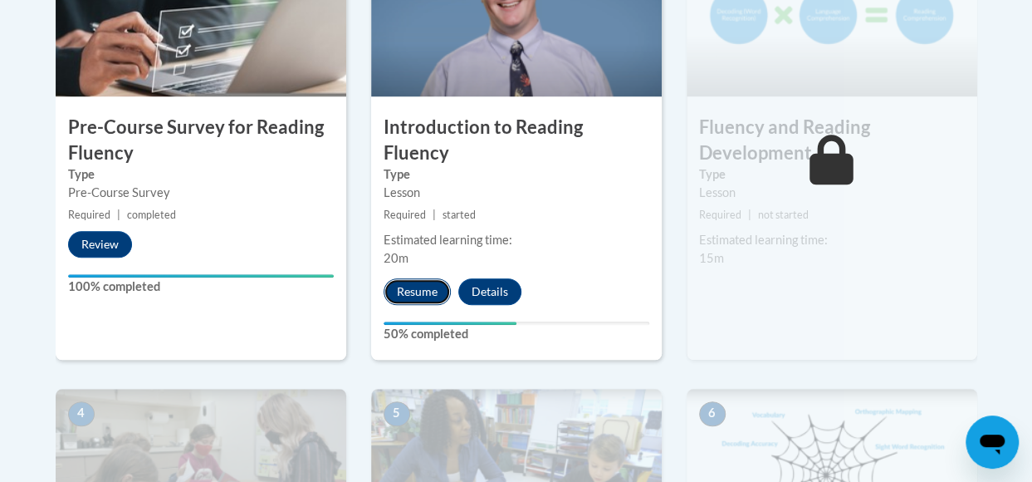
click at [414, 278] on button "Resume" at bounding box center [417, 291] width 67 height 27
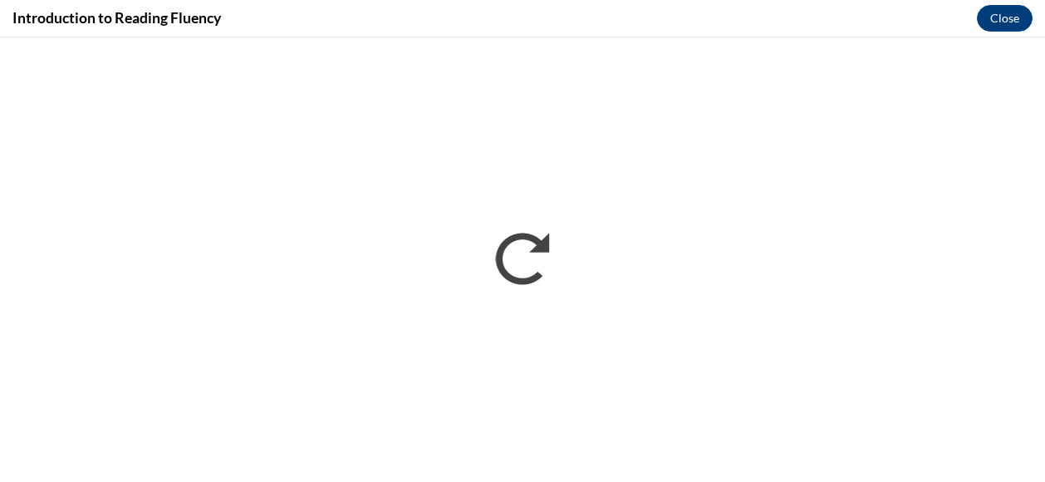
scroll to position [0, 0]
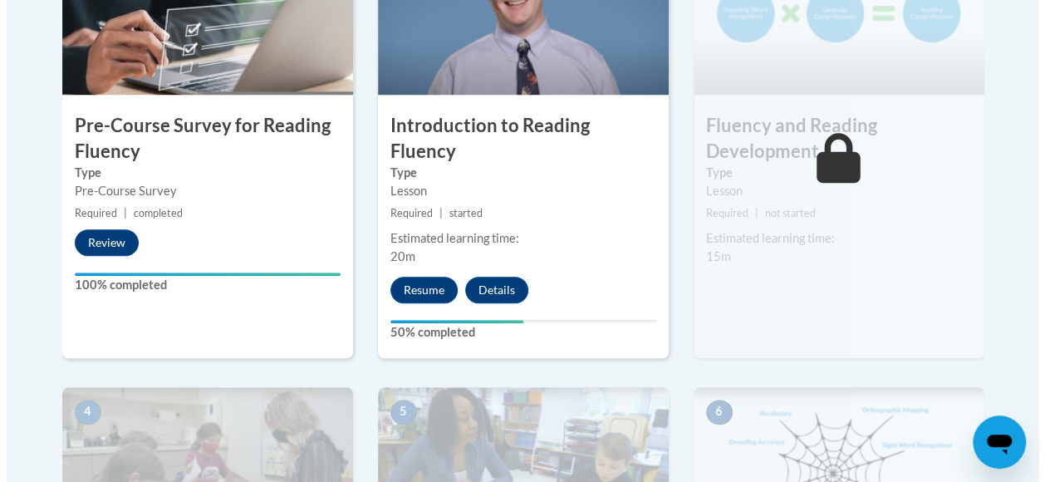
scroll to position [655, 0]
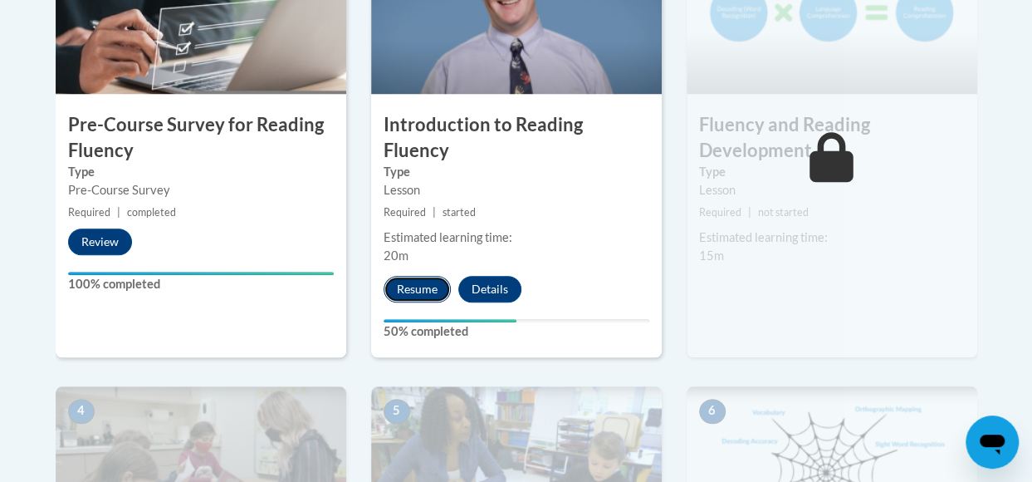
click at [410, 276] on button "Resume" at bounding box center [417, 289] width 67 height 27
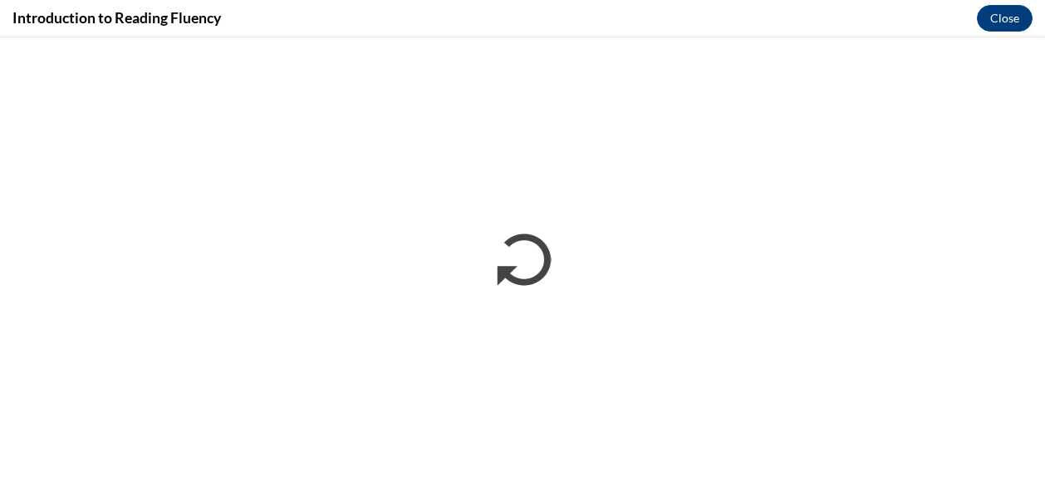
scroll to position [0, 0]
click at [1018, 12] on button "Close" at bounding box center [1005, 18] width 56 height 27
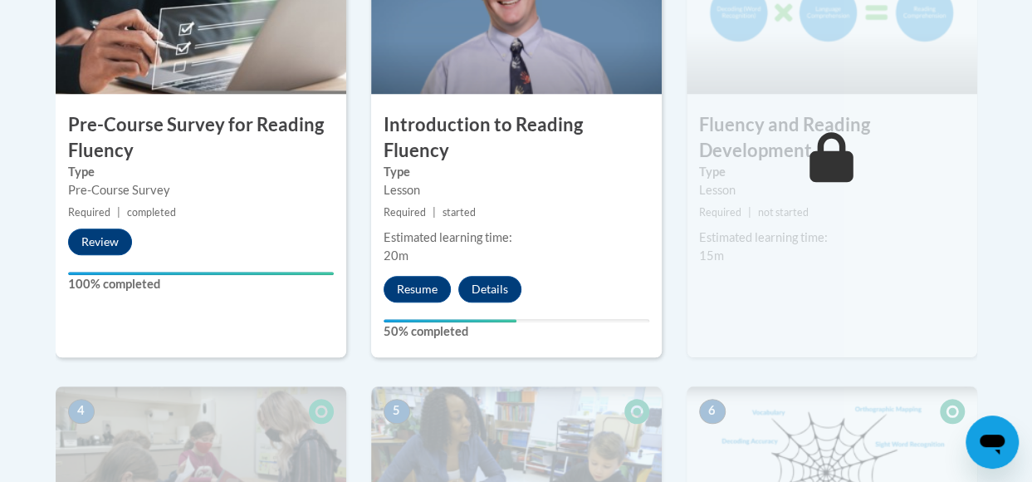
click at [423, 316] on div "2 Introduction to Reading Fluency Type Lesson Required | started Estimated lear…" at bounding box center [516, 142] width 291 height 429
click at [424, 276] on button "Resume" at bounding box center [417, 289] width 67 height 27
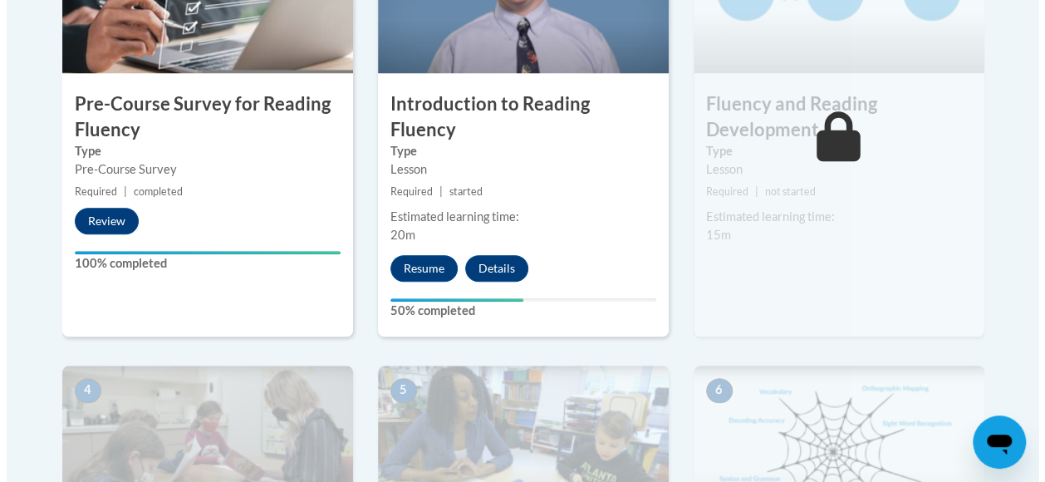
scroll to position [615, 0]
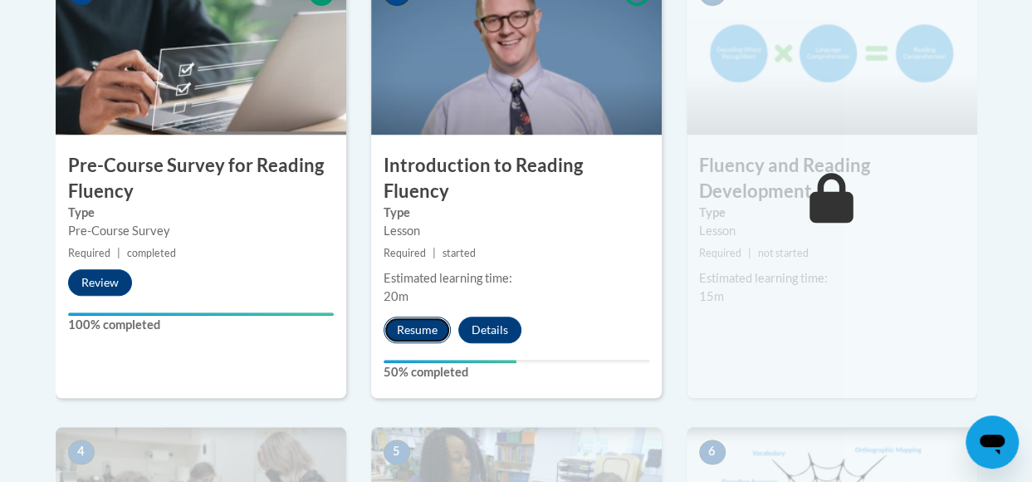
click at [422, 316] on button "Resume" at bounding box center [417, 329] width 67 height 27
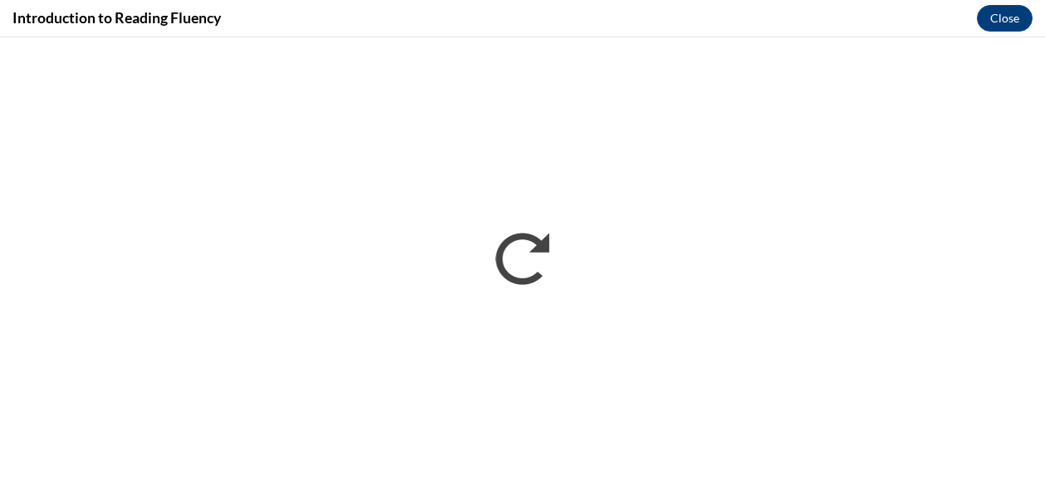
scroll to position [0, 0]
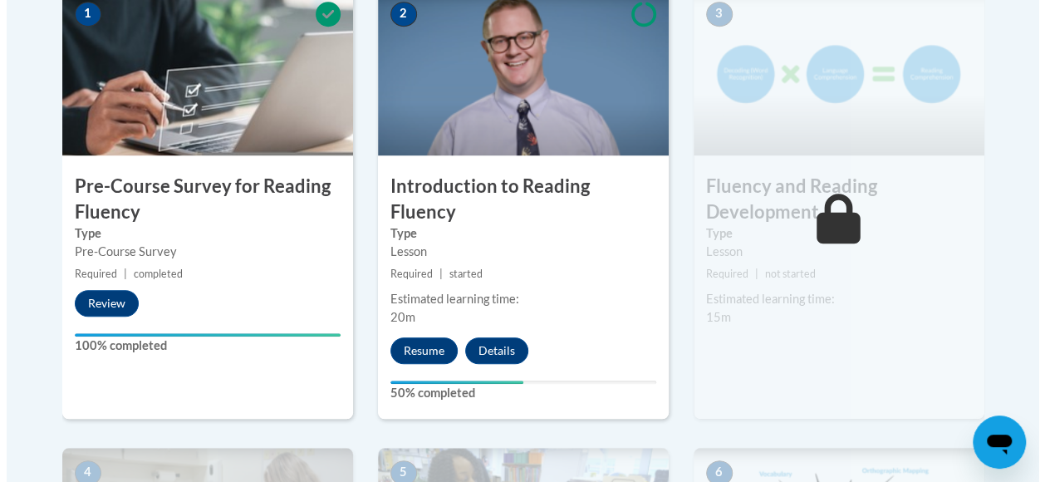
scroll to position [595, 0]
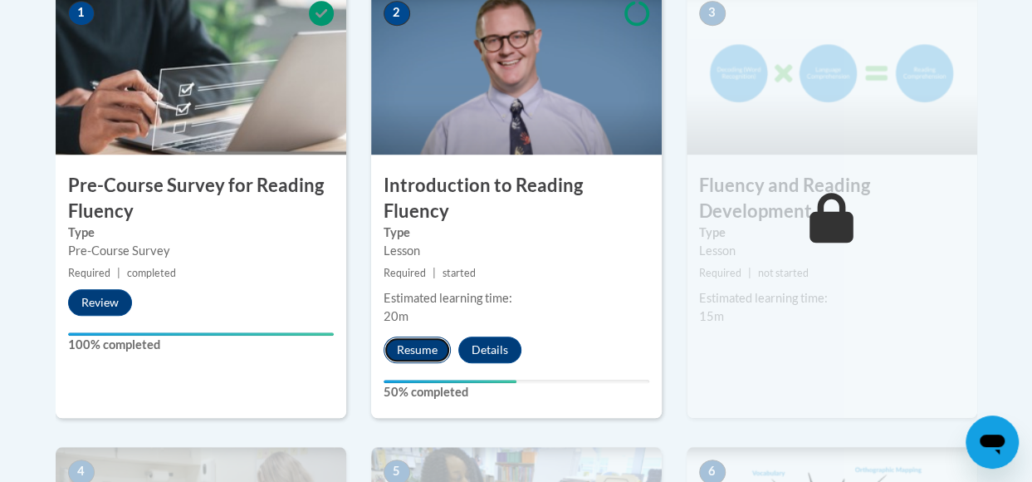
click at [417, 336] on button "Resume" at bounding box center [417, 349] width 67 height 27
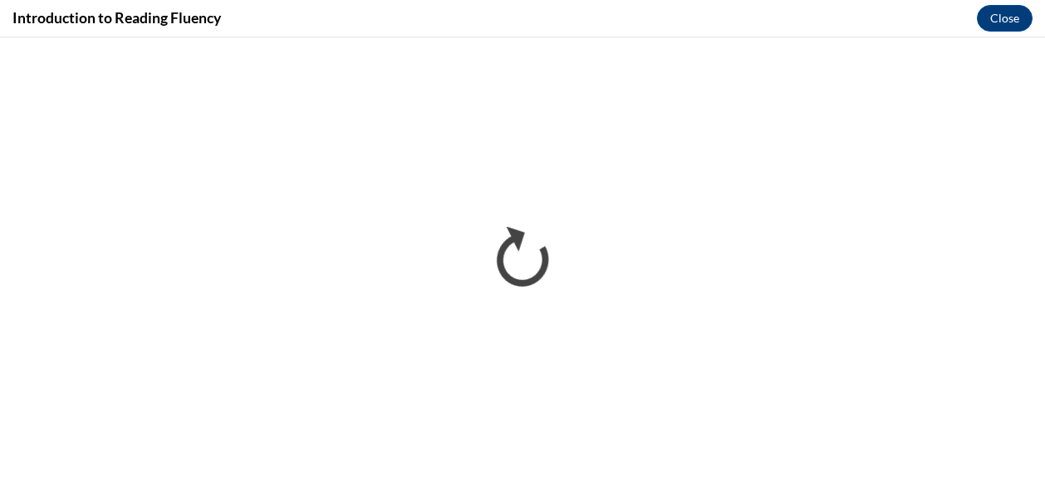
scroll to position [0, 0]
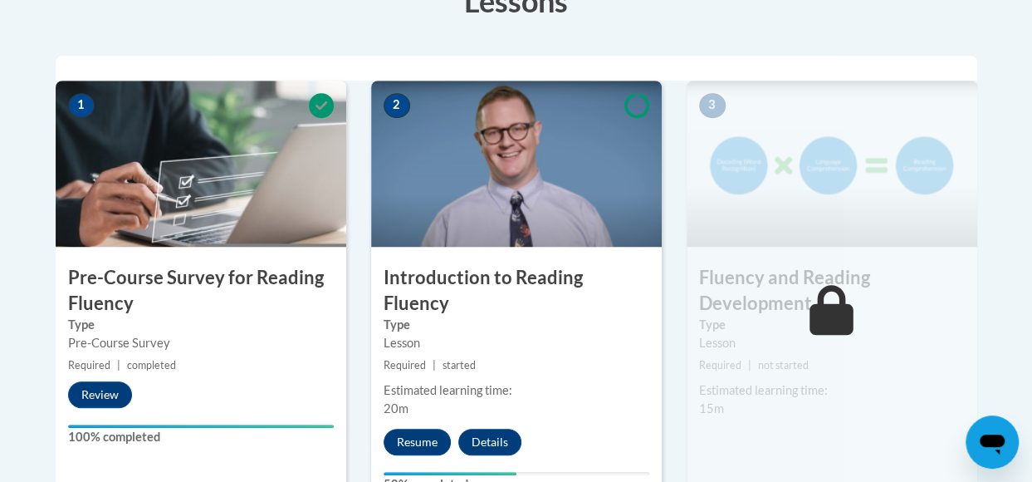
scroll to position [503, 0]
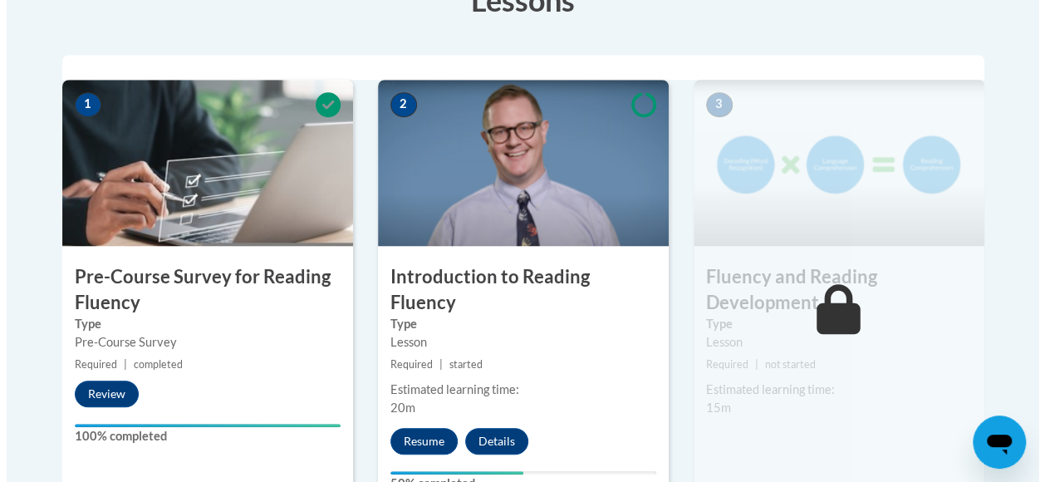
scroll to position [877, 0]
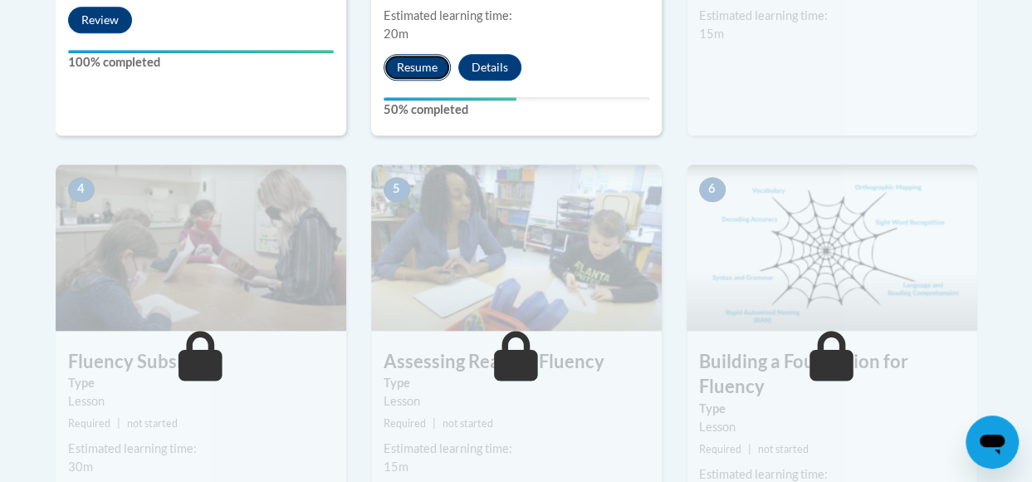
click at [404, 54] on button "Resume" at bounding box center [417, 67] width 67 height 27
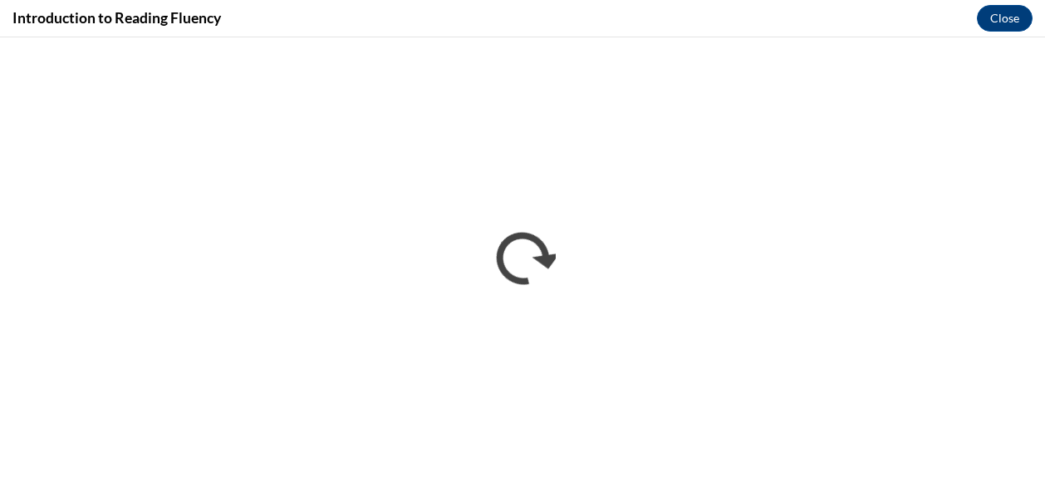
scroll to position [0, 0]
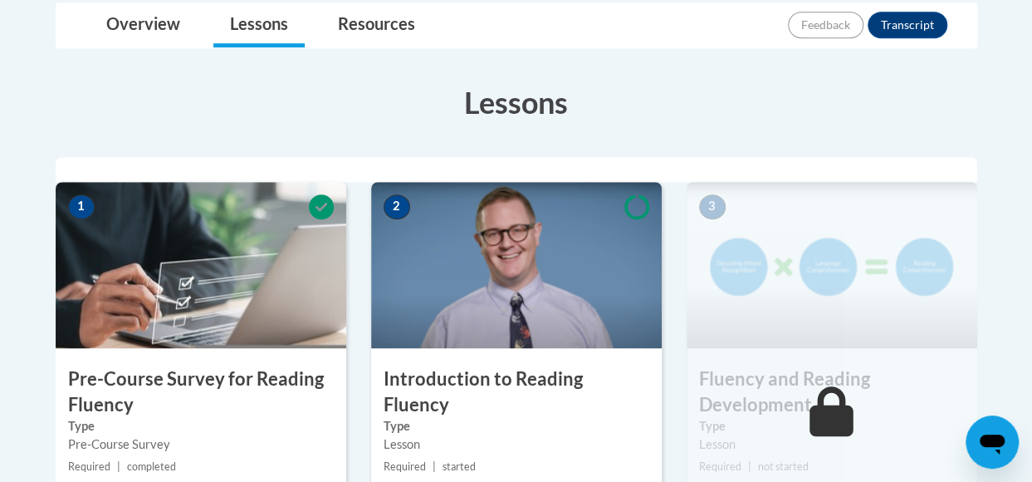
scroll to position [400, 0]
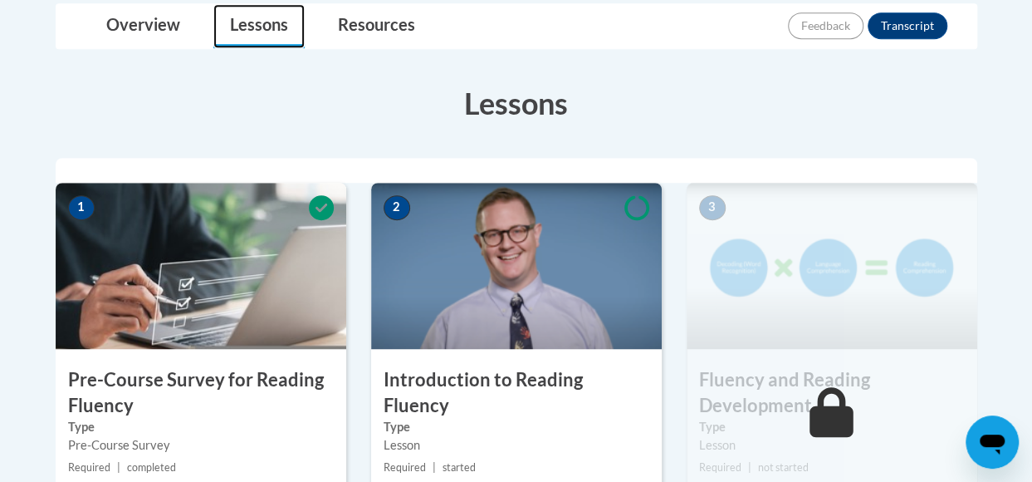
click at [268, 19] on link "Lessons" at bounding box center [258, 26] width 91 height 44
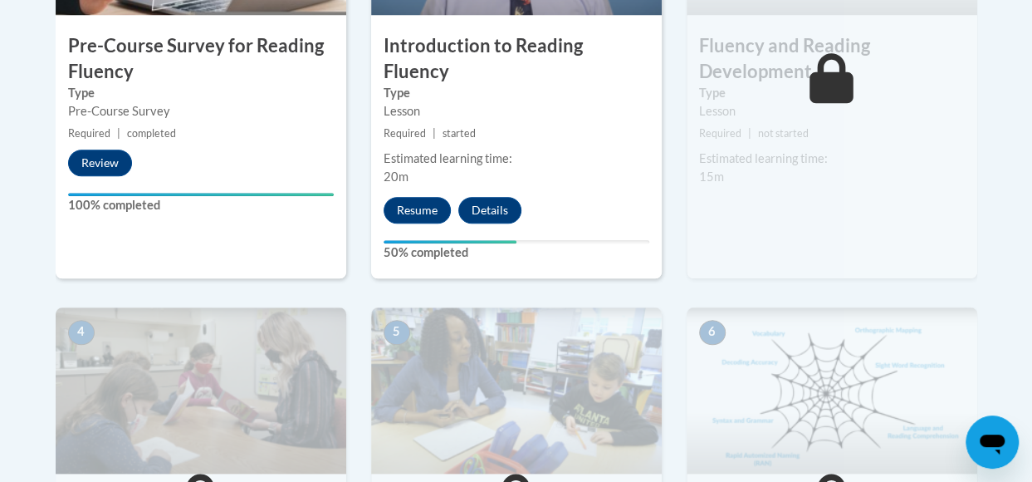
scroll to position [735, 0]
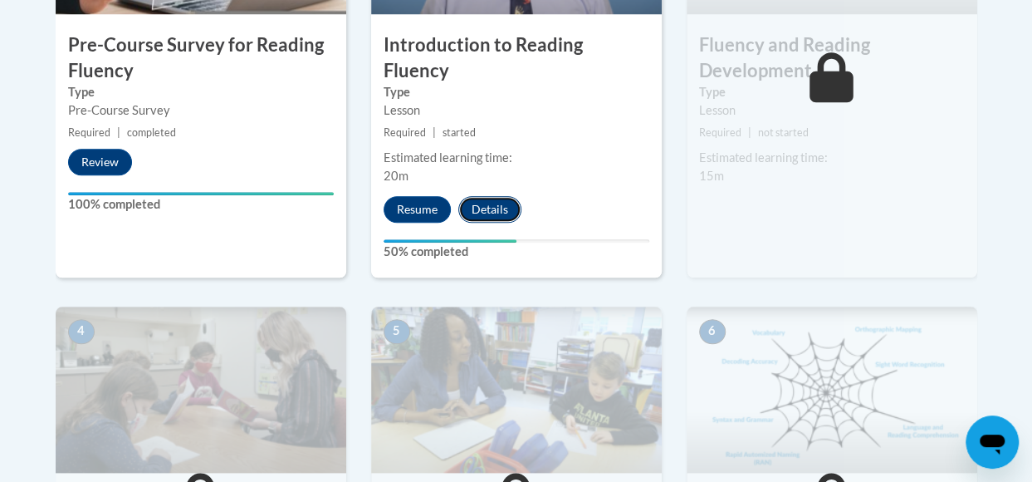
click at [483, 196] on button "Details" at bounding box center [489, 209] width 63 height 27
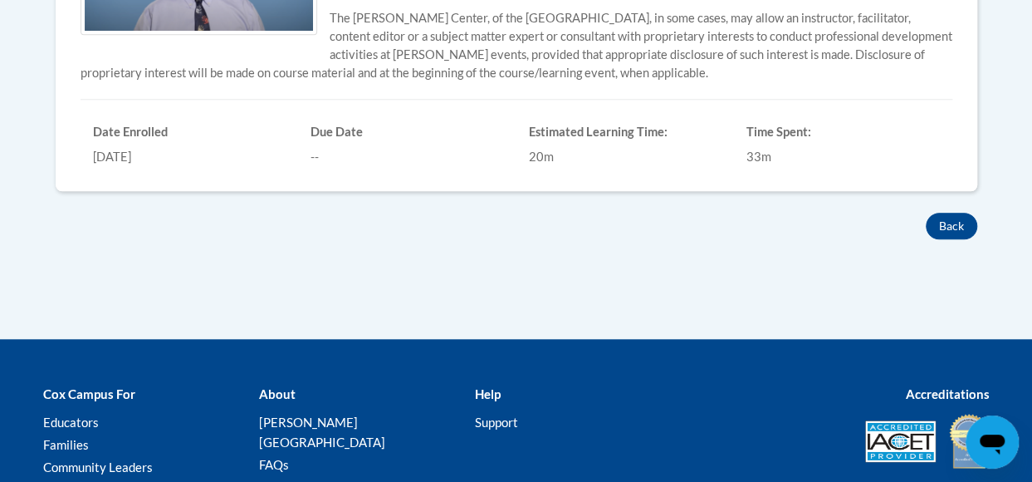
scroll to position [639, 0]
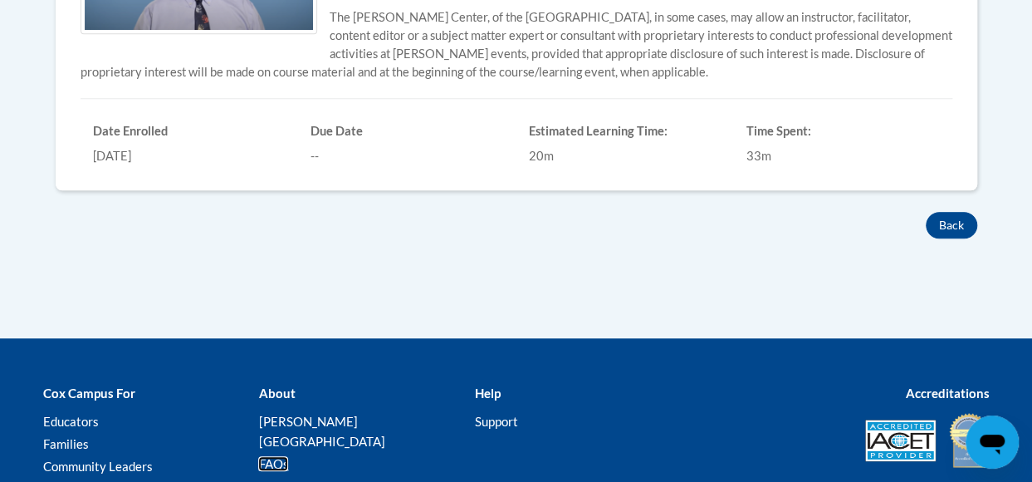
click at [272, 456] on link "FAQs" at bounding box center [273, 463] width 30 height 15
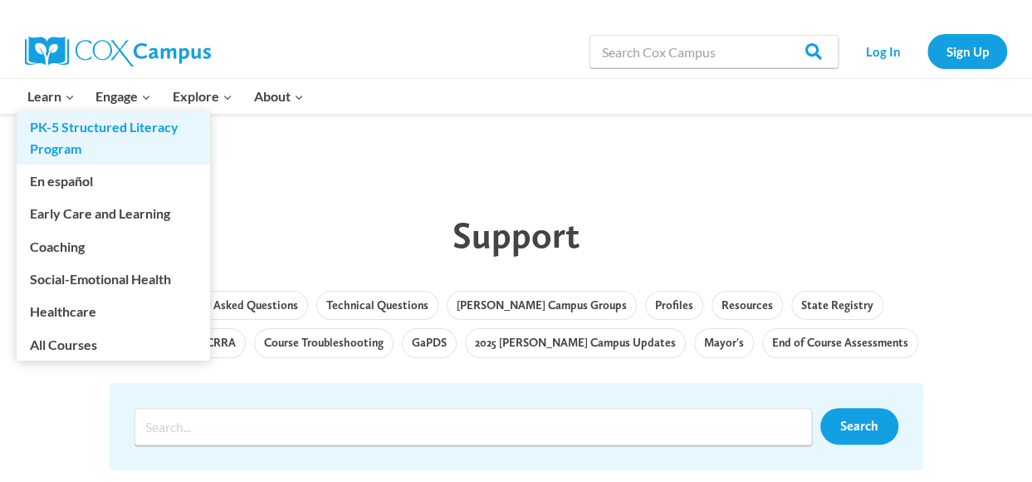
click at [56, 120] on link "PK-5 Structured Literacy Program" at bounding box center [113, 137] width 193 height 53
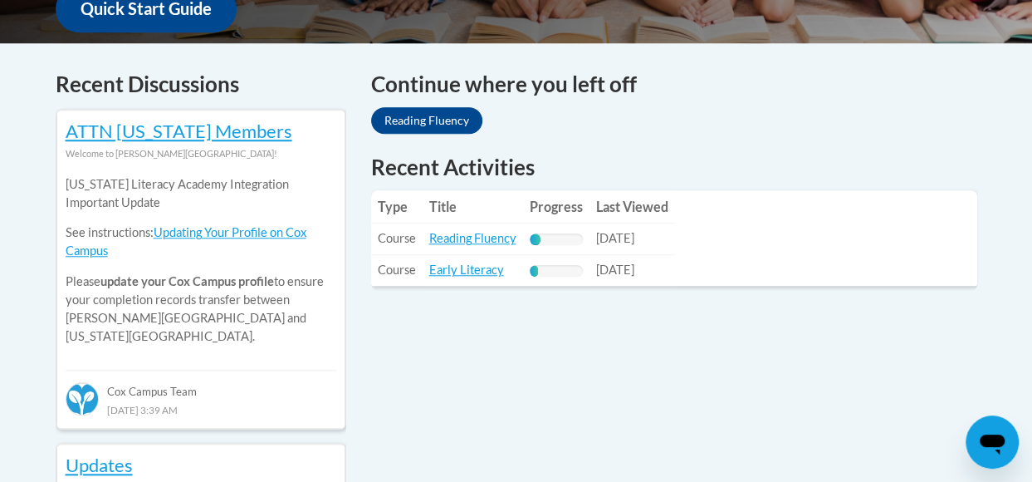
scroll to position [664, 0]
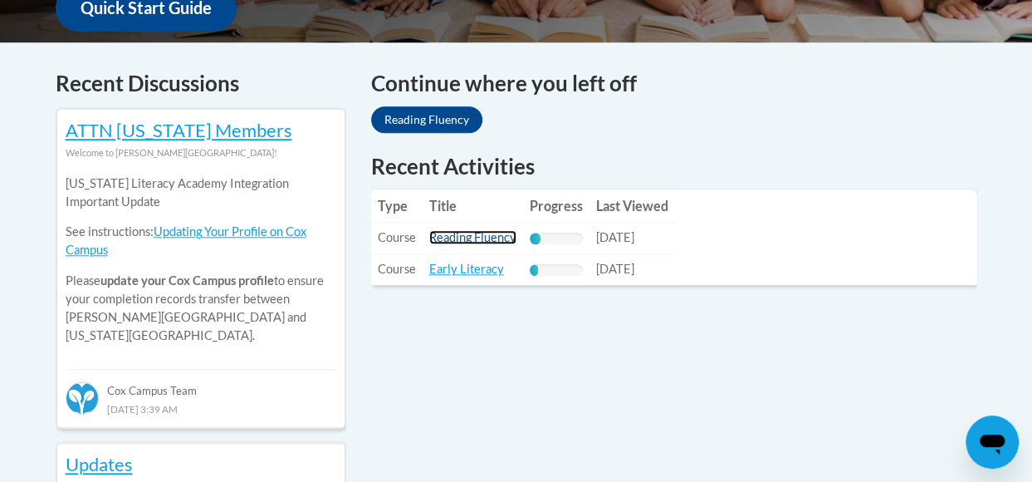
click at [485, 232] on link "Reading Fluency" at bounding box center [472, 237] width 87 height 14
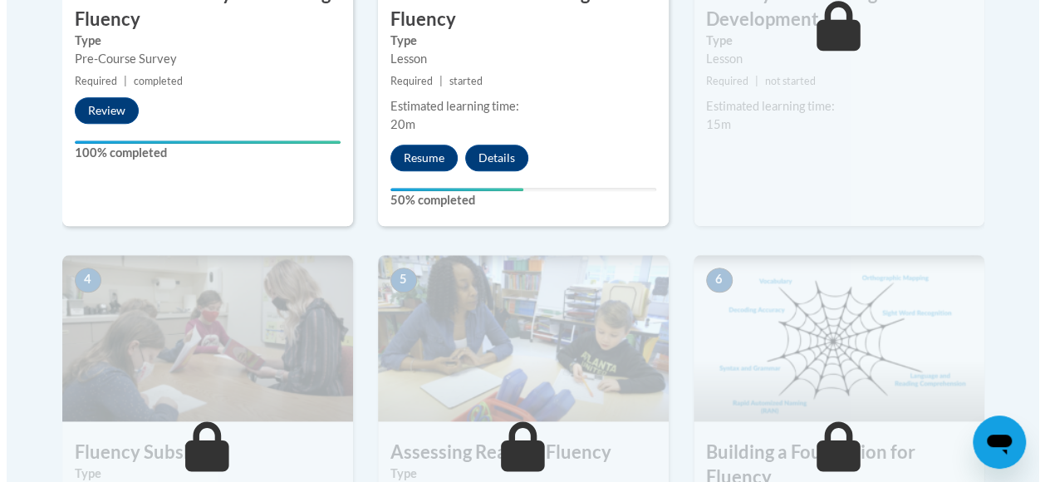
scroll to position [787, 0]
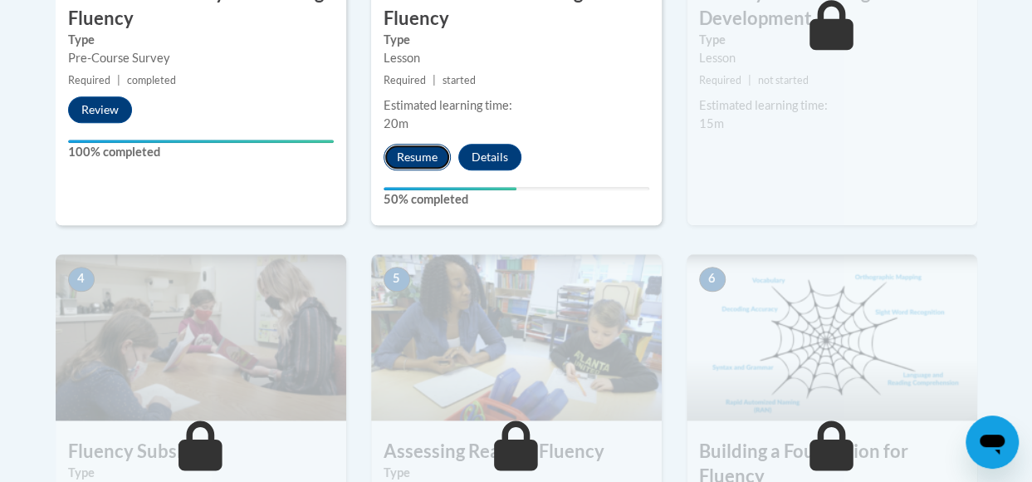
click at [407, 144] on button "Resume" at bounding box center [417, 157] width 67 height 27
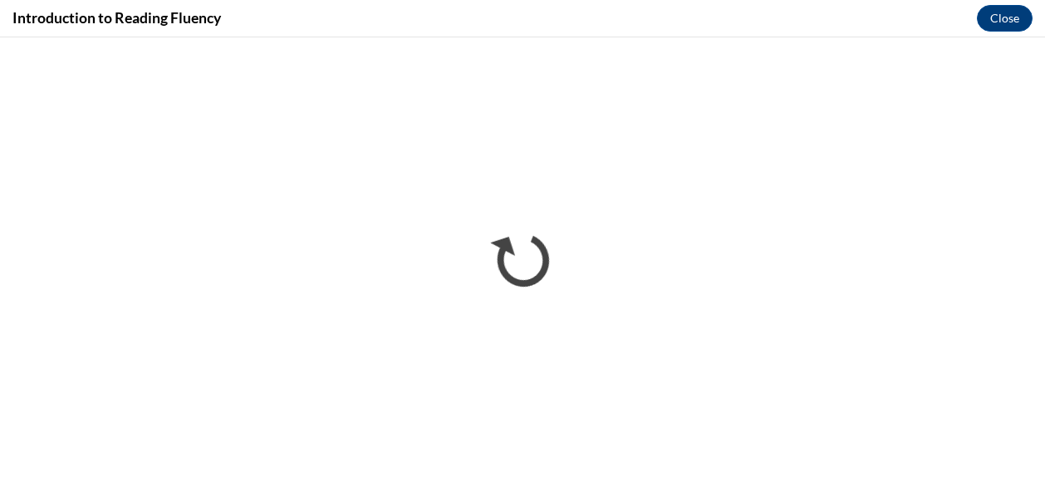
scroll to position [0, 0]
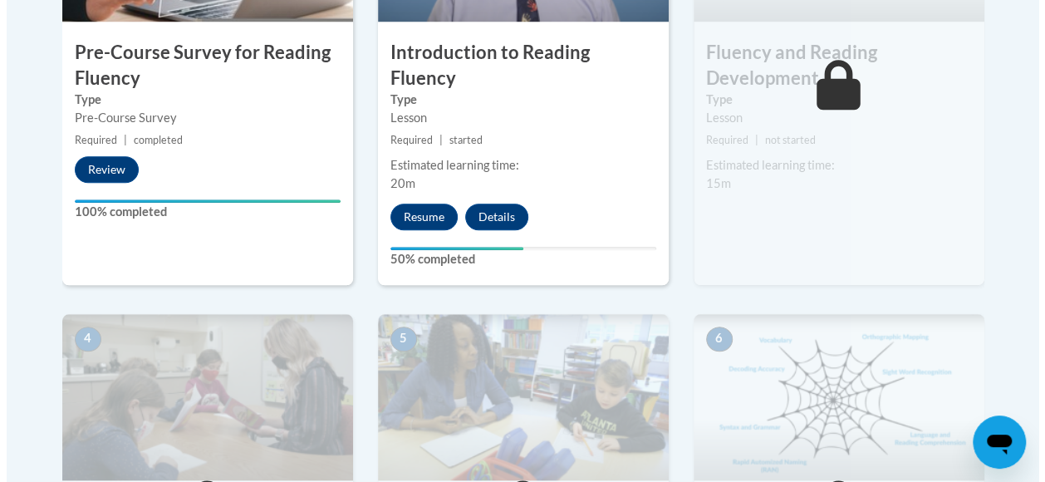
scroll to position [728, 0]
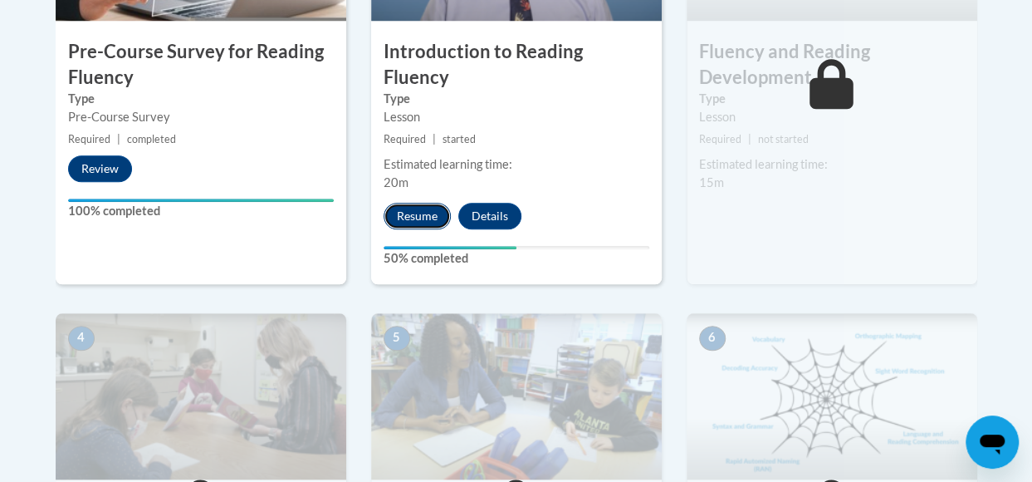
click at [443, 203] on button "Resume" at bounding box center [417, 216] width 67 height 27
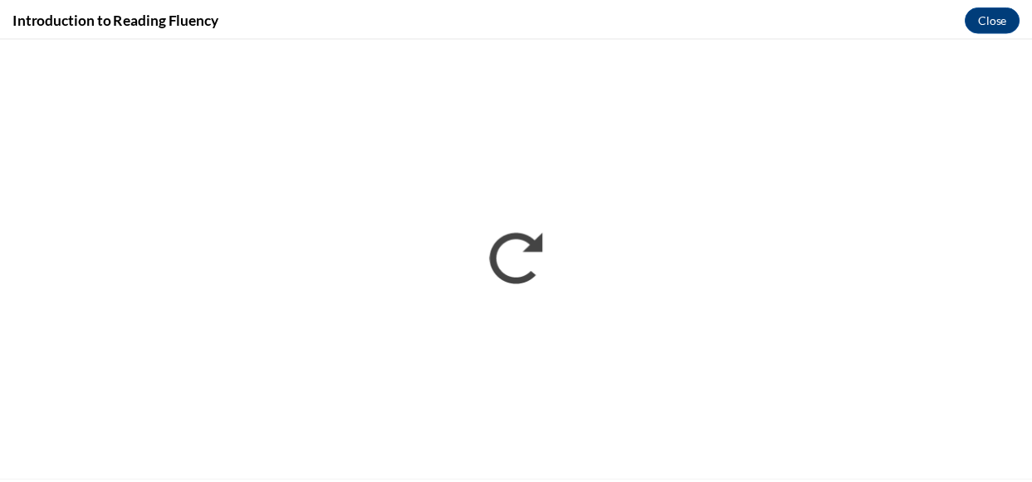
scroll to position [0, 0]
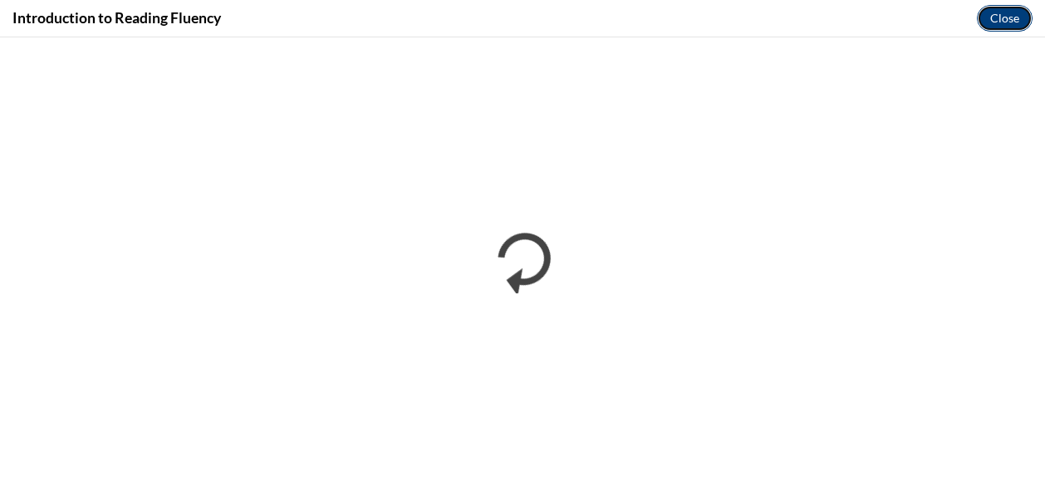
click at [1004, 20] on button "Close" at bounding box center [1005, 18] width 56 height 27
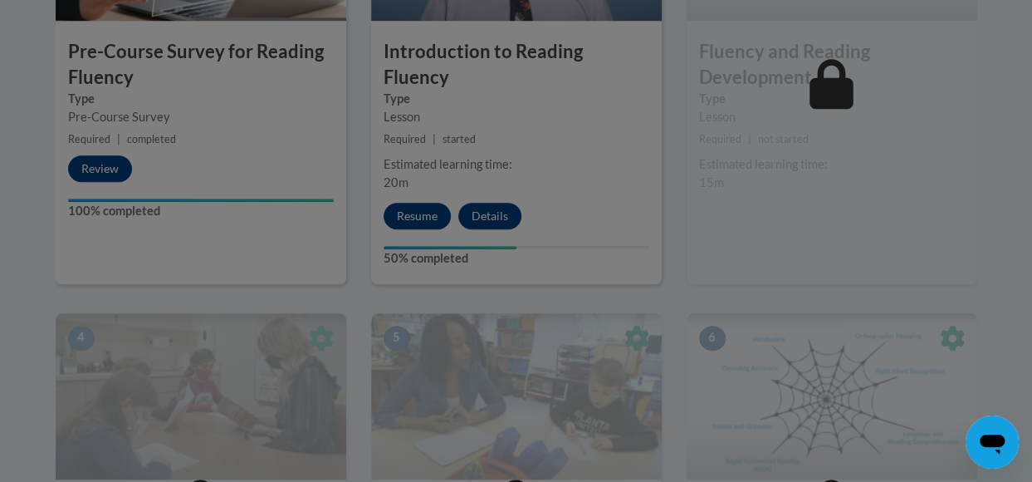
click at [621, 140] on div at bounding box center [517, 13] width 922 height 316
